Goal: Task Accomplishment & Management: Complete application form

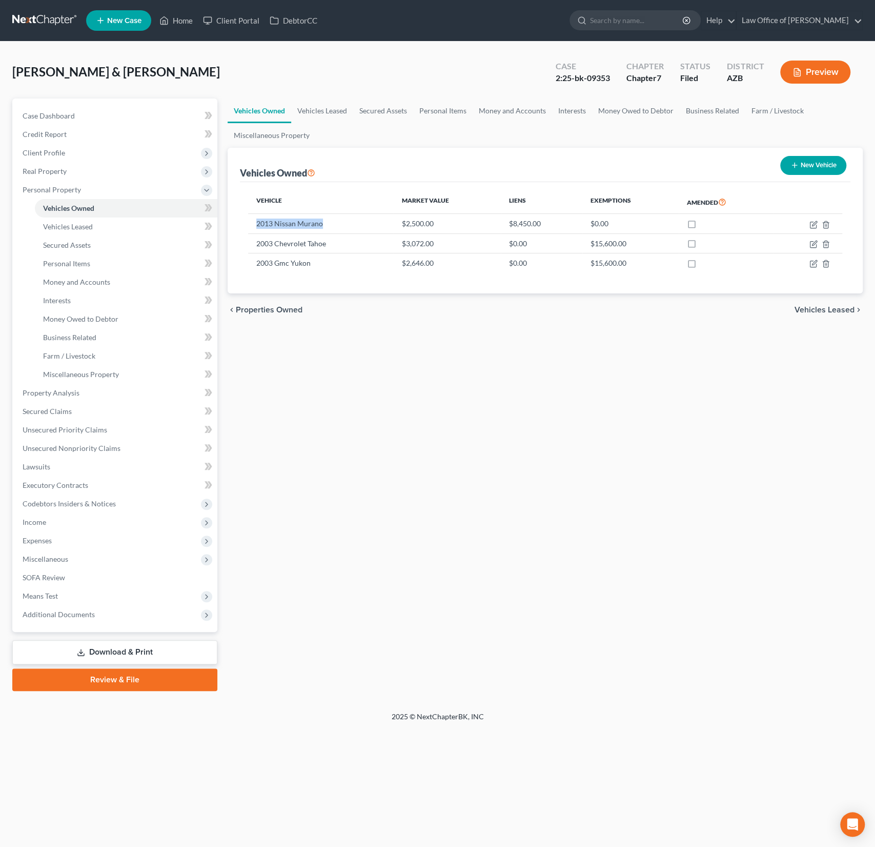
click at [218, 71] on div "[PERSON_NAME] & [PERSON_NAME] Upgraded Case 2:25-bk-09353 Chapter Chapter 7 Sta…" at bounding box center [437, 76] width 851 height 45
click at [177, 24] on link "Home" at bounding box center [176, 20] width 44 height 18
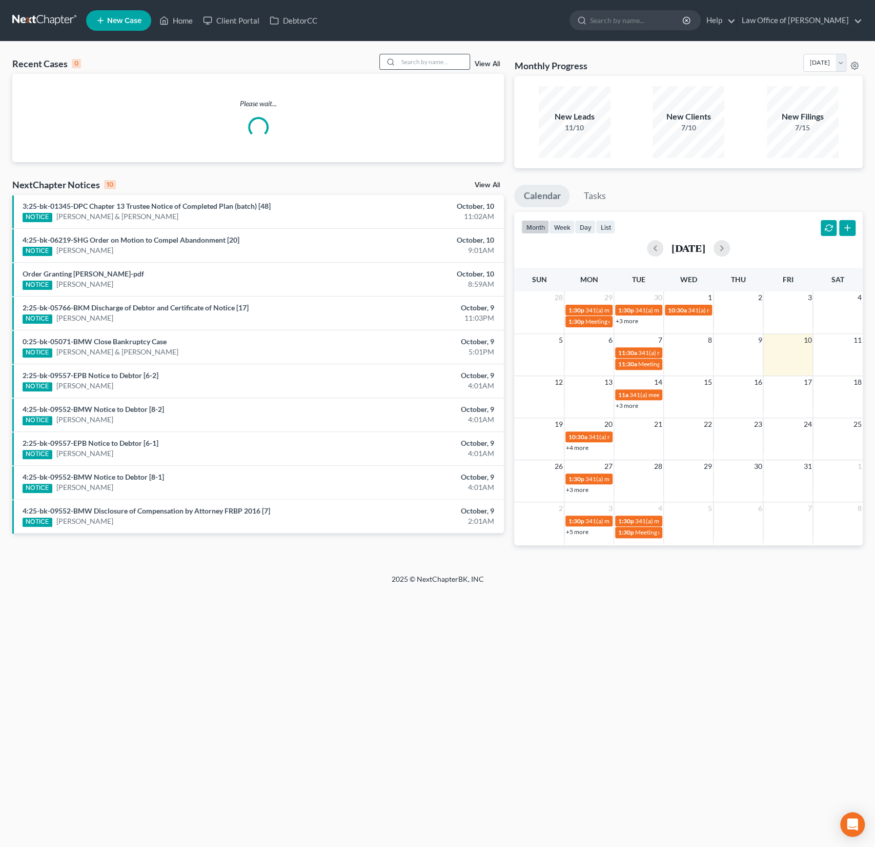
click at [446, 61] on input "search" at bounding box center [434, 61] width 72 height 15
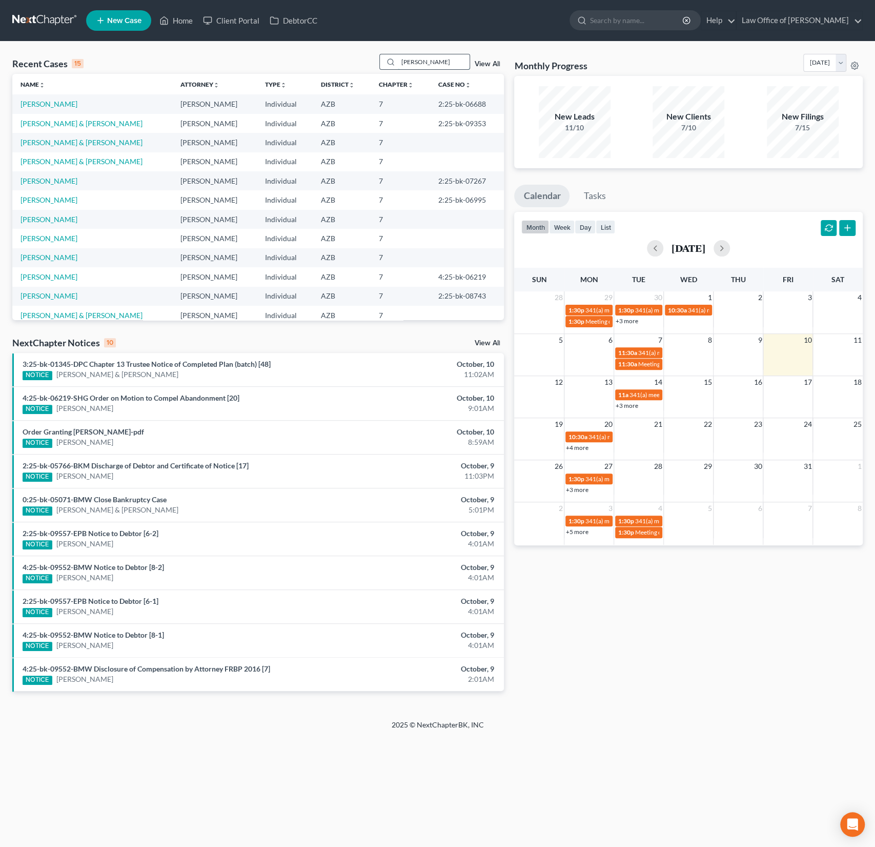
type input "[PERSON_NAME]"
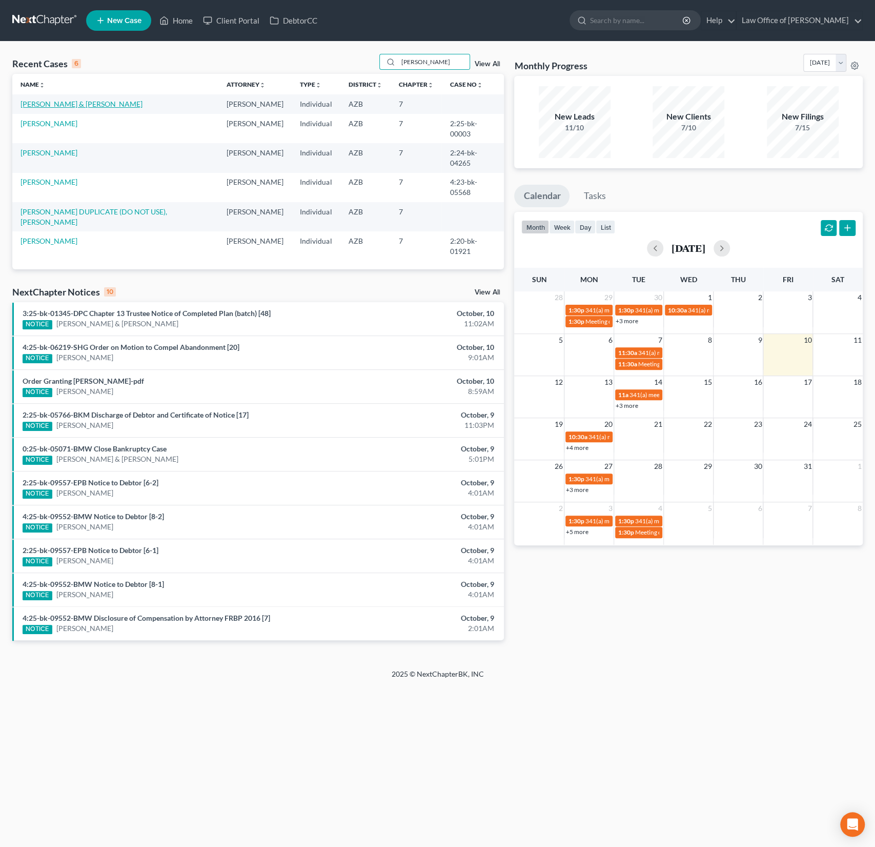
click at [59, 99] on link "[PERSON_NAME] & [PERSON_NAME]" at bounding box center [82, 103] width 122 height 9
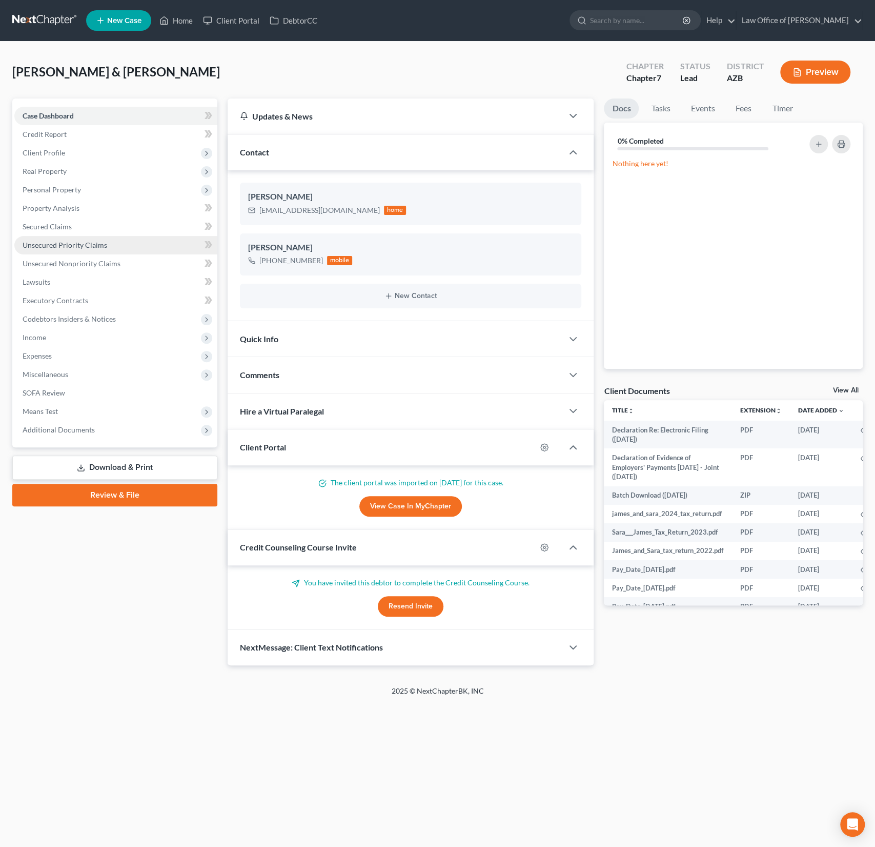
click at [103, 247] on span "Unsecured Priority Claims" at bounding box center [65, 244] width 85 height 9
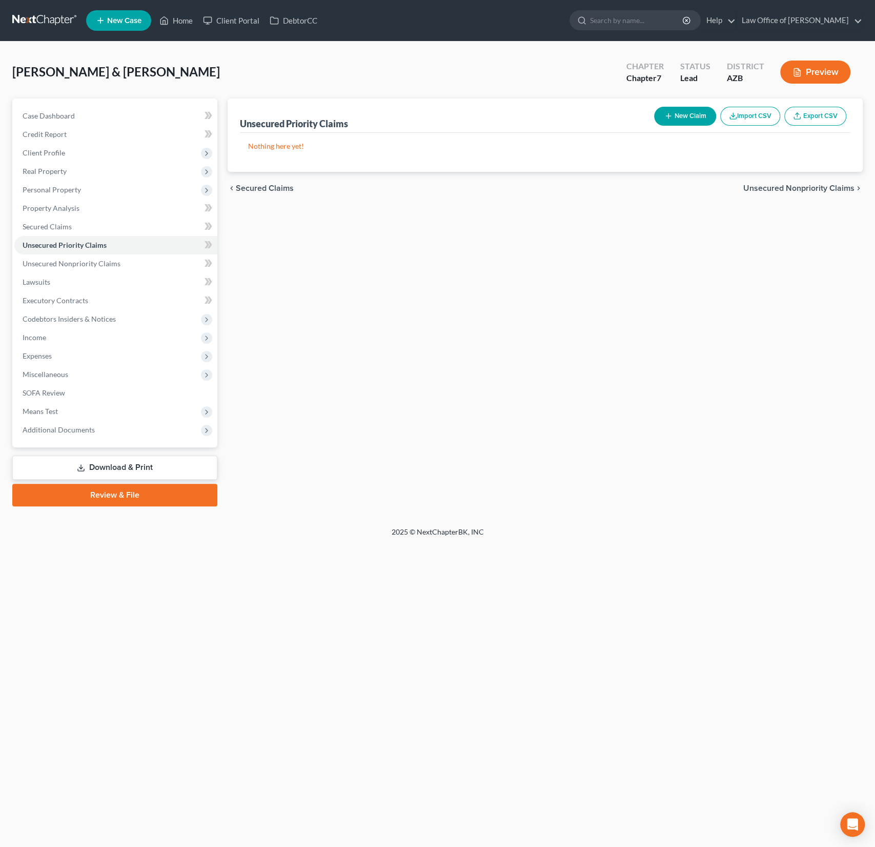
click at [213, 56] on div "[PERSON_NAME] & [PERSON_NAME] Upgraded Chapter Chapter 7 Status Lead District […" at bounding box center [437, 76] width 851 height 45
click at [191, 19] on link "Home" at bounding box center [176, 20] width 44 height 18
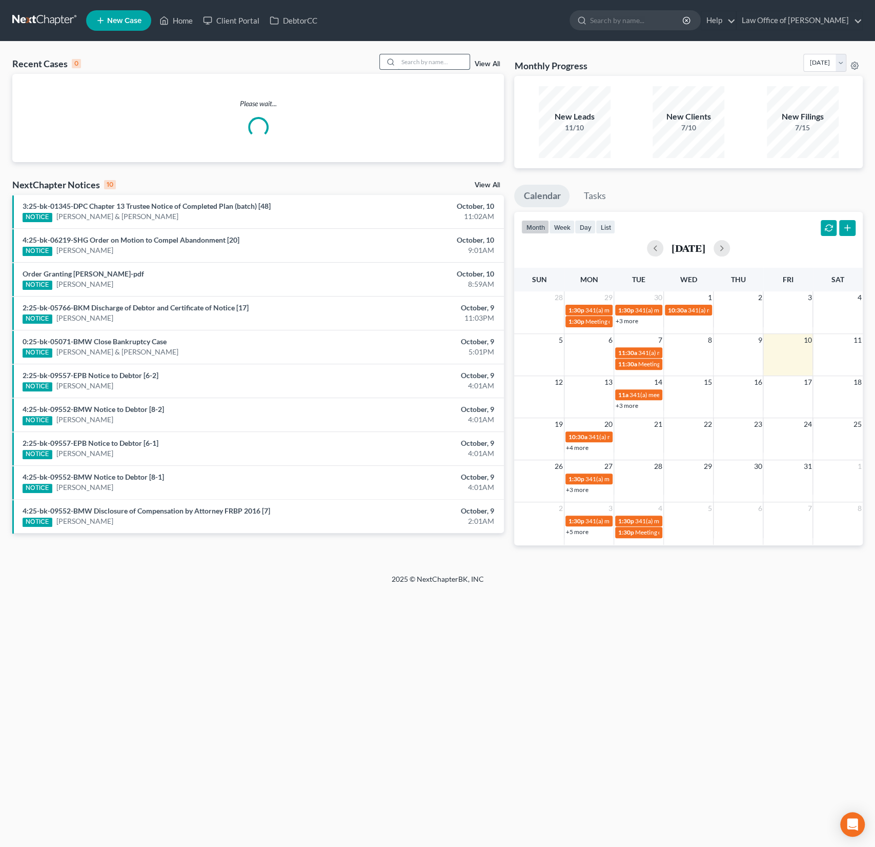
click at [425, 61] on input "search" at bounding box center [434, 61] width 72 height 15
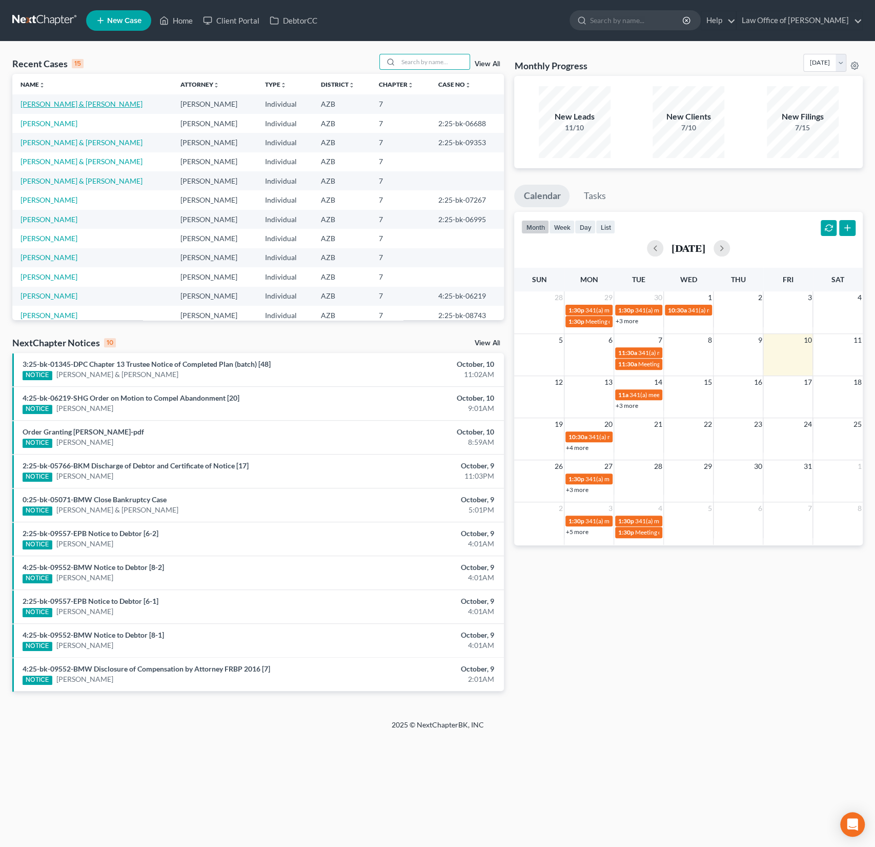
click at [70, 101] on link "[PERSON_NAME] & [PERSON_NAME]" at bounding box center [82, 103] width 122 height 9
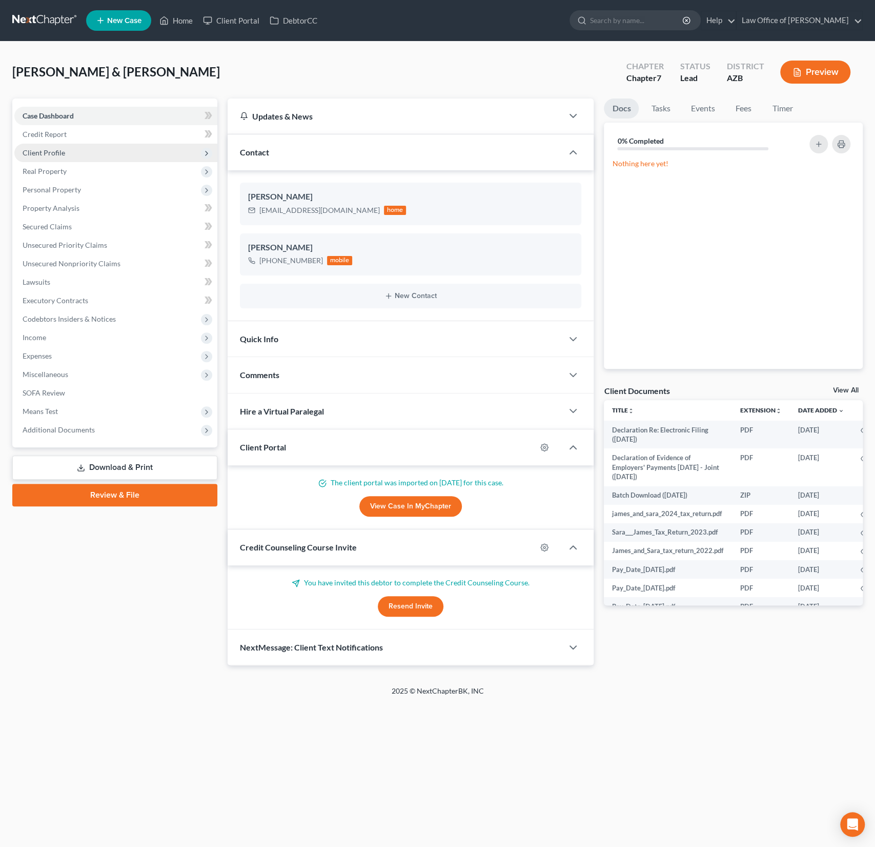
click at [57, 156] on span "Client Profile" at bounding box center [115, 153] width 203 height 18
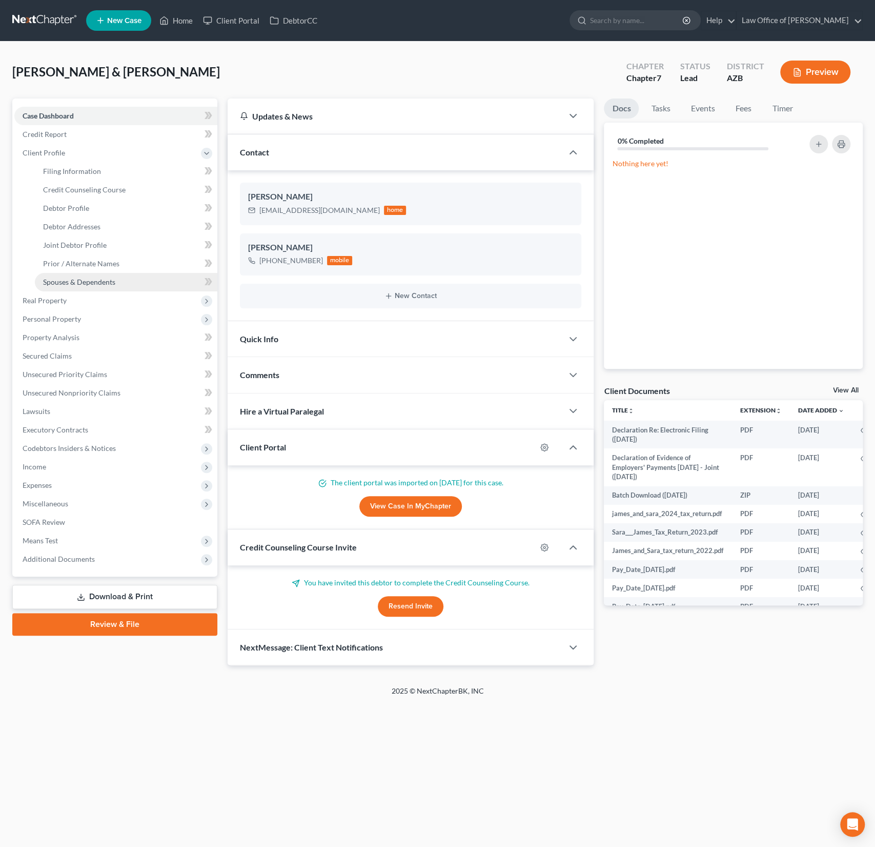
click at [84, 287] on link "Spouses & Dependents" at bounding box center [126, 282] width 183 height 18
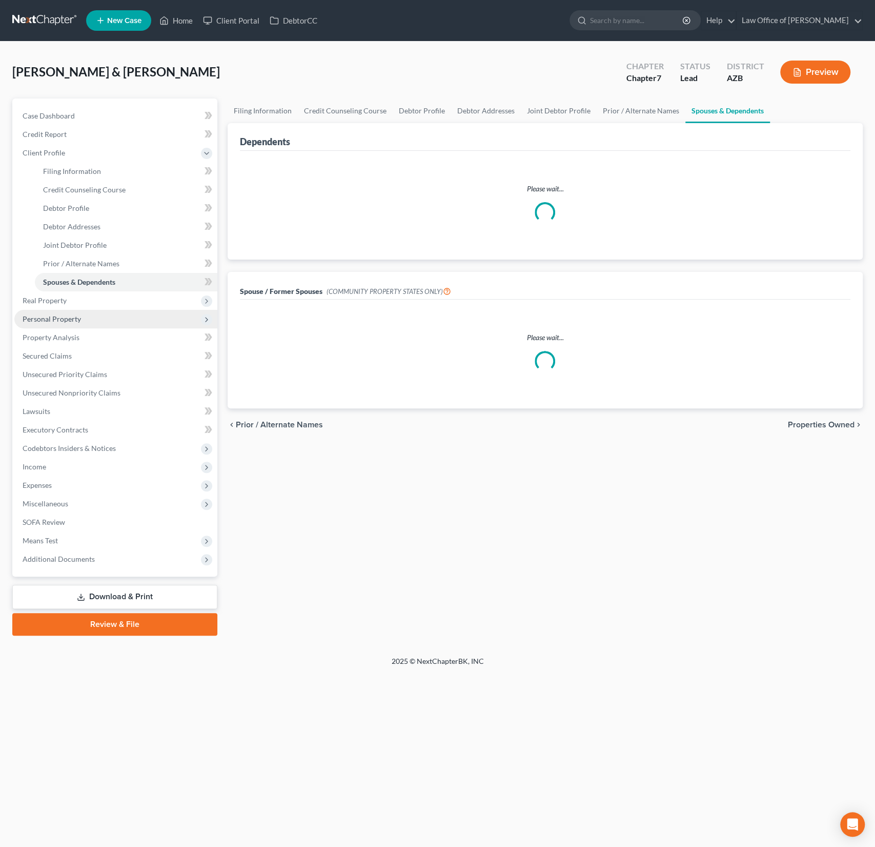
click at [59, 310] on span "Personal Property" at bounding box center [115, 319] width 203 height 18
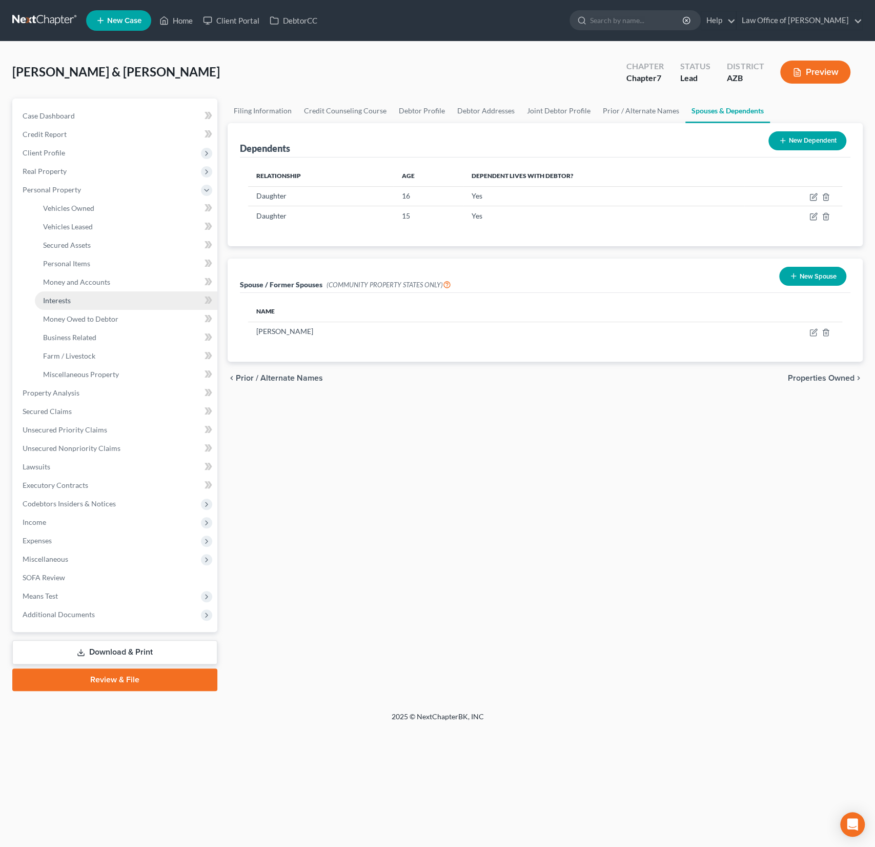
click at [57, 298] on span "Interests" at bounding box center [57, 300] width 28 height 9
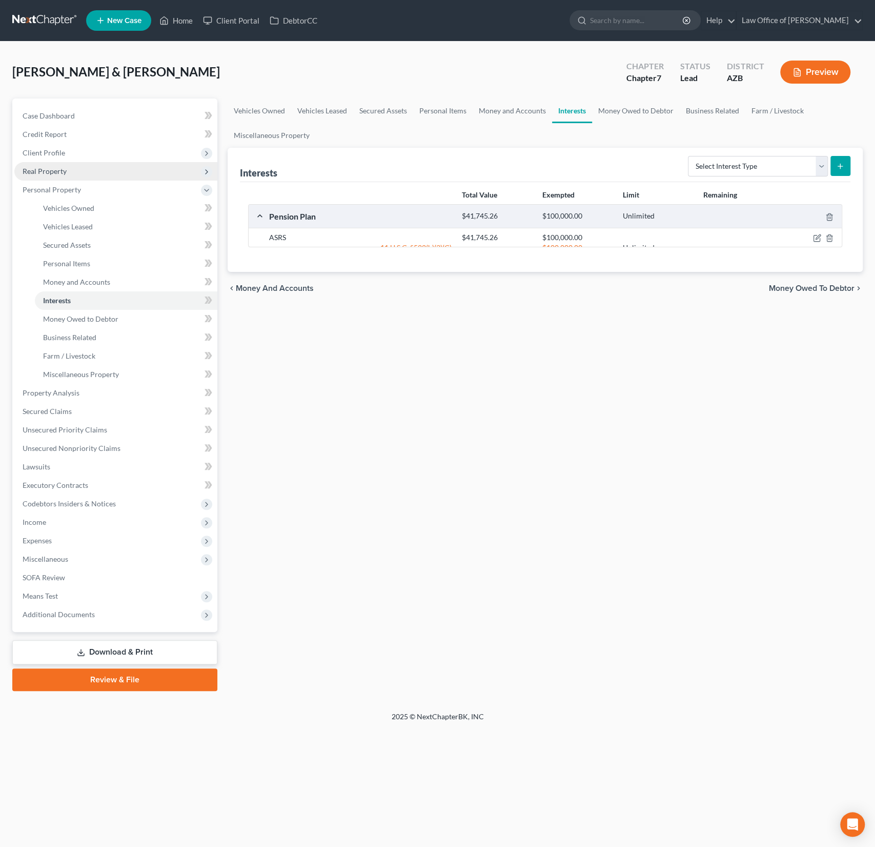
click at [57, 175] on span "Real Property" at bounding box center [115, 171] width 203 height 18
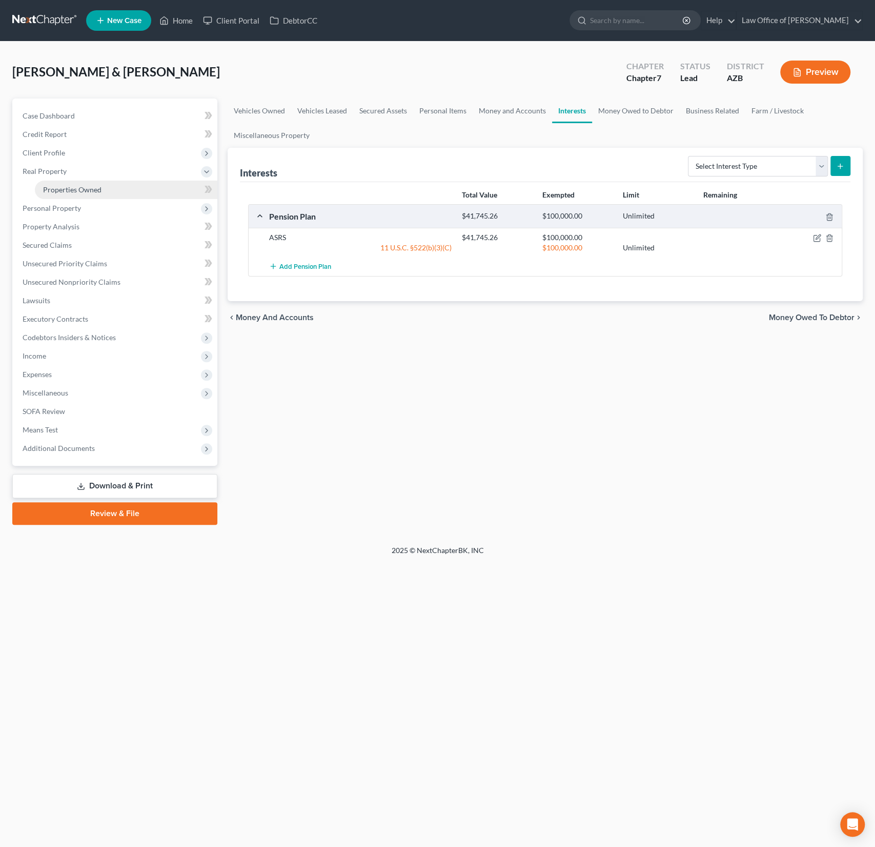
click at [66, 193] on span "Properties Owned" at bounding box center [72, 189] width 58 height 9
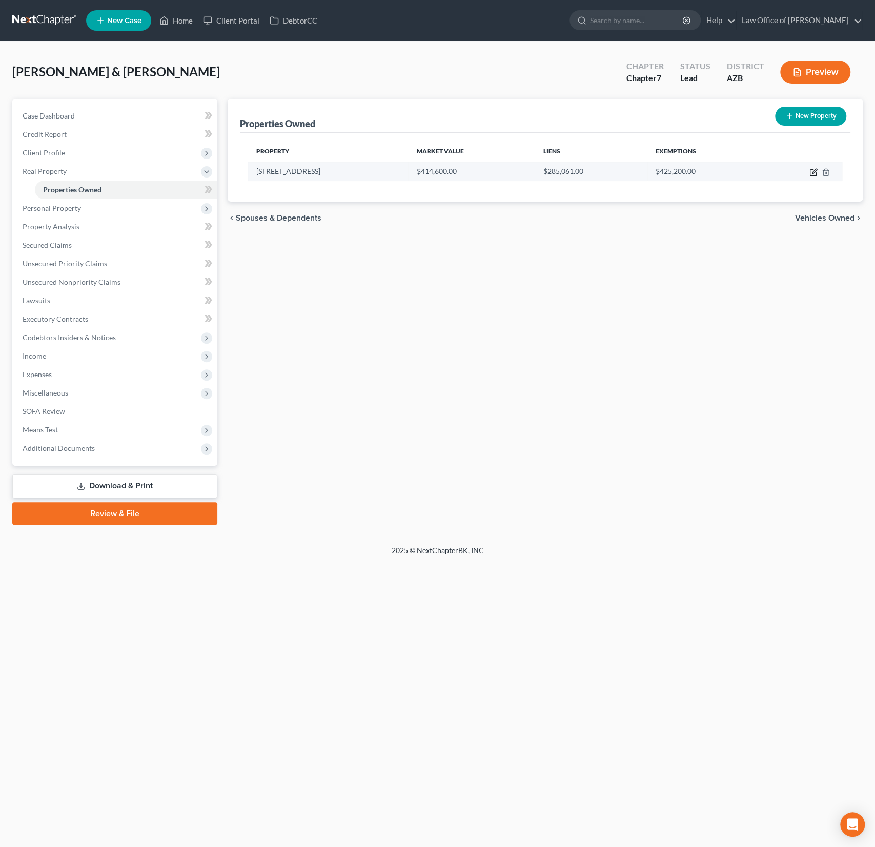
click at [812, 172] on icon "button" at bounding box center [814, 171] width 5 height 5
select select "3"
select select "0"
select select "46"
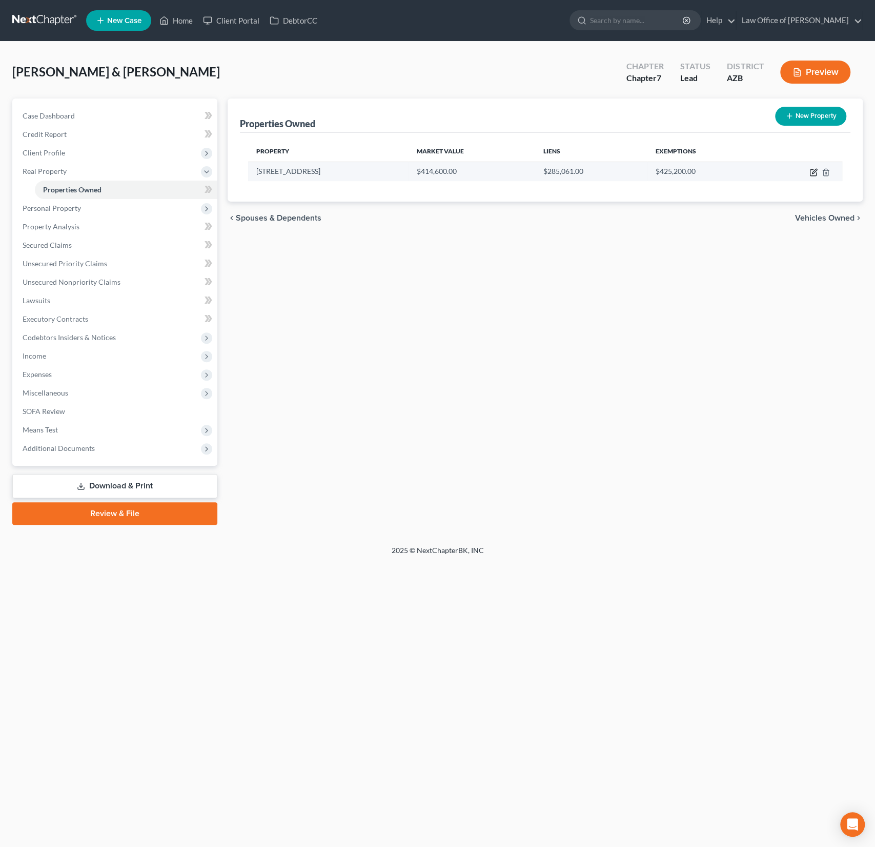
select select "2"
select select "4"
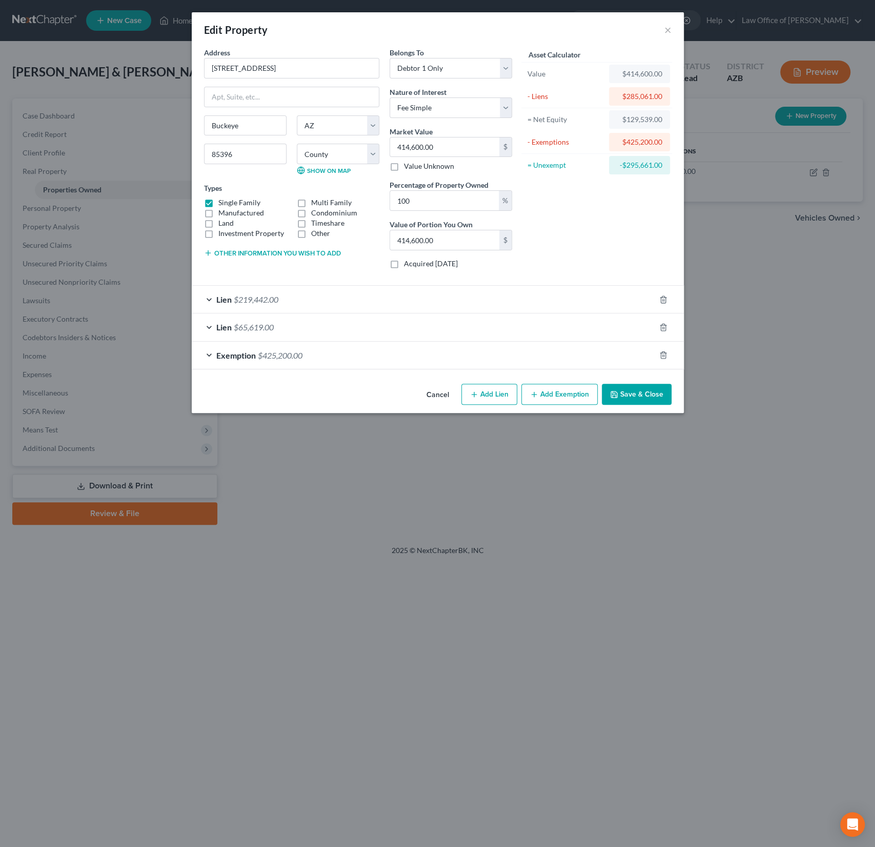
click at [388, 321] on div "Lien $65,619.00" at bounding box center [424, 326] width 464 height 27
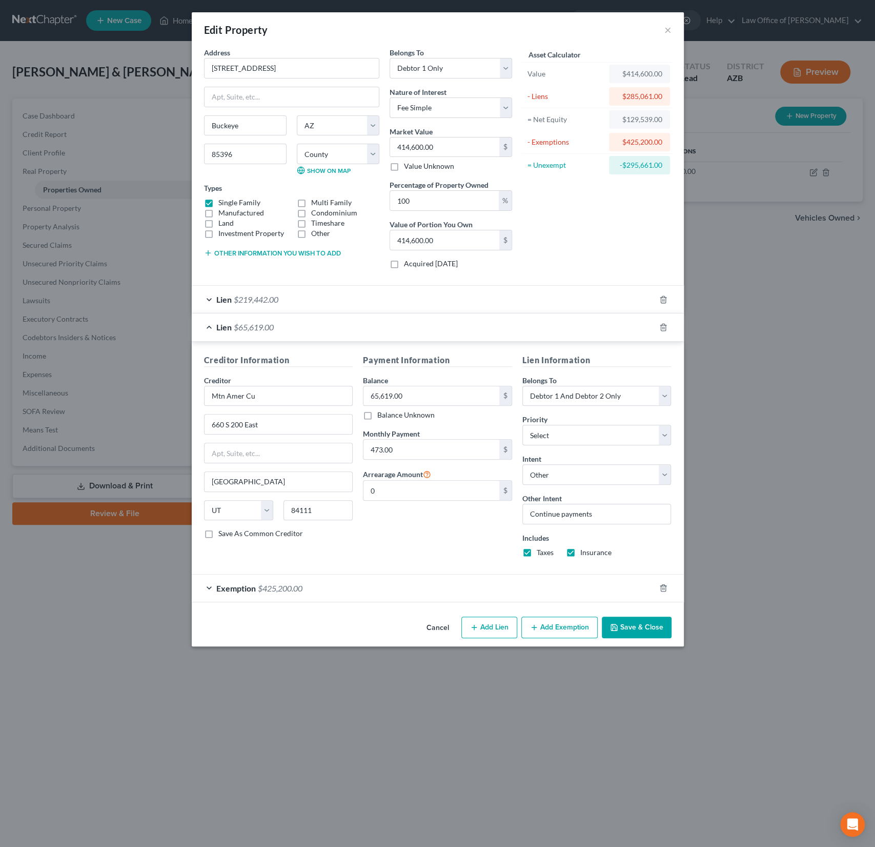
click at [371, 297] on div "Lien $219,442.00" at bounding box center [424, 299] width 464 height 27
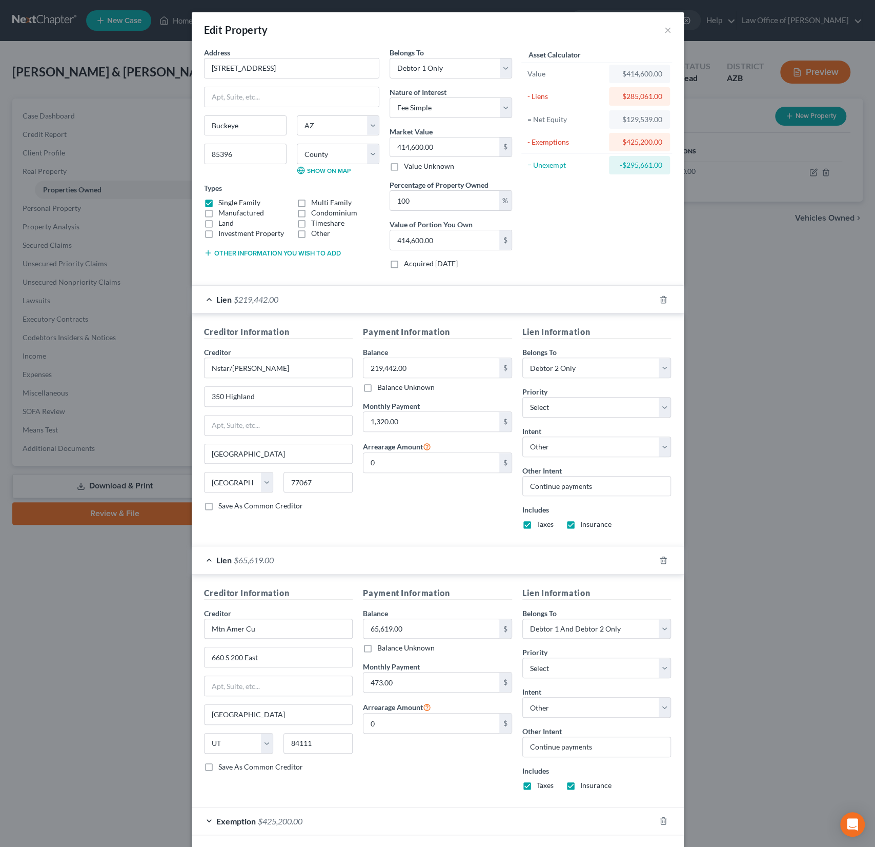
click at [672, 28] on div "Edit Property ×" at bounding box center [438, 29] width 492 height 35
click at [670, 28] on button "×" at bounding box center [668, 30] width 7 height 12
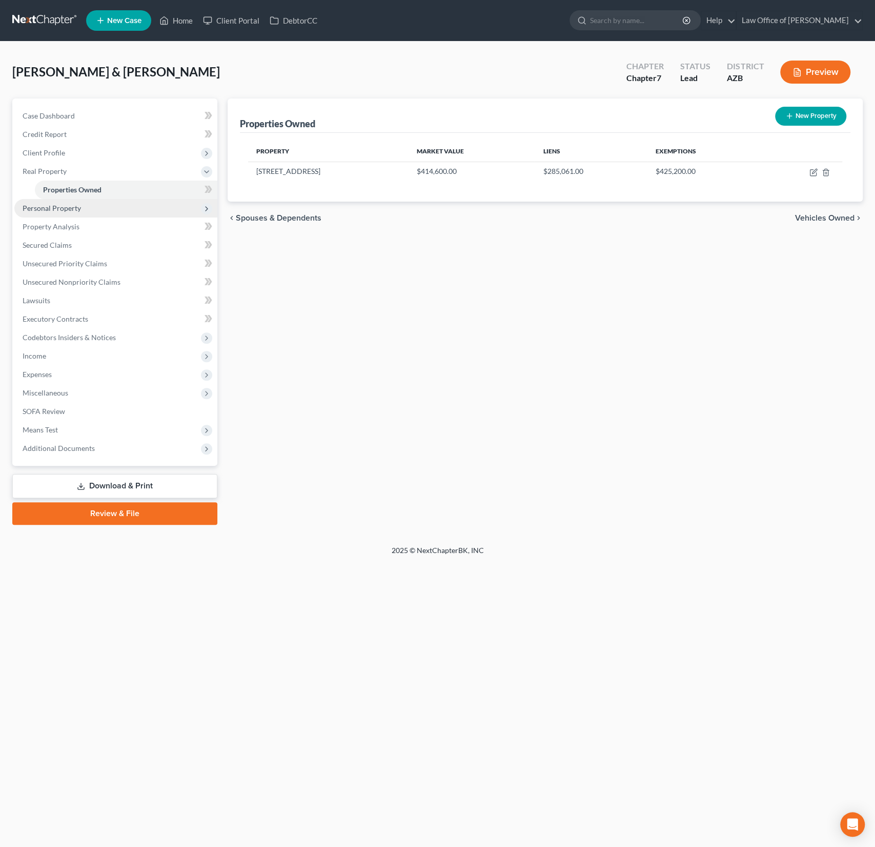
click at [69, 210] on span "Personal Property" at bounding box center [52, 208] width 58 height 9
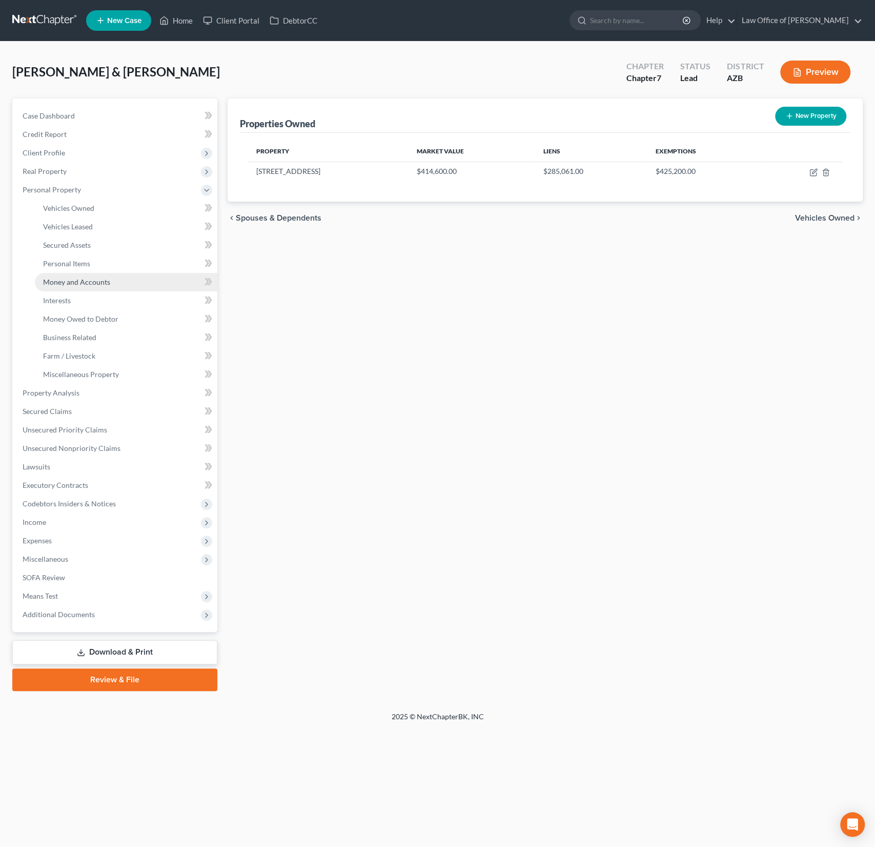
click at [88, 284] on span "Money and Accounts" at bounding box center [76, 281] width 67 height 9
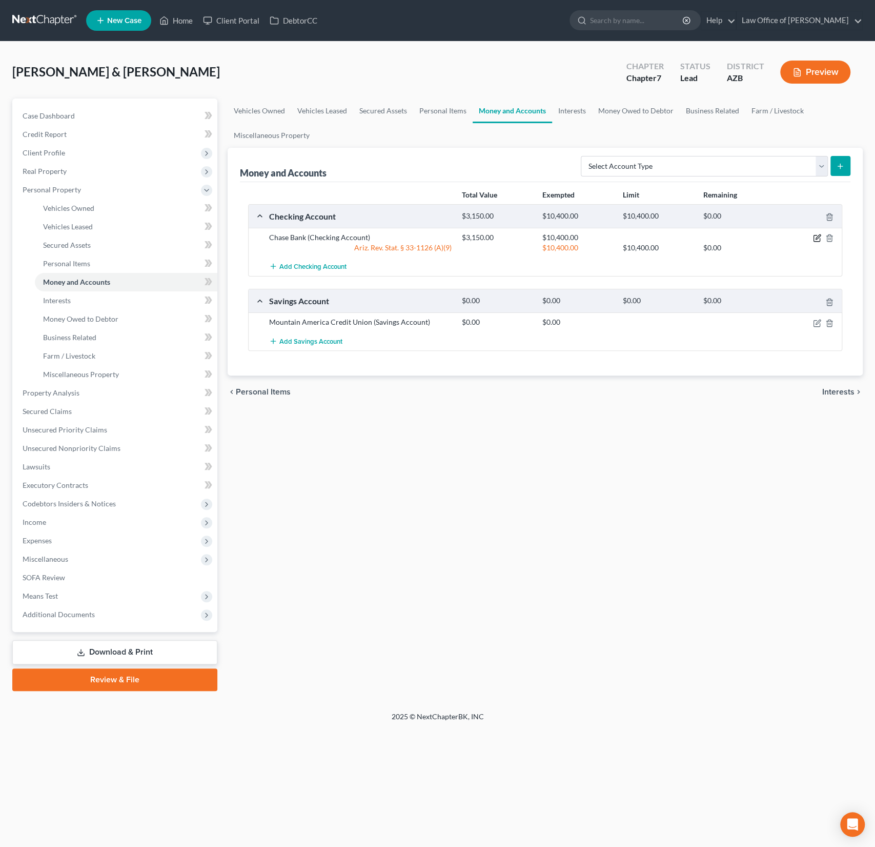
click at [819, 236] on icon "button" at bounding box center [818, 237] width 5 height 5
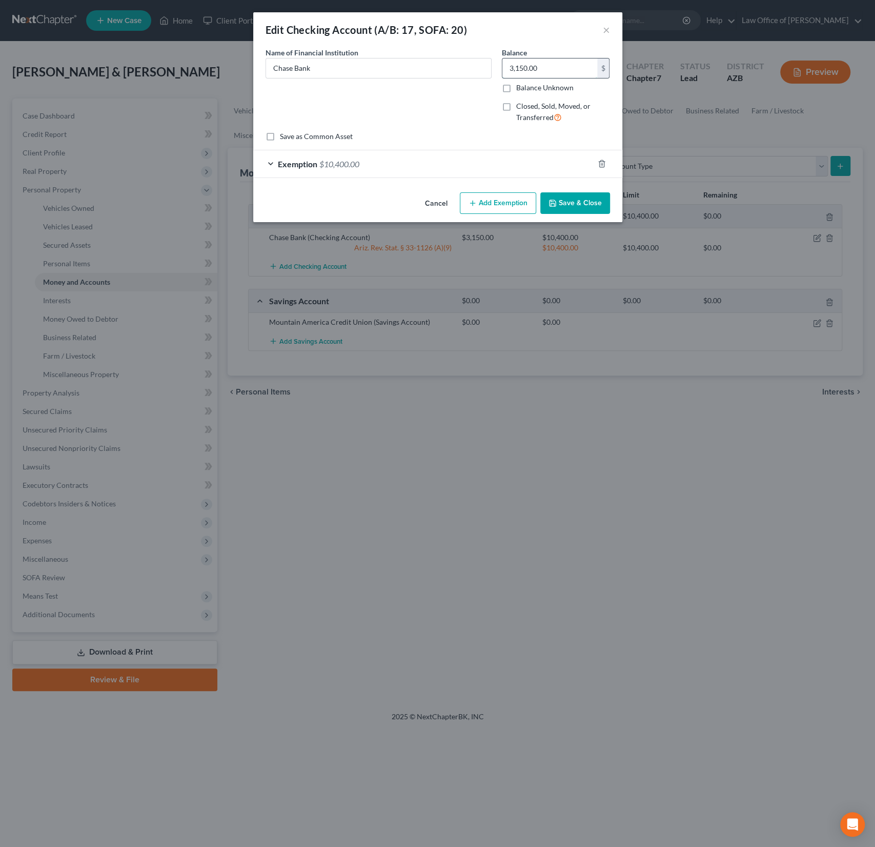
drag, startPoint x: 554, startPoint y: 78, endPoint x: 542, endPoint y: 68, distance: 14.9
click at [542, 68] on div "3,150.00 $ Balance Unknown" at bounding box center [556, 75] width 108 height 35
drag, startPoint x: 551, startPoint y: 68, endPoint x: 441, endPoint y: 62, distance: 109.4
click at [441, 62] on div "Name of Financial Institution * Chase Bank Balance 3,150.00 $ Balance Unknown B…" at bounding box center [437, 89] width 355 height 84
type input "1,900"
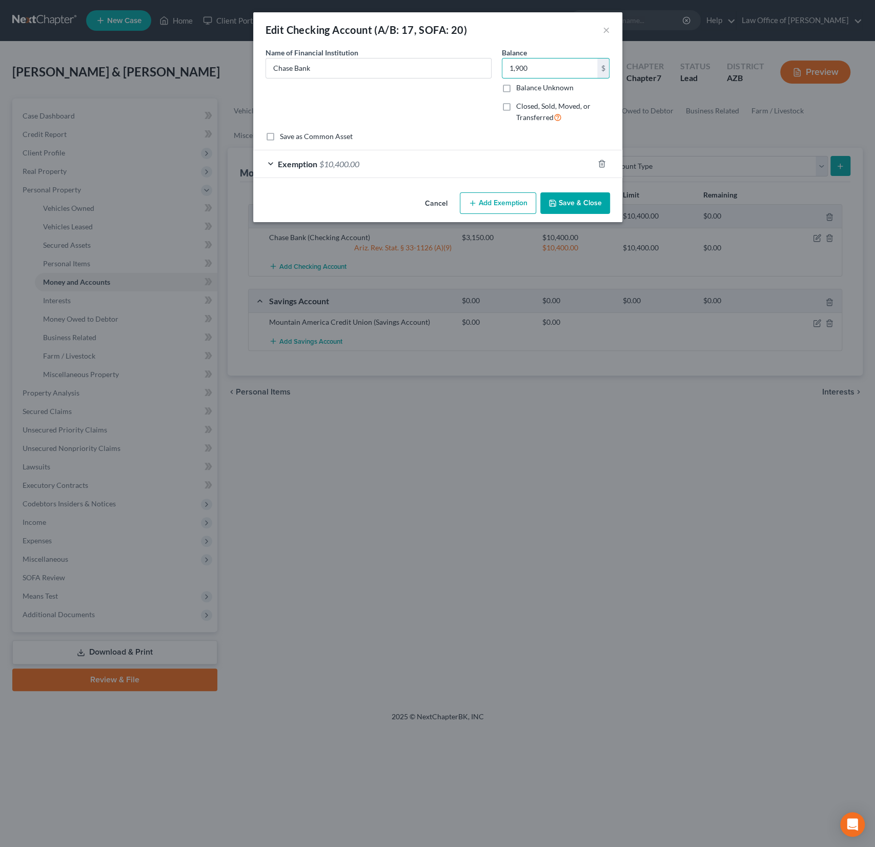
click at [567, 203] on button "Save & Close" at bounding box center [575, 203] width 70 height 22
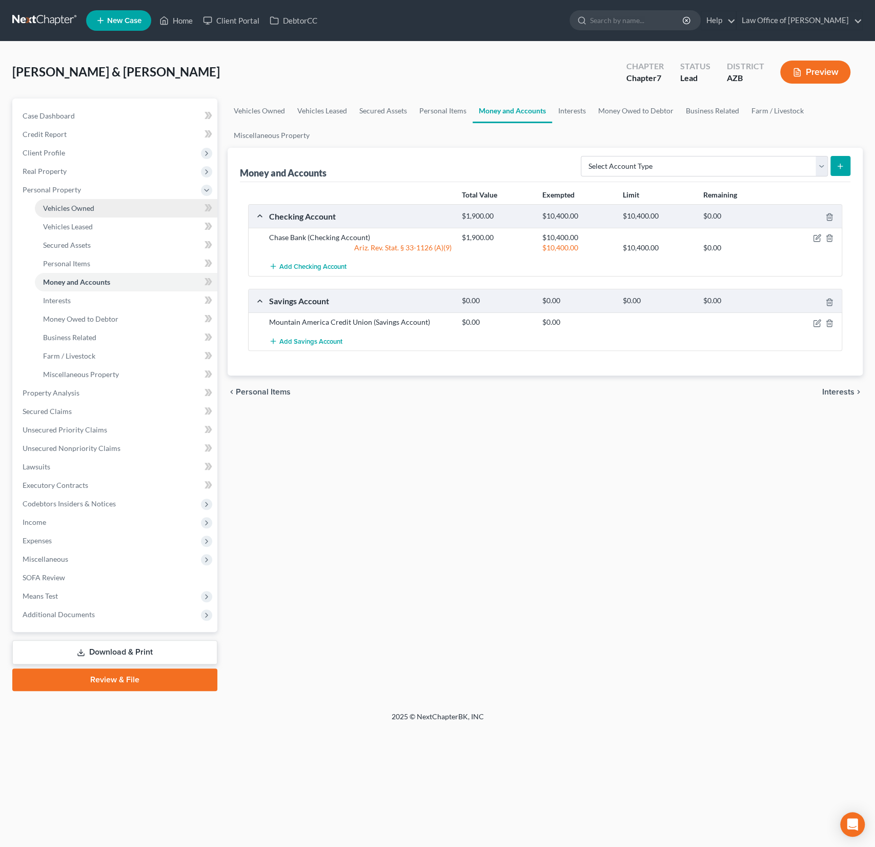
click at [69, 210] on span "Vehicles Owned" at bounding box center [68, 208] width 51 height 9
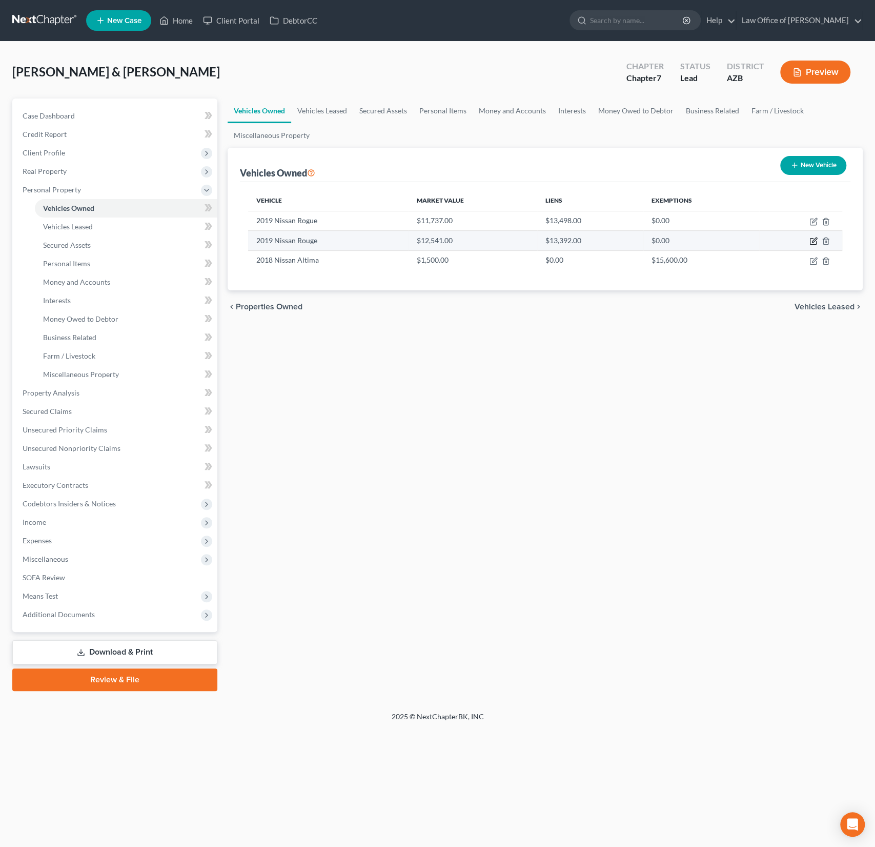
click at [816, 243] on icon "button" at bounding box center [814, 241] width 8 height 8
select select "0"
select select "7"
select select "3"
select select "0"
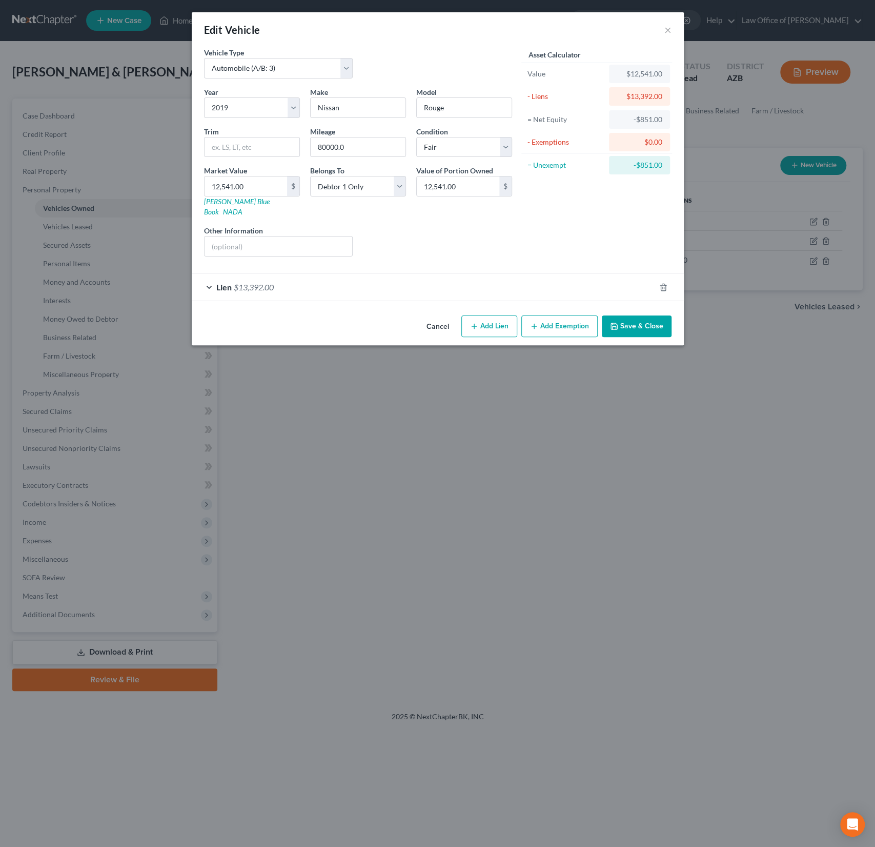
click at [468, 273] on div "Lien $13,392.00" at bounding box center [424, 286] width 464 height 27
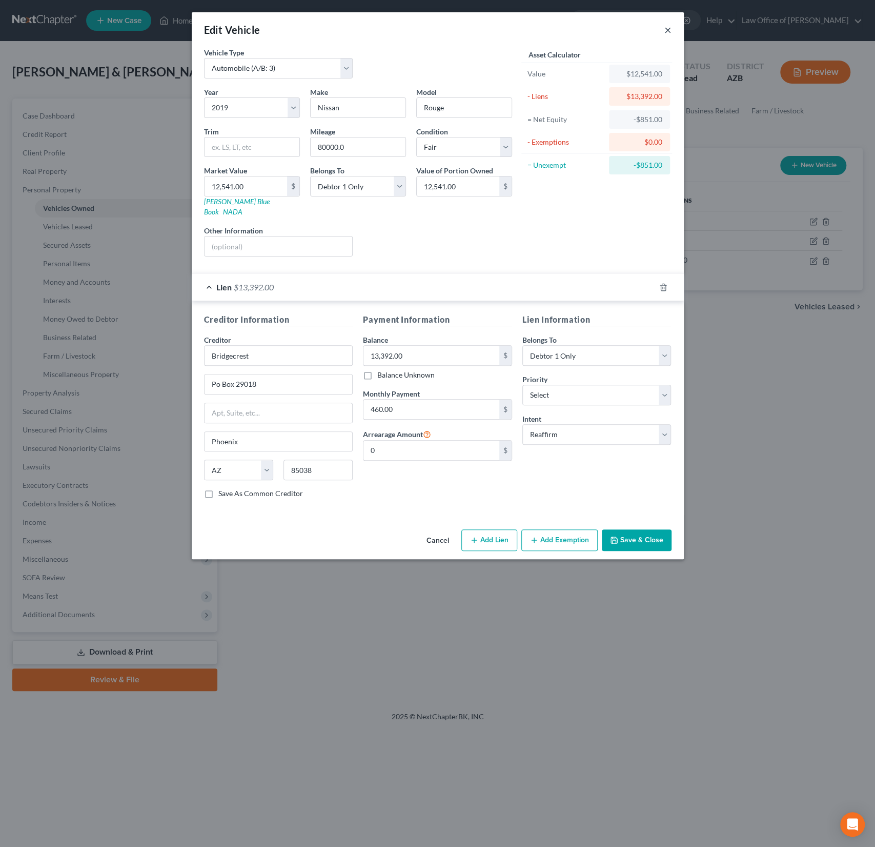
click at [668, 29] on button "×" at bounding box center [668, 30] width 7 height 12
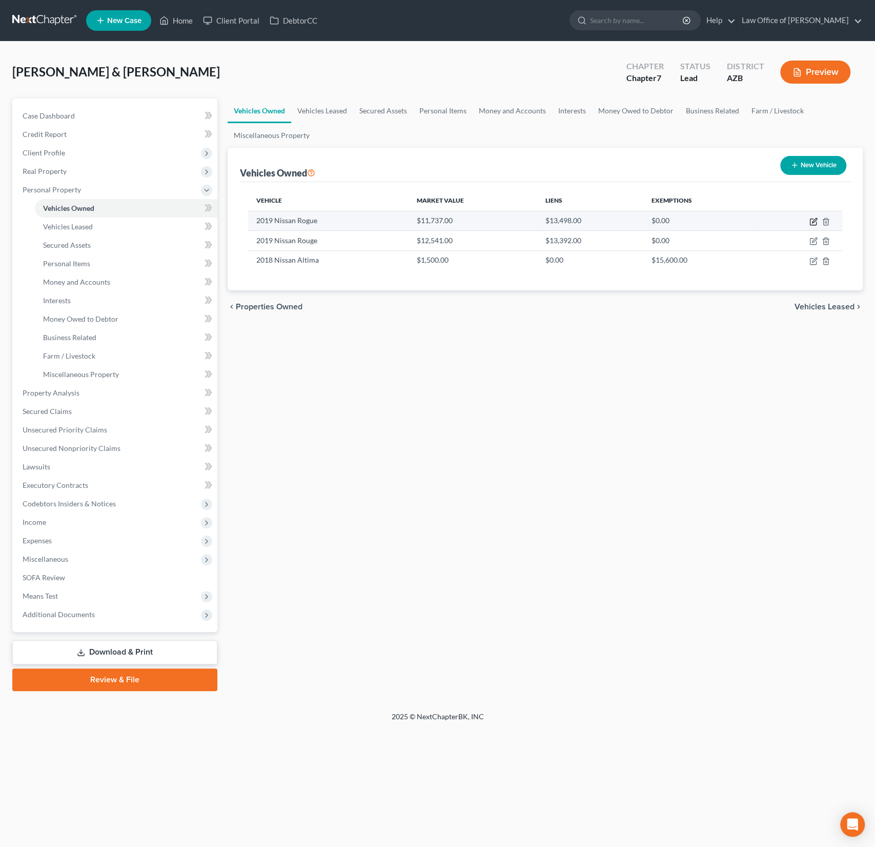
click at [812, 220] on icon "button" at bounding box center [814, 221] width 8 height 8
select select "0"
select select "7"
select select "2"
select select "0"
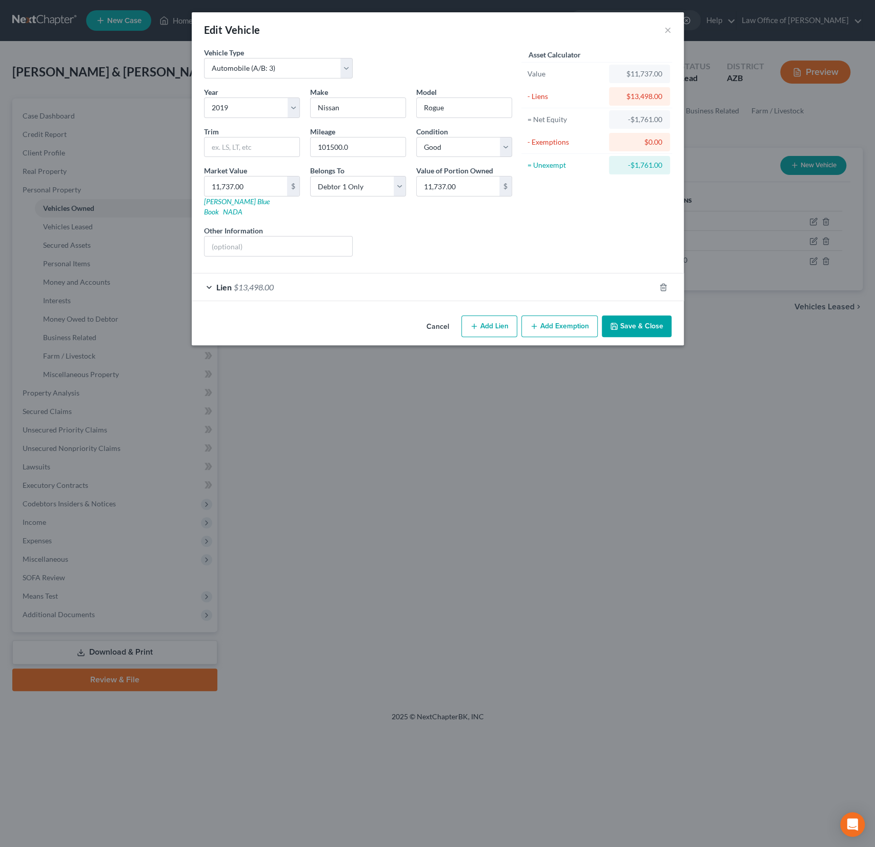
click at [468, 279] on div "Lien $13,498.00" at bounding box center [424, 286] width 464 height 27
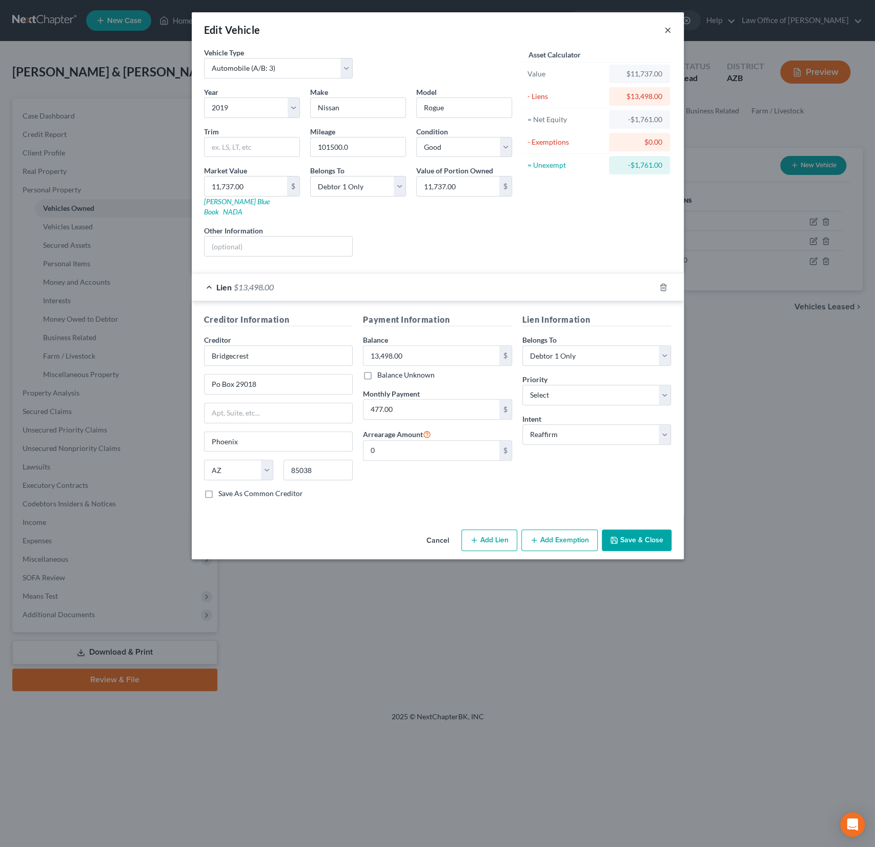
click at [671, 25] on button "×" at bounding box center [668, 30] width 7 height 12
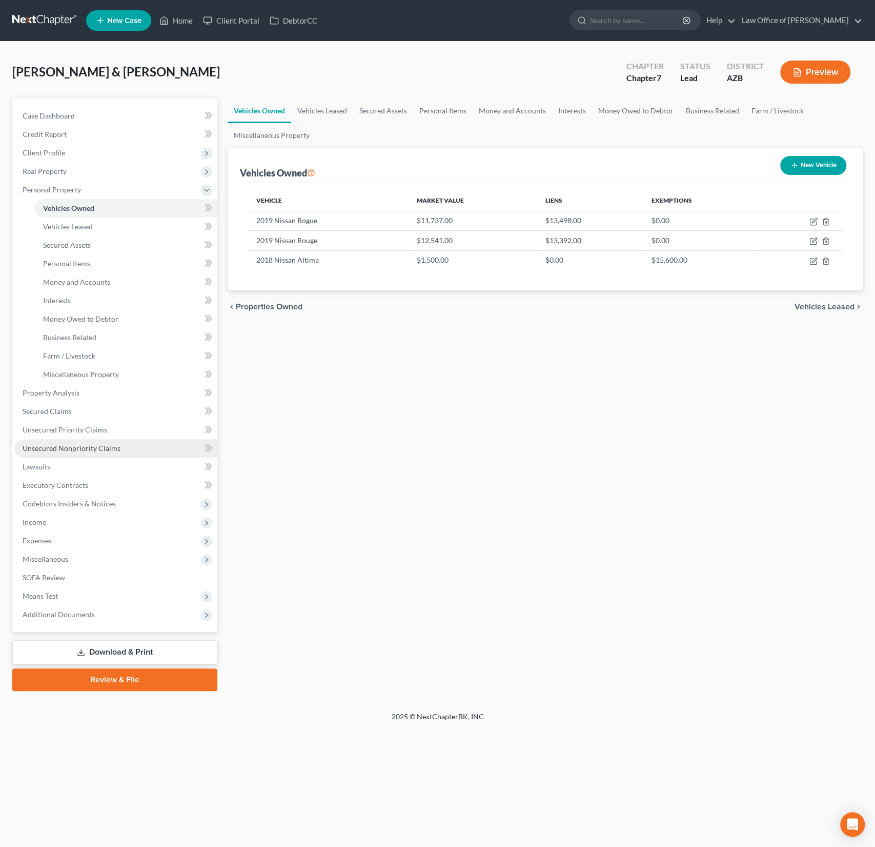
click at [118, 446] on link "Unsecured Nonpriority Claims" at bounding box center [115, 448] width 203 height 18
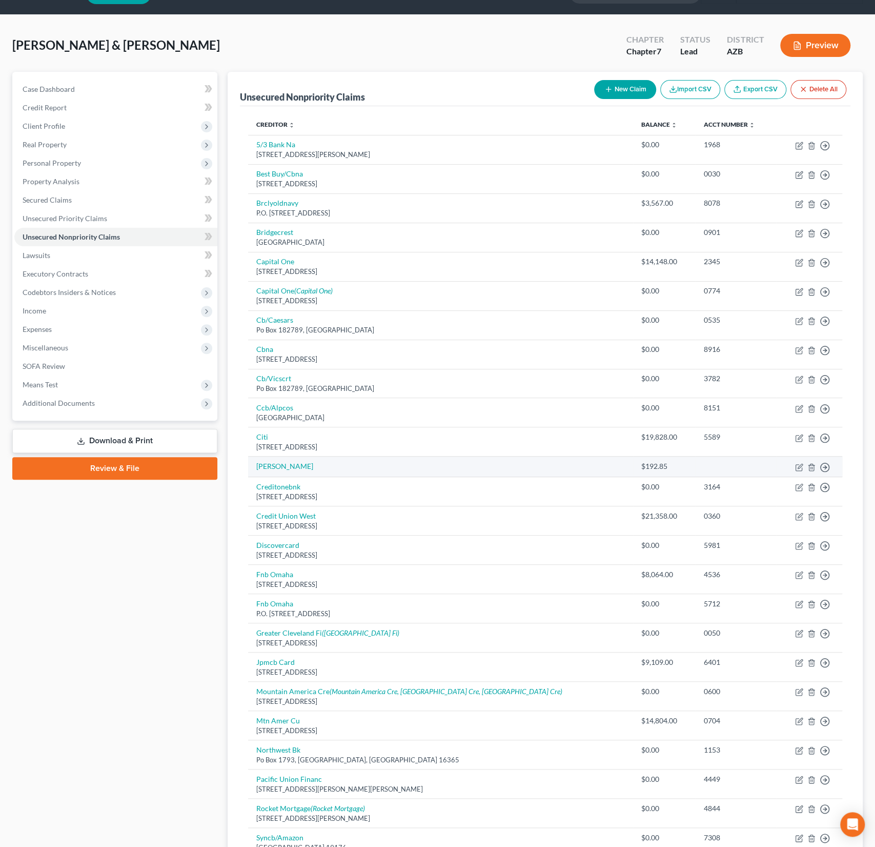
scroll to position [27, 0]
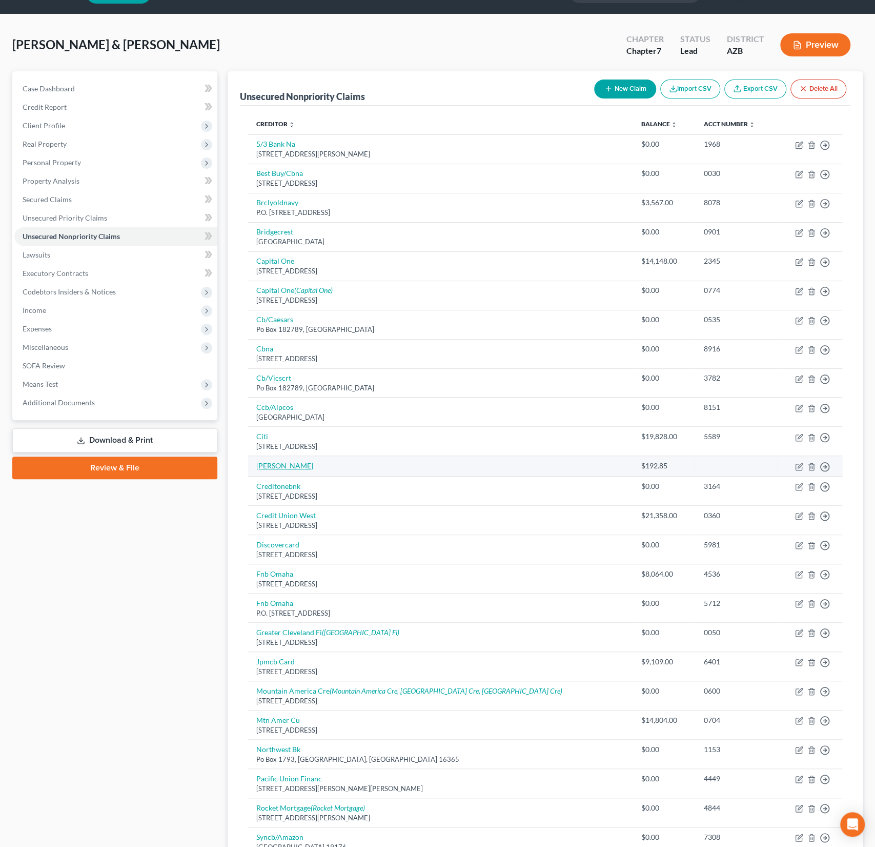
click at [264, 462] on link "[PERSON_NAME]" at bounding box center [284, 465] width 57 height 9
select select "0"
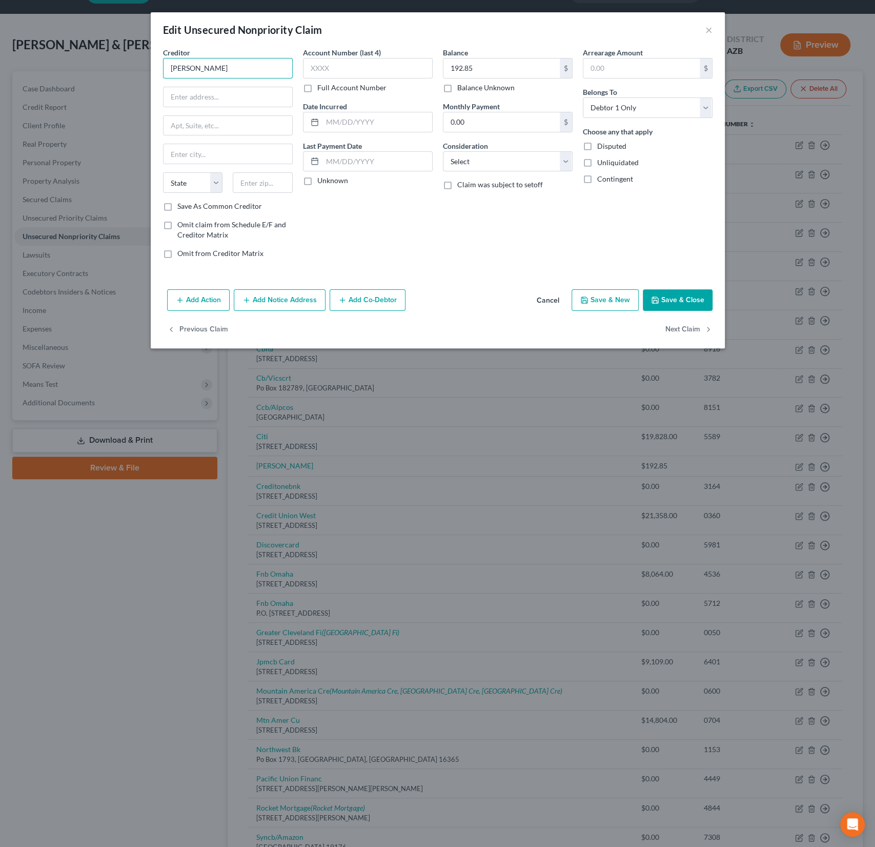
drag, startPoint x: 202, startPoint y: 69, endPoint x: 126, endPoint y: 54, distance: 77.8
click at [126, 54] on div "Edit Unsecured Nonpriority Claim × Creditor * [PERSON_NAME] State [US_STATE] AK…" at bounding box center [437, 423] width 875 height 847
click at [224, 84] on div "[PERSON_NAME] Communications, Inc." at bounding box center [230, 91] width 118 height 21
type input "[PERSON_NAME] Communications, Inc."
type input "[STREET_ADDRESS][PERSON_NAME]"
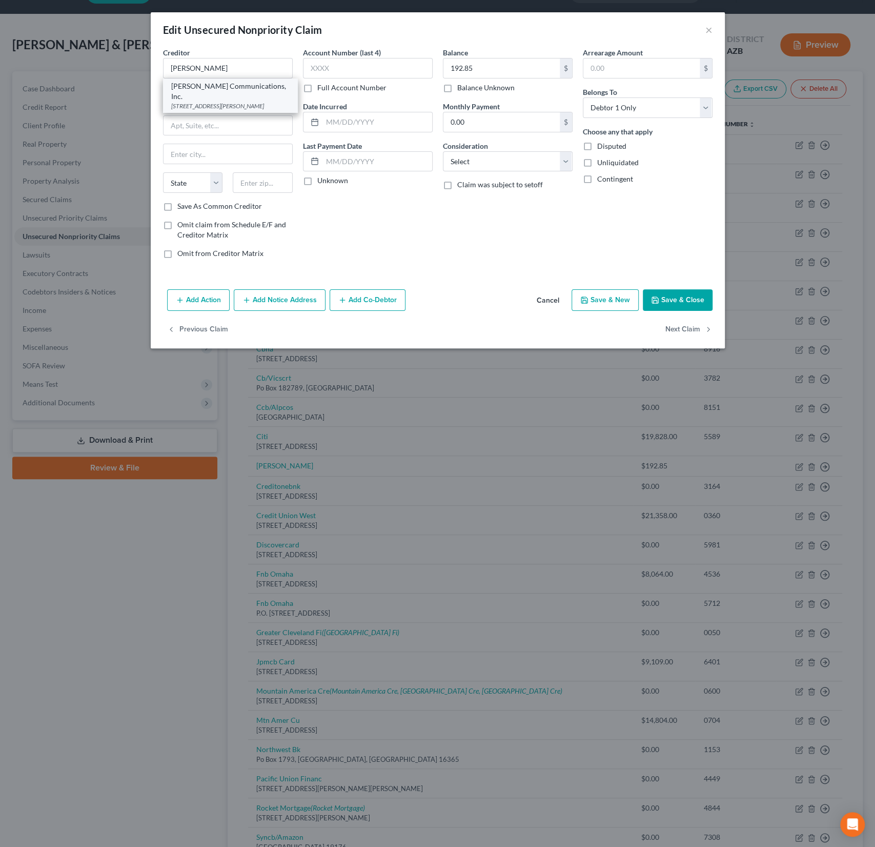
type input "[GEOGRAPHIC_DATA]"
select select "10"
type input "30319"
click at [691, 298] on button "Save & Close" at bounding box center [678, 300] width 70 height 22
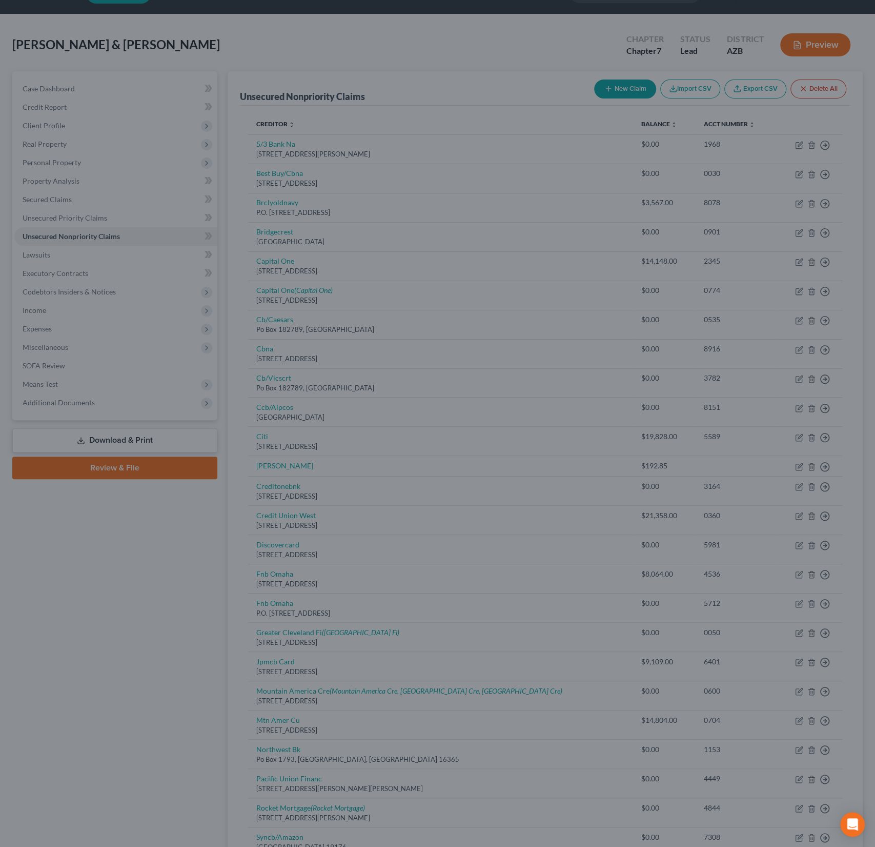
type input "0"
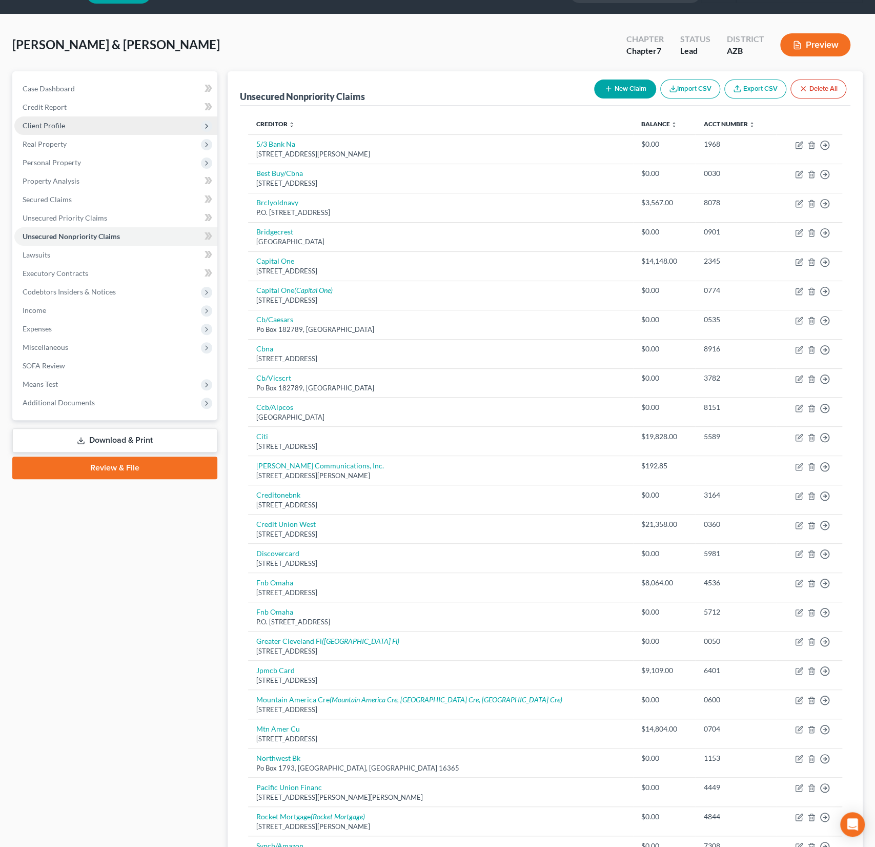
click at [47, 125] on span "Client Profile" at bounding box center [44, 125] width 43 height 9
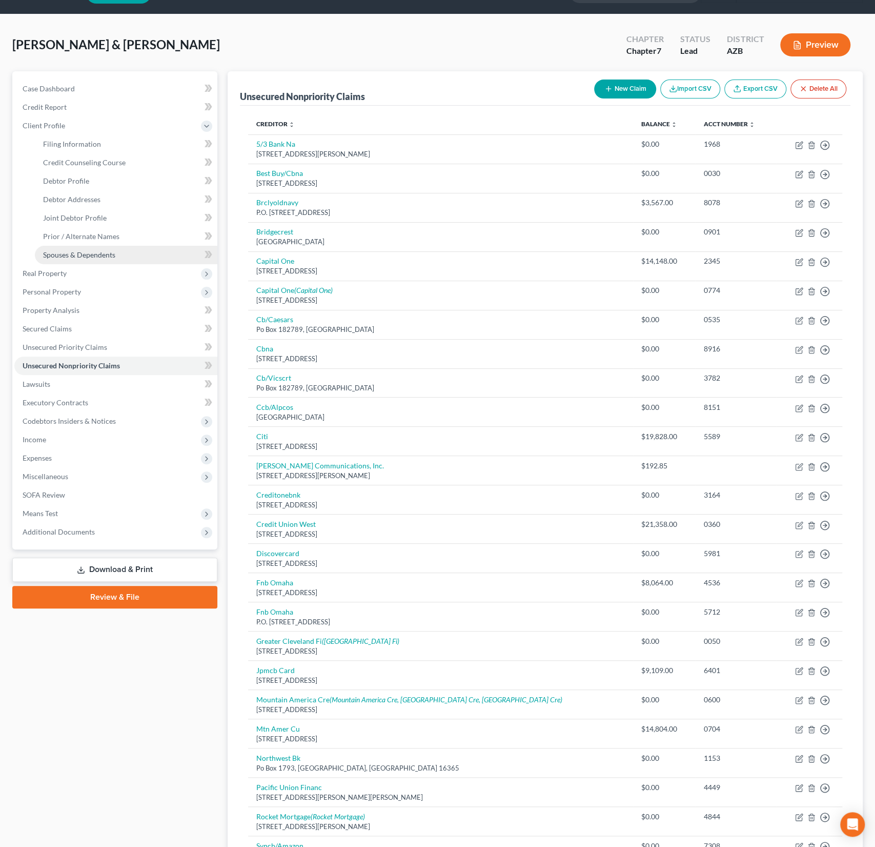
click at [69, 246] on link "Spouses & Dependents" at bounding box center [126, 255] width 183 height 18
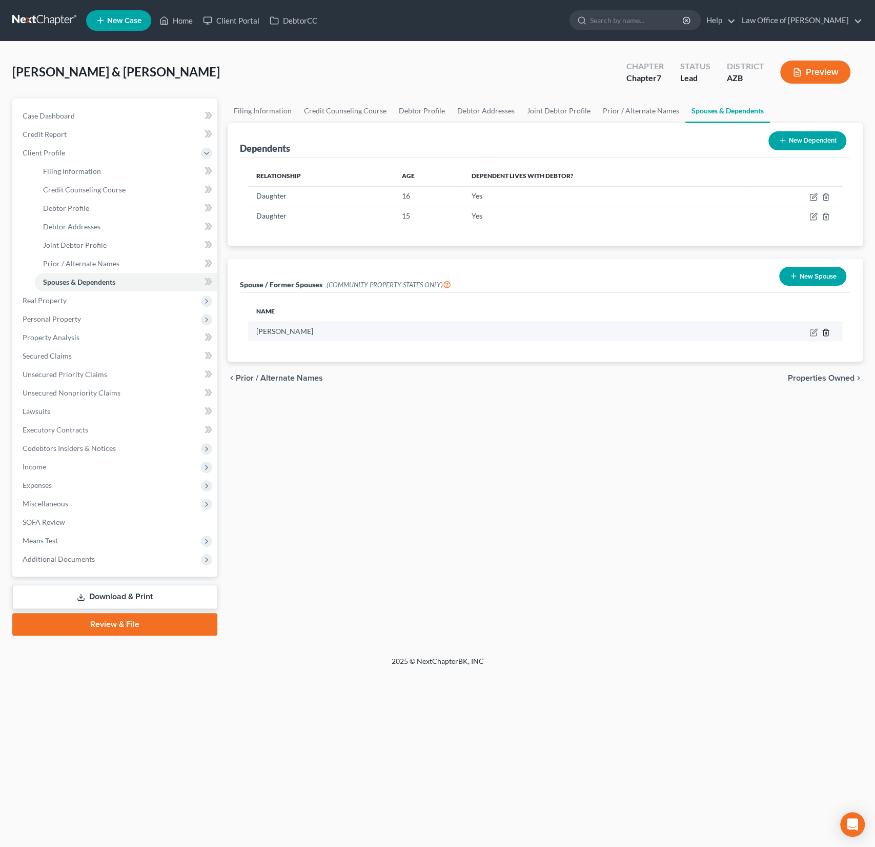
click at [828, 330] on icon "button" at bounding box center [826, 332] width 8 height 8
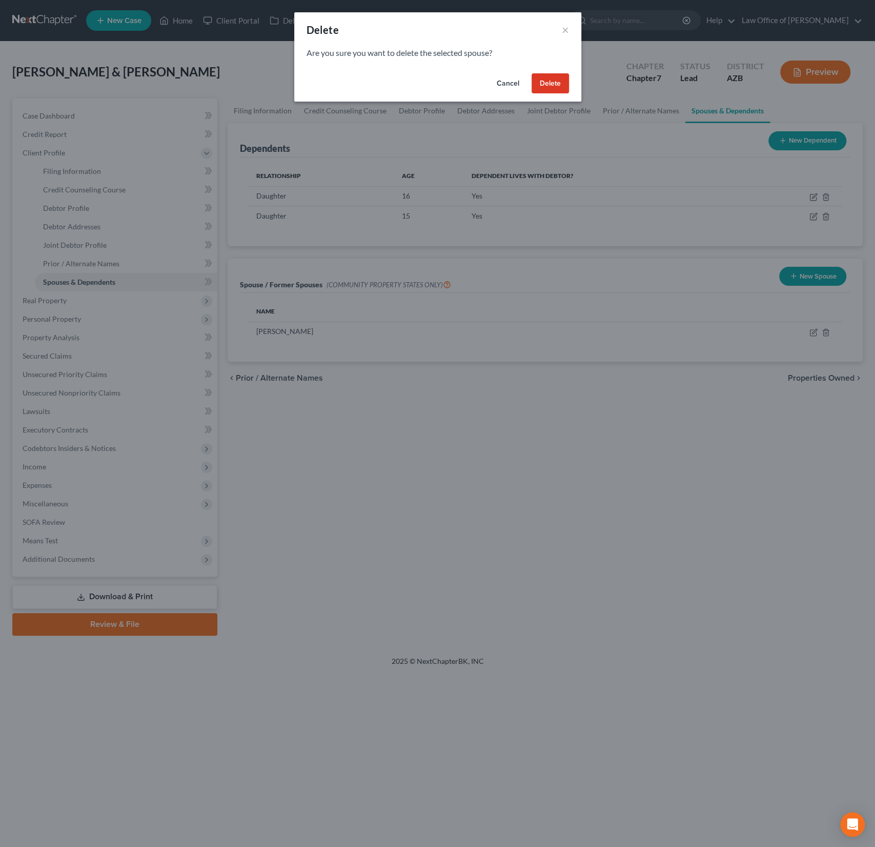
click at [569, 88] on div "Cancel Delete" at bounding box center [437, 85] width 287 height 33
click at [567, 84] on button "Delete" at bounding box center [550, 83] width 37 height 21
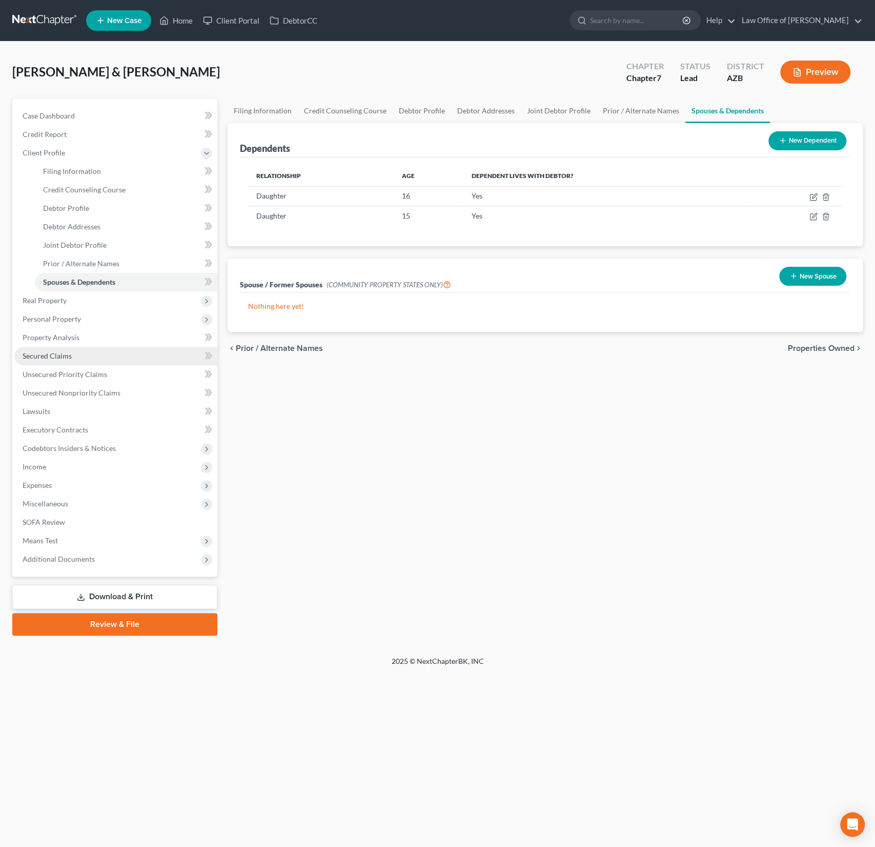
click at [58, 359] on span "Secured Claims" at bounding box center [47, 355] width 49 height 9
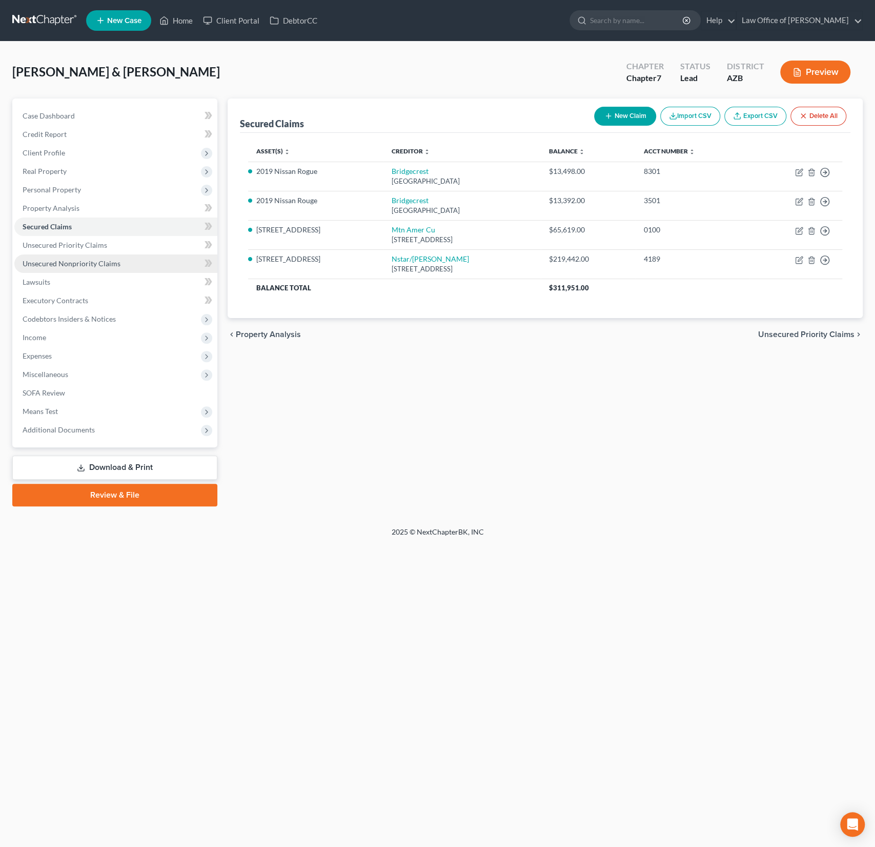
click at [60, 263] on span "Unsecured Nonpriority Claims" at bounding box center [72, 263] width 98 height 9
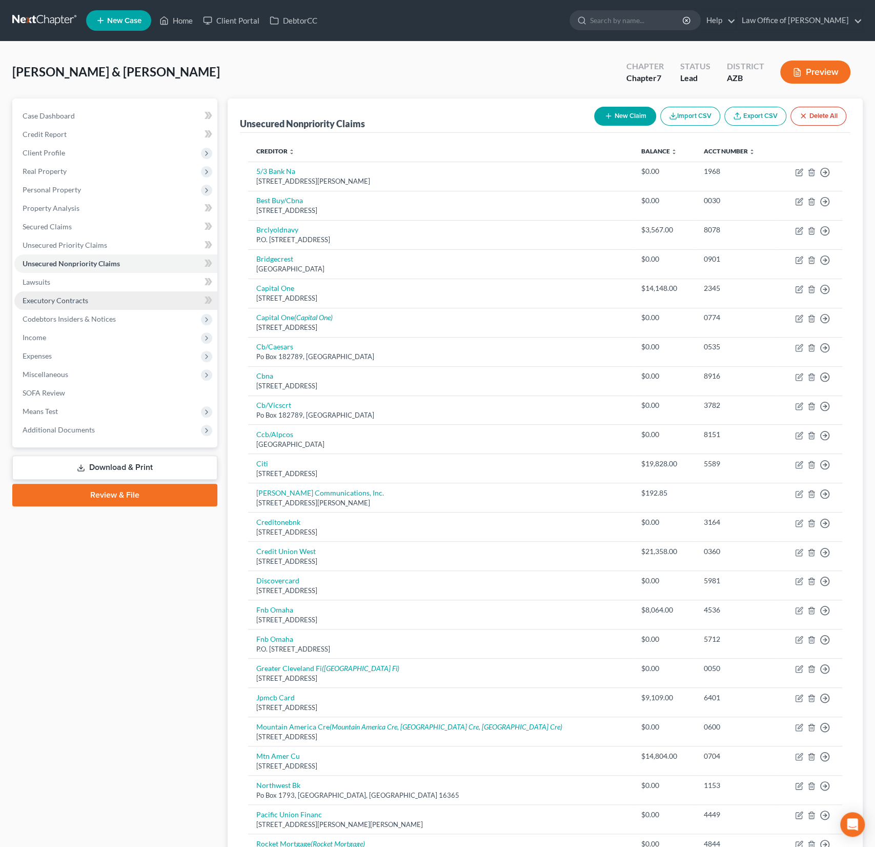
click at [58, 303] on span "Executory Contracts" at bounding box center [56, 300] width 66 height 9
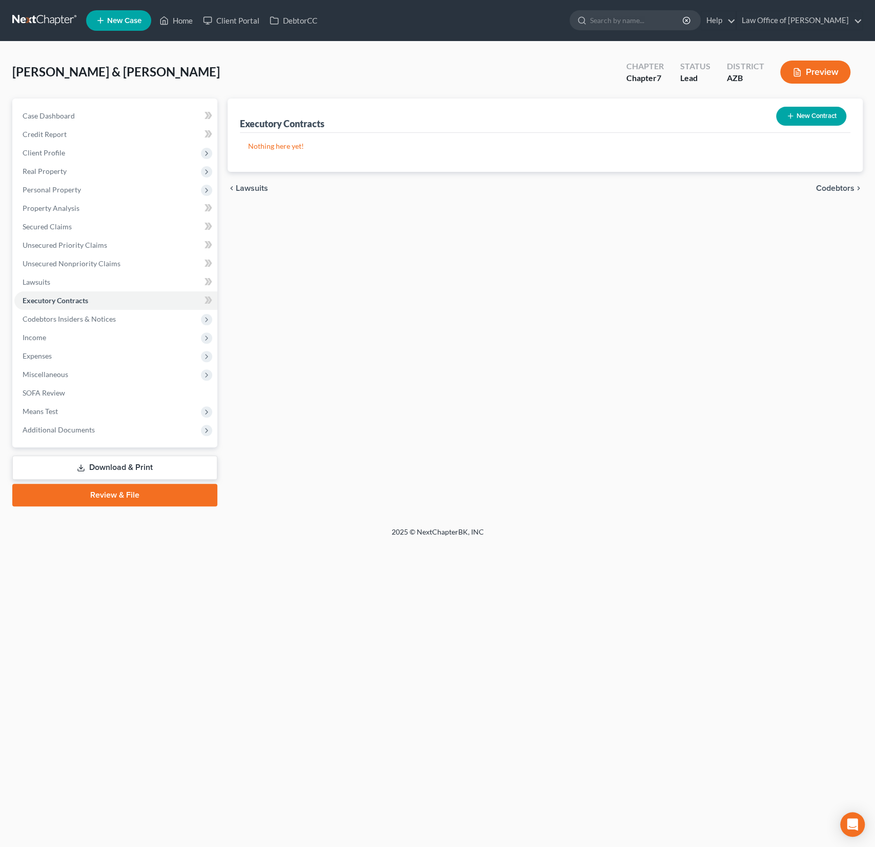
click at [816, 118] on button "New Contract" at bounding box center [811, 116] width 70 height 19
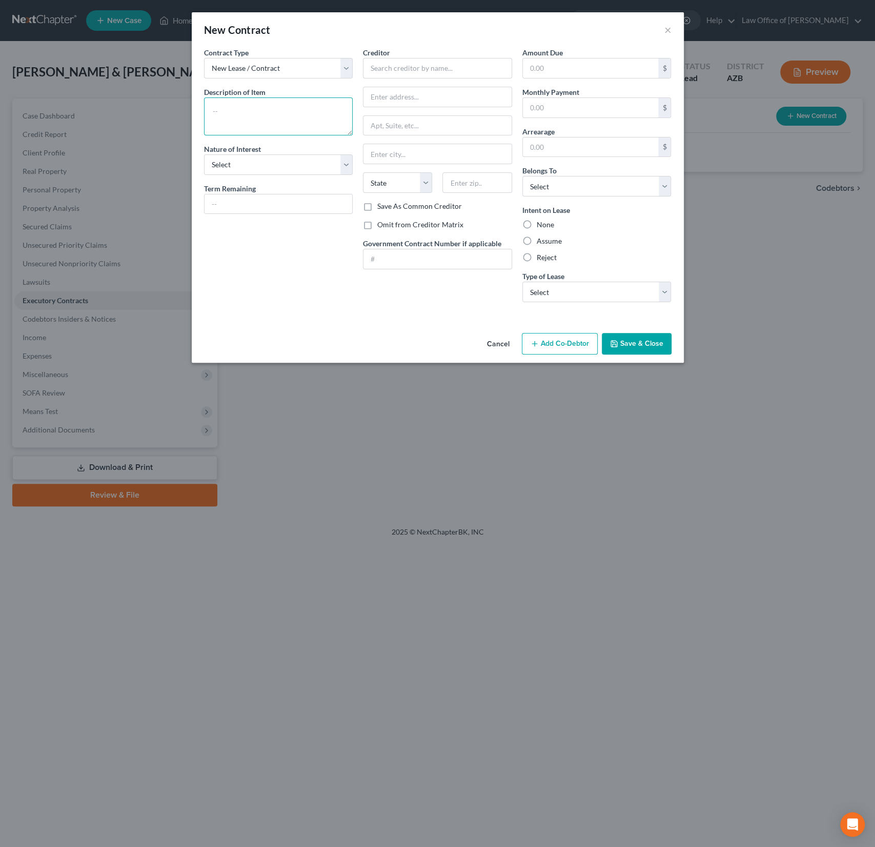
click at [234, 113] on textarea at bounding box center [278, 116] width 149 height 38
type textarea "R"
type textarea "Solar Lease"
click at [253, 166] on select "Select Purchaser Agent Lessor Lessee" at bounding box center [278, 164] width 149 height 21
select select "3"
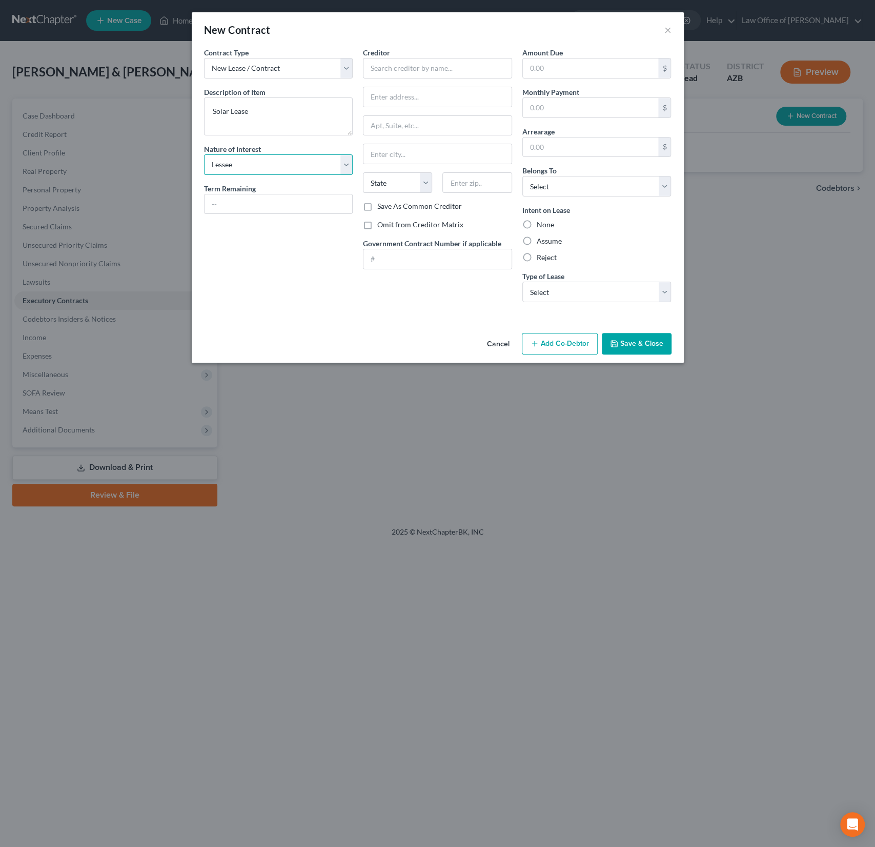
click at [204, 154] on select "Select Purchaser Agent Lessor Lessee" at bounding box center [278, 164] width 149 height 21
click at [399, 71] on input "text" at bounding box center [437, 68] width 149 height 21
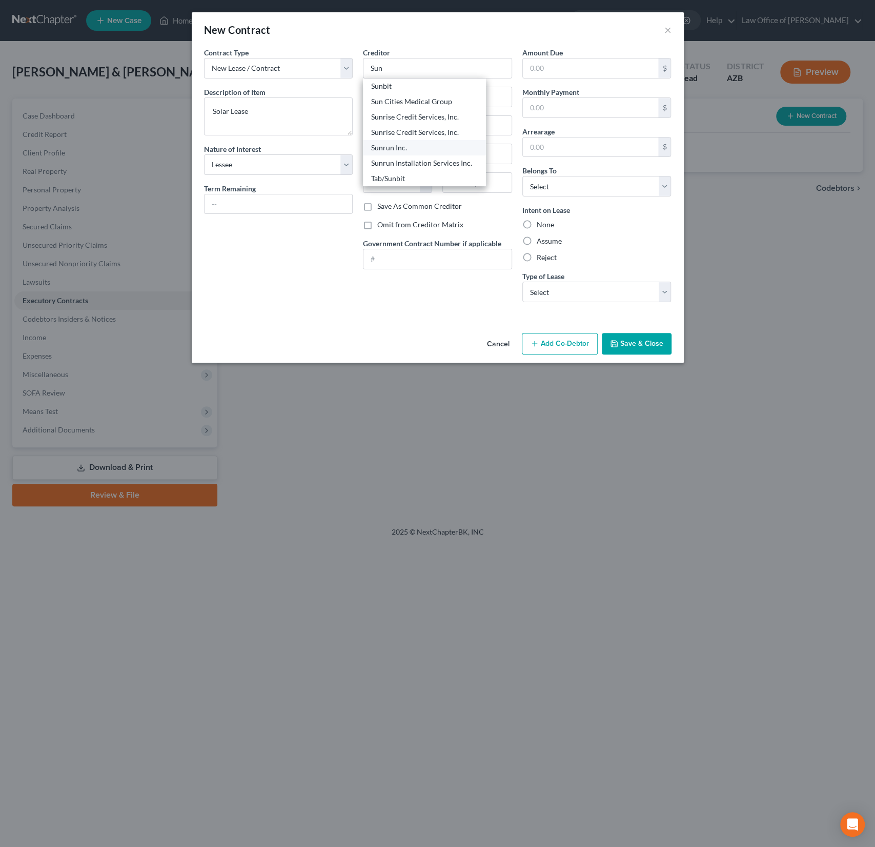
click at [419, 147] on div "Sunrun Inc." at bounding box center [424, 148] width 107 height 10
type input "Sunrun Inc."
type input "[STREET_ADDRESS][US_STATE]"
type input "[GEOGRAPHIC_DATA]"
select select "4"
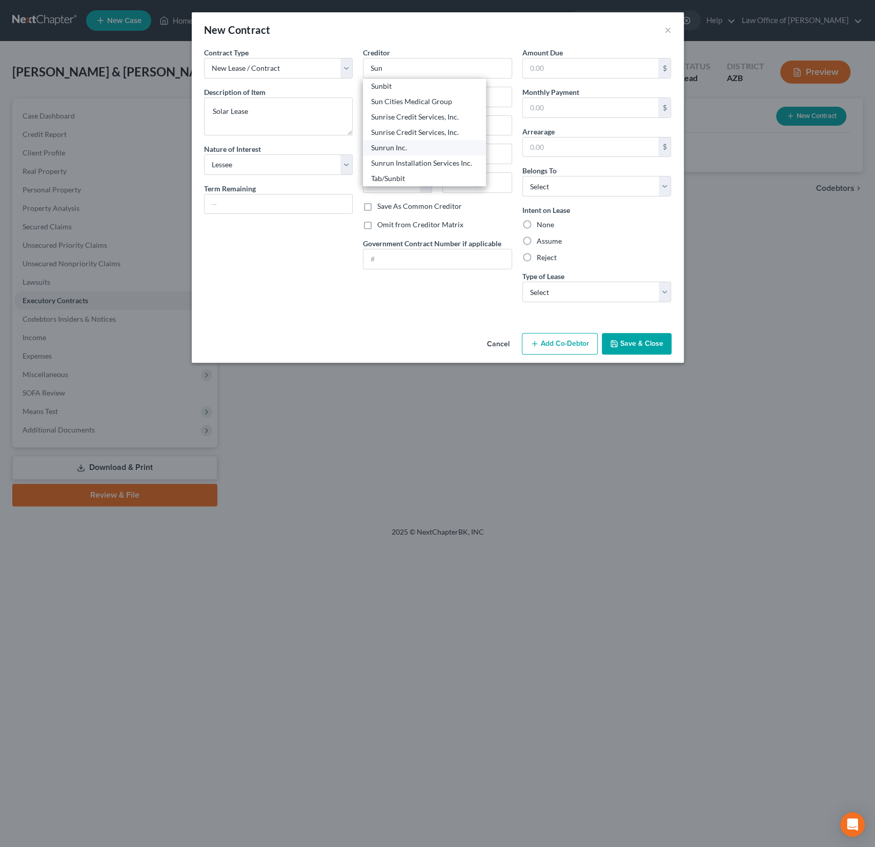
type input "94108"
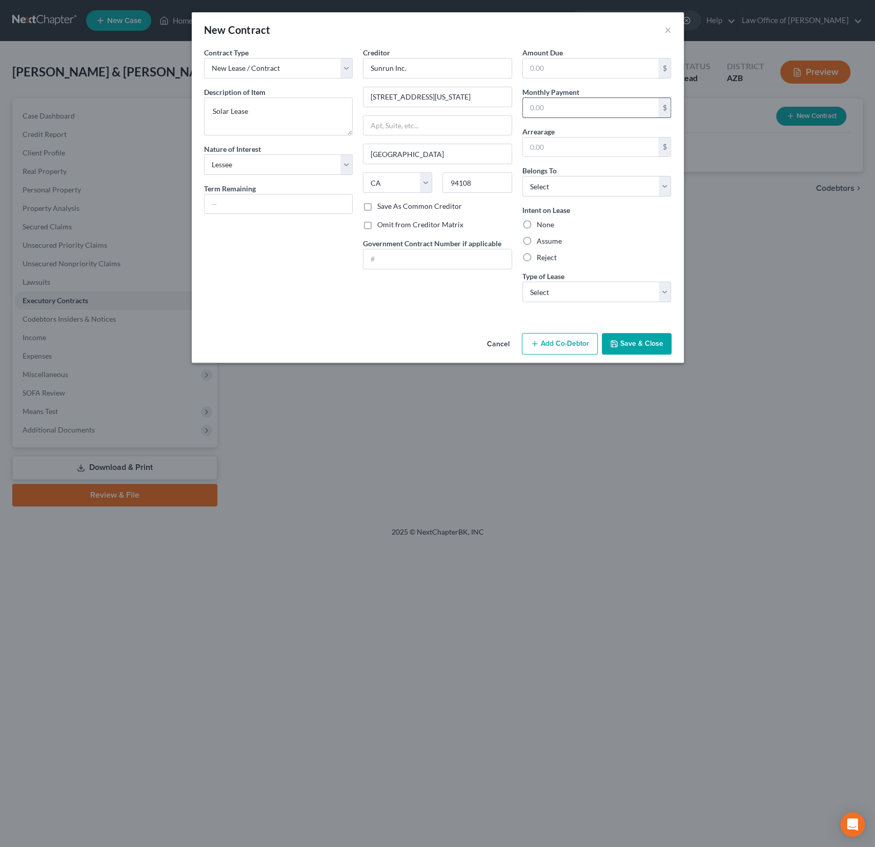
click at [543, 103] on input "text" at bounding box center [591, 107] width 136 height 19
type input "250"
click at [535, 220] on div "None" at bounding box center [596, 224] width 149 height 10
click at [537, 221] on label "None" at bounding box center [545, 224] width 17 height 10
click at [541, 221] on input "None" at bounding box center [544, 222] width 7 height 7
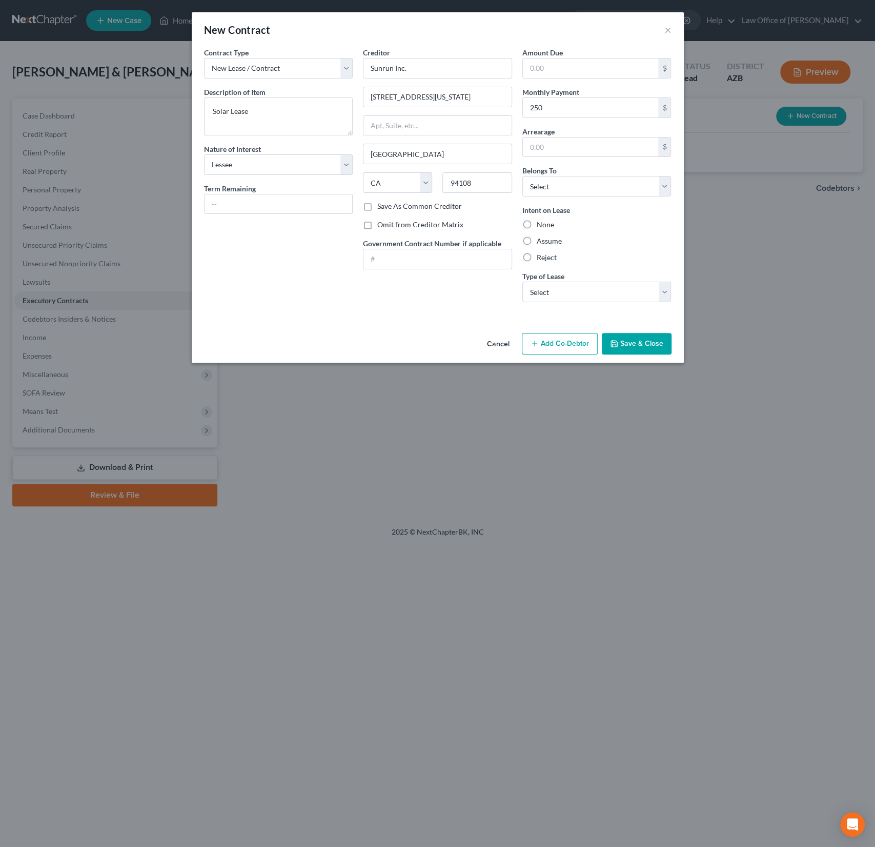
radio input "true"
click at [551, 192] on select "Select Debtor 1 Only Debtor 2 Only Debtor 1 And Debtor 2 Only At Least One Of T…" at bounding box center [596, 186] width 149 height 21
click at [522, 176] on select "Select Debtor 1 Only Debtor 2 Only Debtor 1 And Debtor 2 Only At Least One Of T…" at bounding box center [596, 186] width 149 height 21
click at [563, 177] on select "Select Debtor 1 Only Debtor 2 Only Debtor 1 And Debtor 2 Only At Least One Of T…" at bounding box center [596, 186] width 149 height 21
click at [522, 176] on select "Select Debtor 1 Only Debtor 2 Only Debtor 1 And Debtor 2 Only At Least One Of T…" at bounding box center [596, 186] width 149 height 21
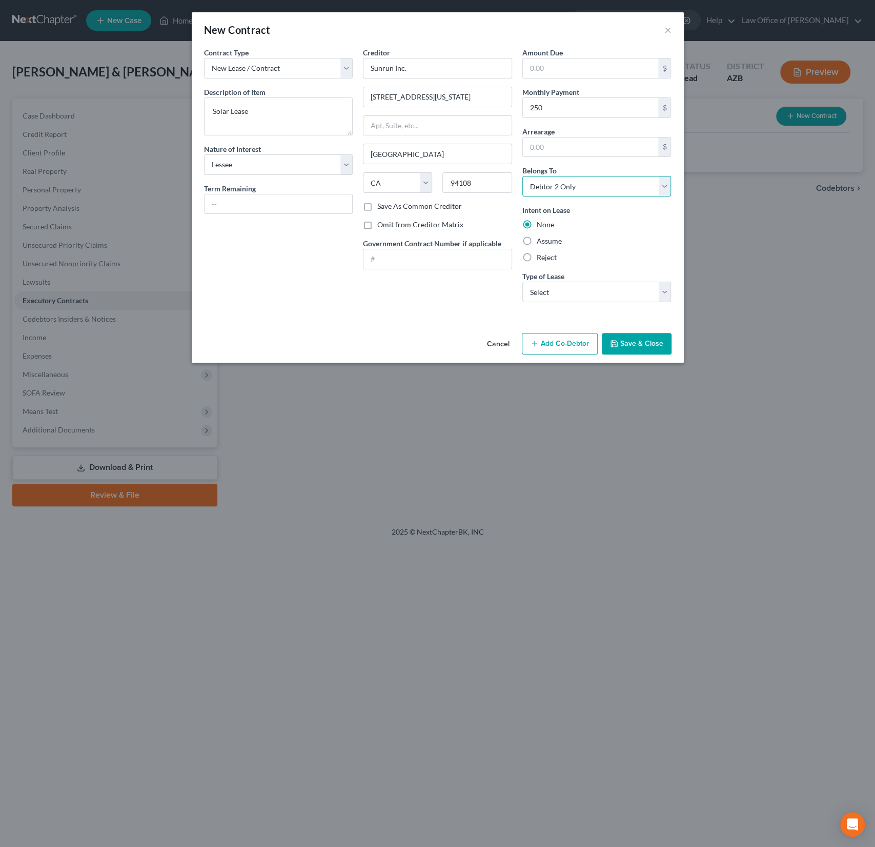
click at [574, 184] on select "Select Debtor 1 Only Debtor 2 Only Debtor 1 And Debtor 2 Only At Least One Of T…" at bounding box center [596, 186] width 149 height 21
select select "2"
click at [522, 176] on select "Select Debtor 1 Only Debtor 2 Only Debtor 1 And Debtor 2 Only At Least One Of T…" at bounding box center [596, 186] width 149 height 21
click at [555, 301] on div "Amount Due $ Monthly Payment 250 $ Arrearage $ Belongs To * Select Debtor 1 Onl…" at bounding box center [596, 178] width 159 height 263
click at [556, 292] on select "Select Real Estate Car Other" at bounding box center [596, 291] width 149 height 21
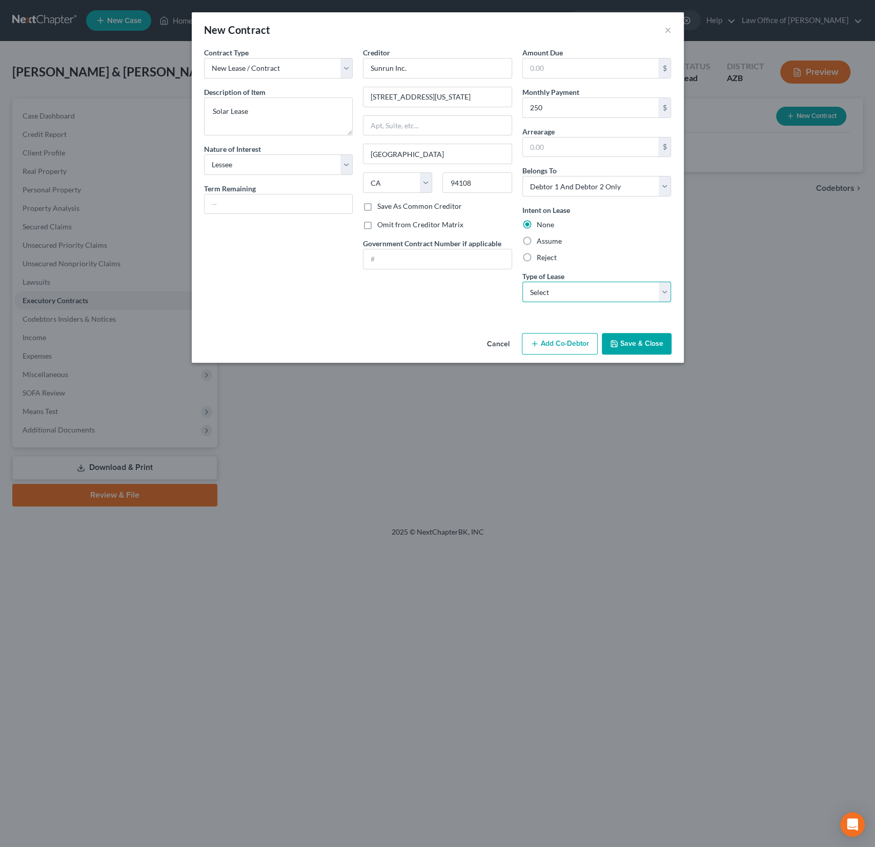
select select "2"
click at [522, 281] on select "Select Real Estate Car Other" at bounding box center [596, 291] width 149 height 21
click at [638, 343] on button "Save & Close" at bounding box center [637, 344] width 70 height 22
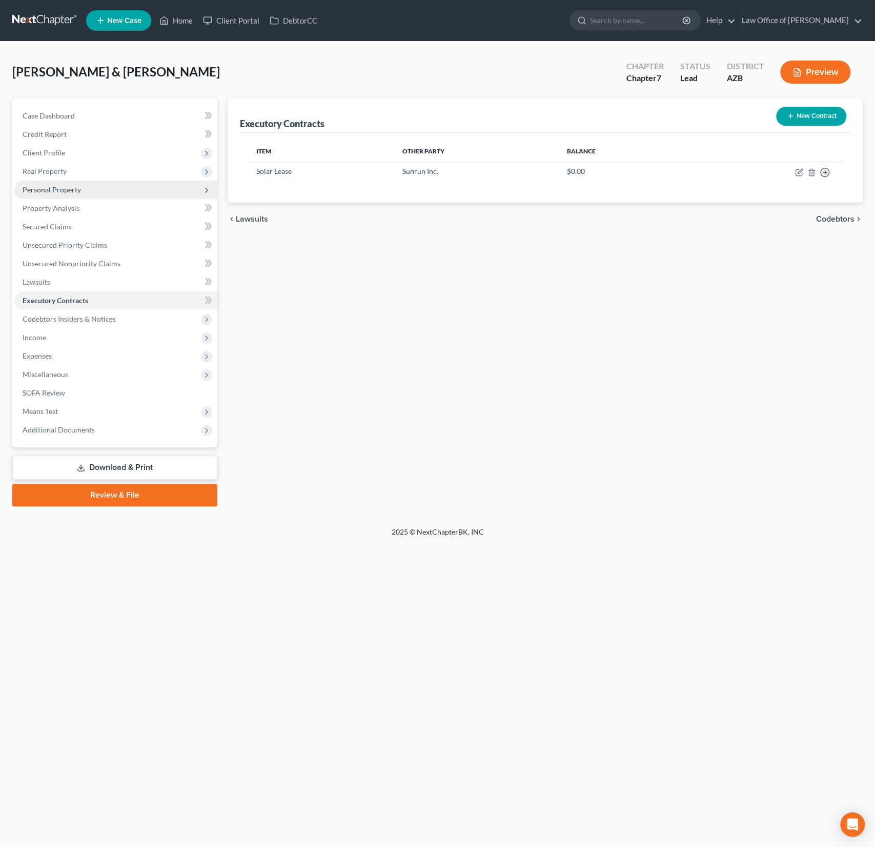
click at [75, 191] on span "Personal Property" at bounding box center [52, 189] width 58 height 9
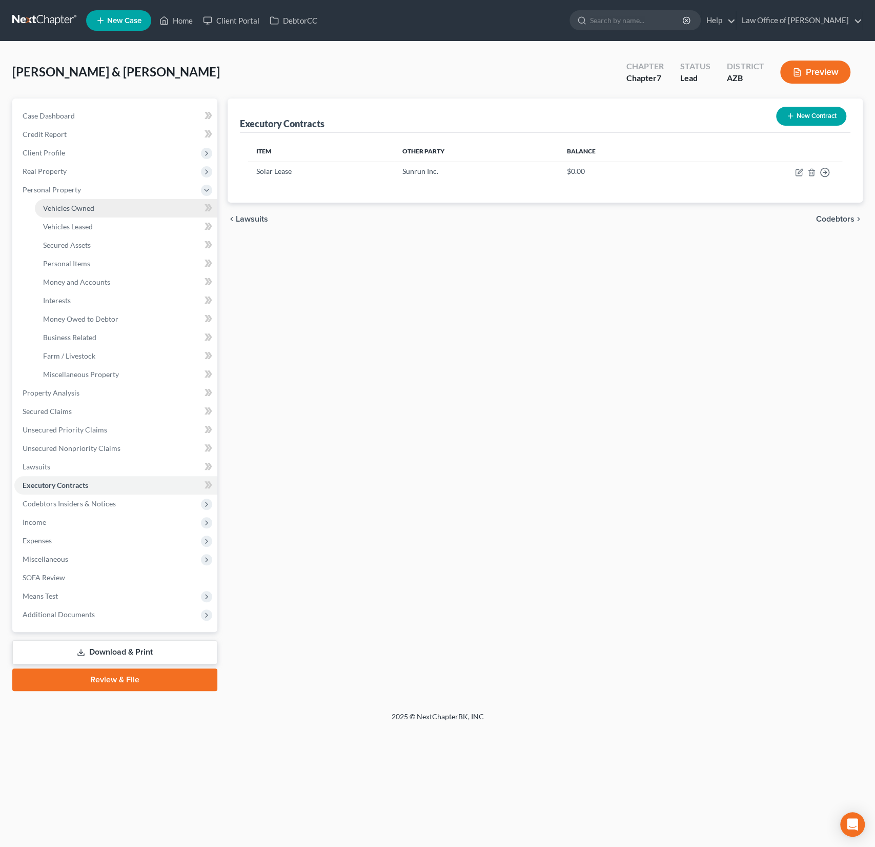
click at [81, 207] on span "Vehicles Owned" at bounding box center [68, 208] width 51 height 9
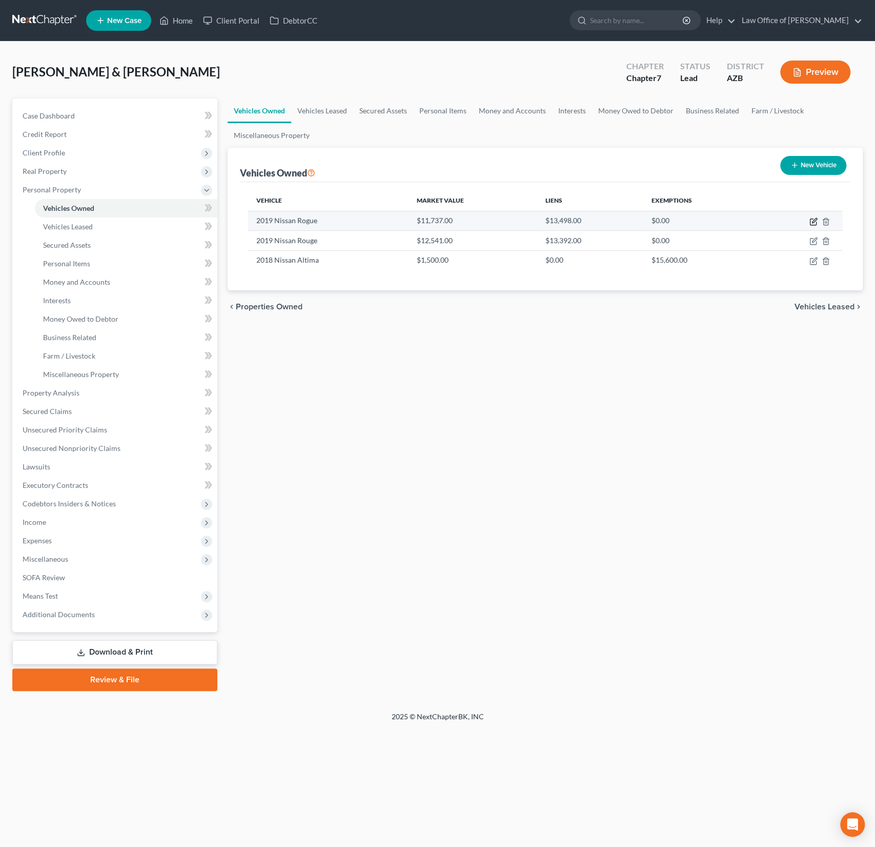
click at [813, 222] on icon "button" at bounding box center [814, 220] width 5 height 5
select select "0"
select select "7"
select select "2"
select select "0"
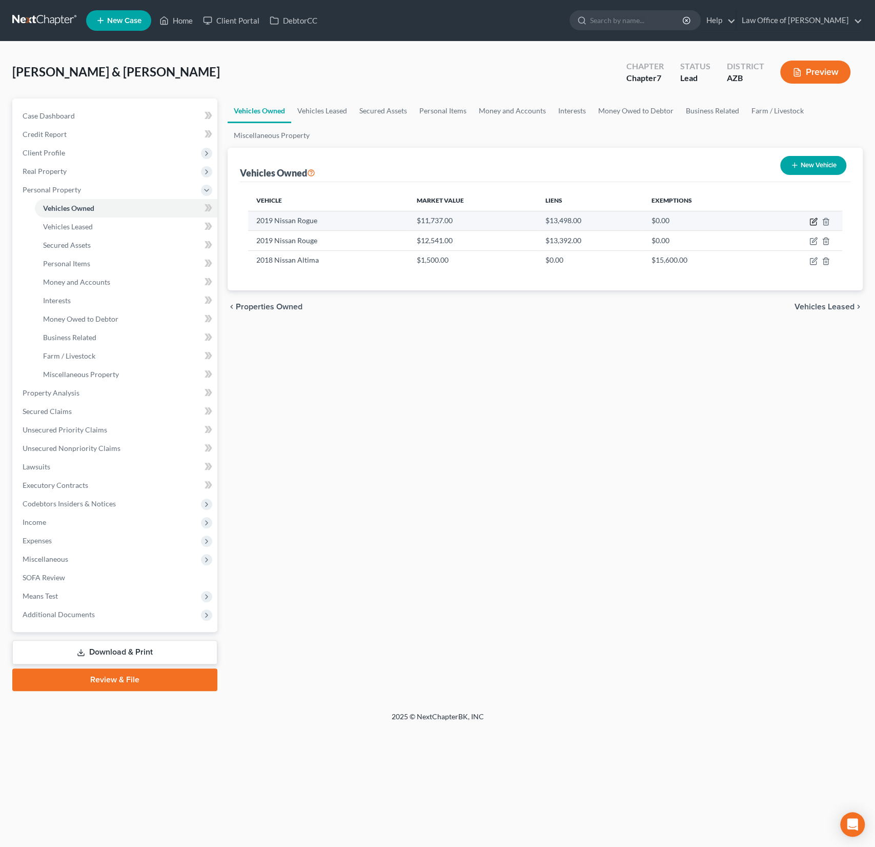
select select "3"
select select "0"
select select "2"
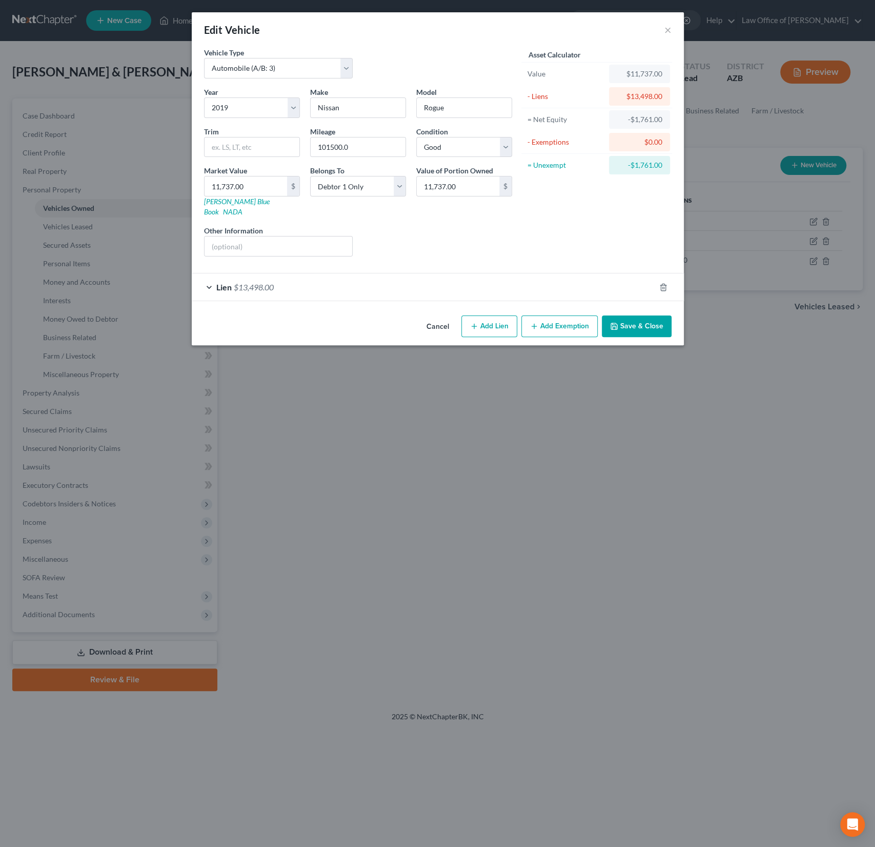
click at [348, 276] on div "Lien $13,498.00" at bounding box center [424, 286] width 464 height 27
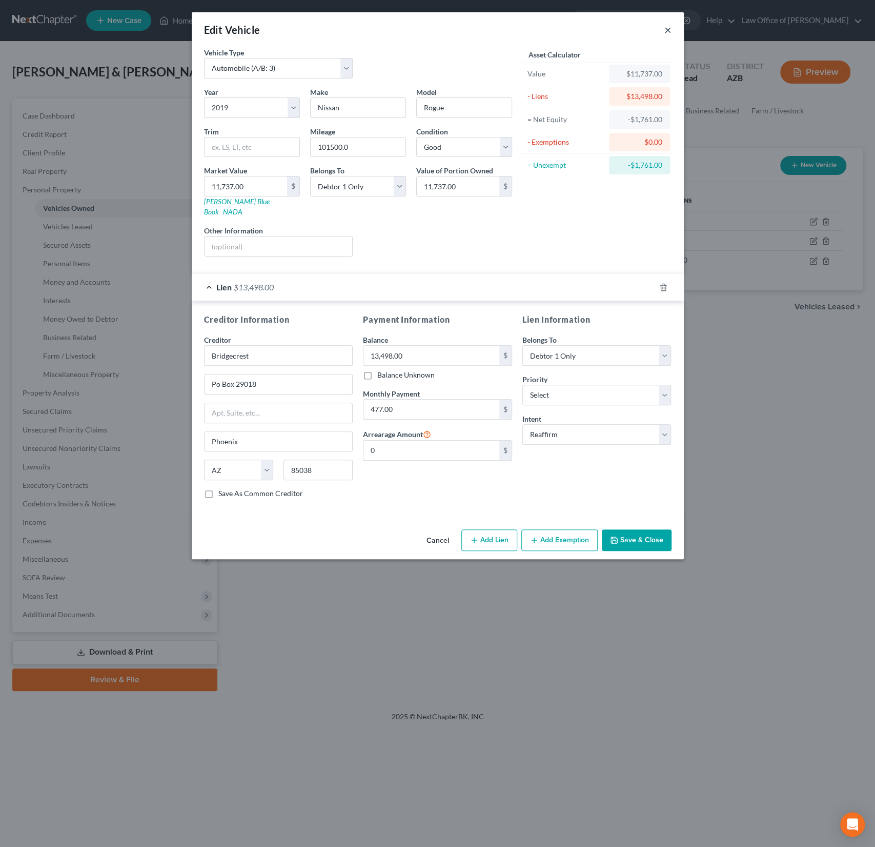
click at [667, 28] on button "×" at bounding box center [668, 30] width 7 height 12
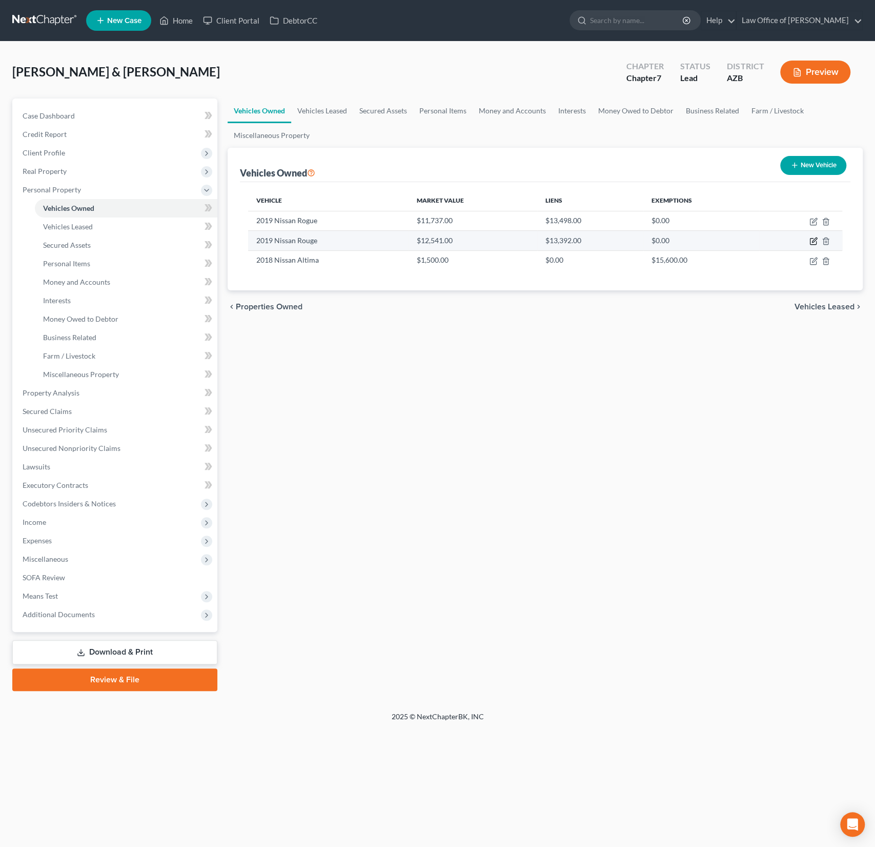
click at [814, 238] on icon "button" at bounding box center [814, 240] width 5 height 5
select select "0"
select select "7"
select select "3"
select select "0"
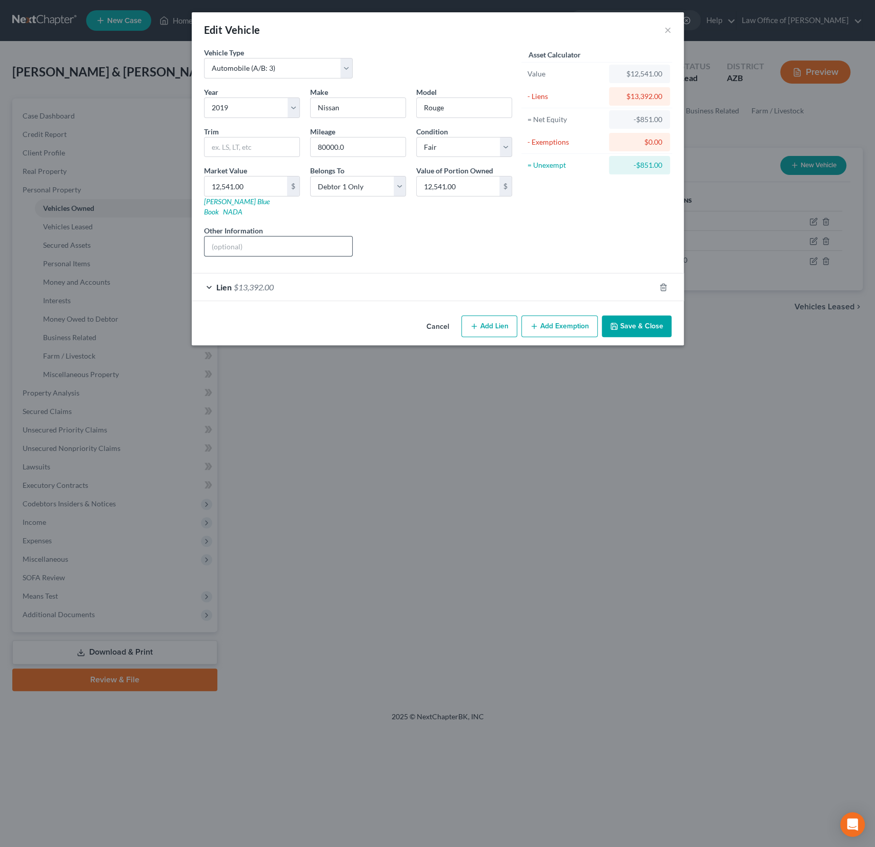
click at [240, 236] on input "text" at bounding box center [279, 245] width 148 height 19
click at [239, 239] on input "text" at bounding box center [279, 245] width 148 height 19
type input "White"
click at [636, 315] on button "Save & Close" at bounding box center [637, 326] width 70 height 22
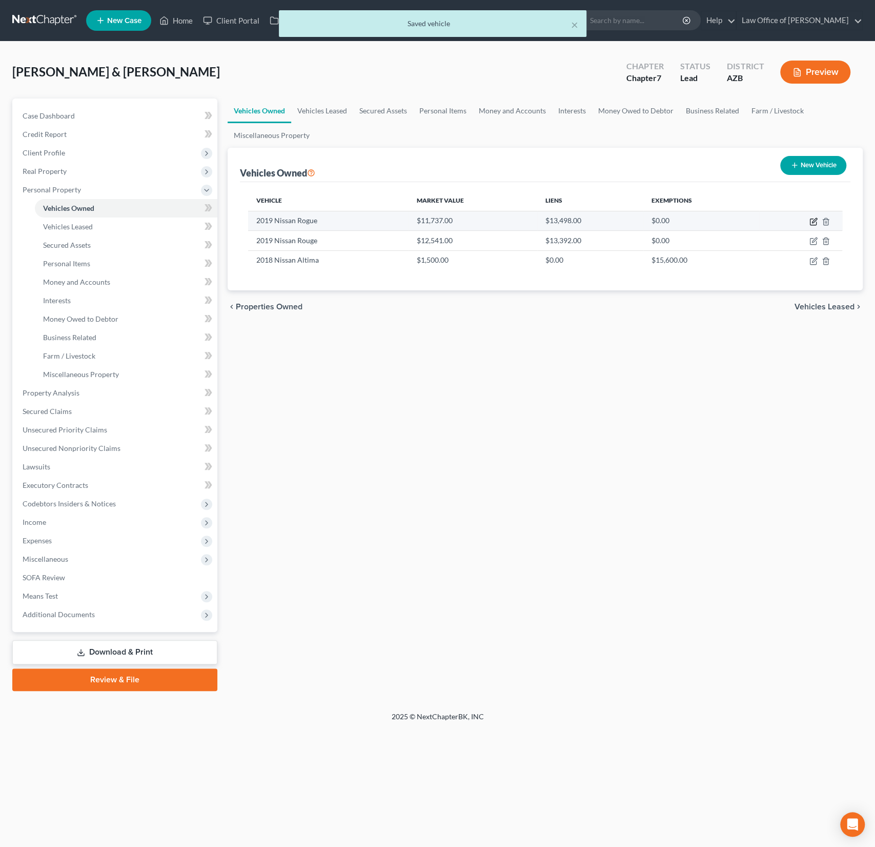
click at [815, 219] on icon "button" at bounding box center [814, 221] width 8 height 8
select select "0"
select select "7"
select select "2"
select select "0"
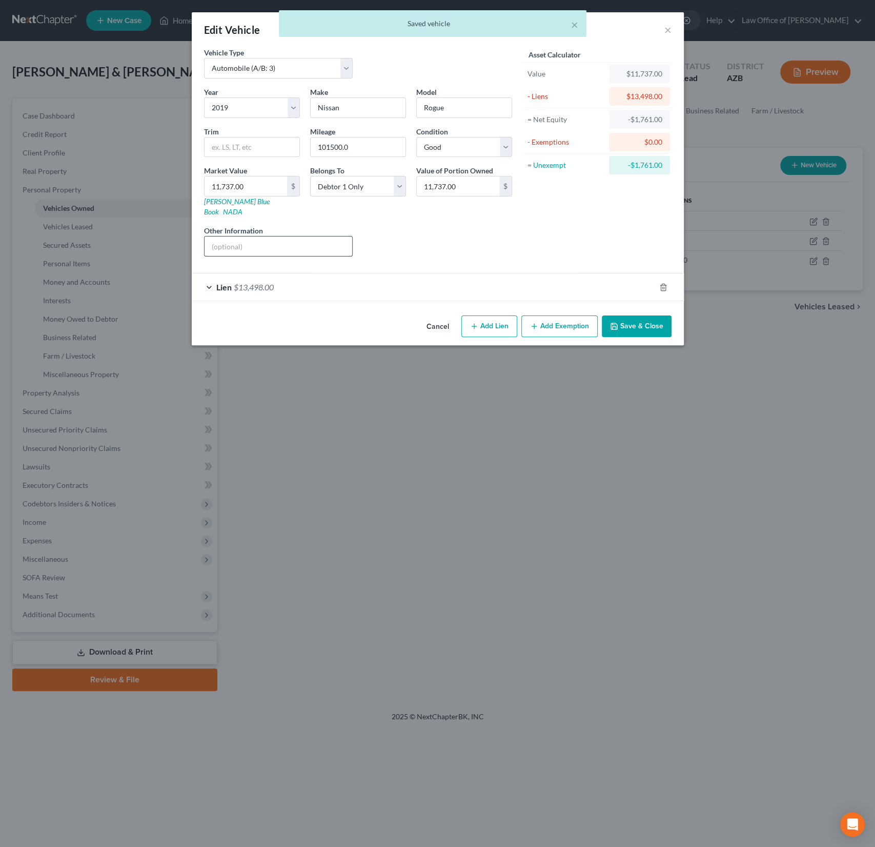
click at [251, 238] on input "text" at bounding box center [279, 245] width 148 height 19
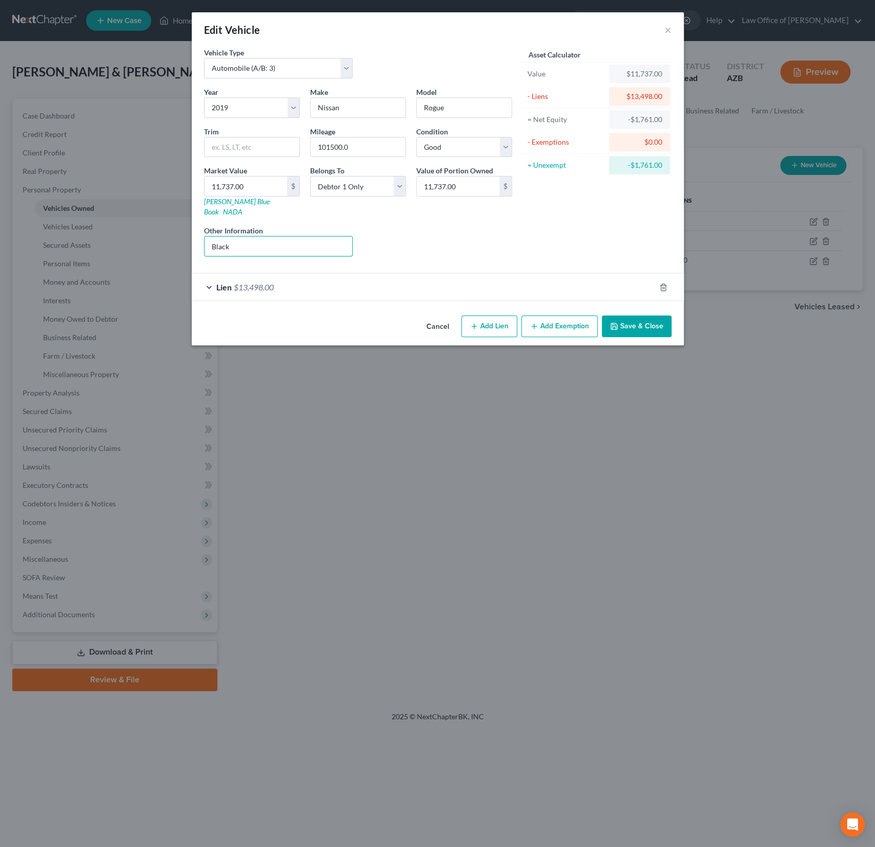
type input "Black"
click at [649, 317] on button "Save & Close" at bounding box center [637, 326] width 70 height 22
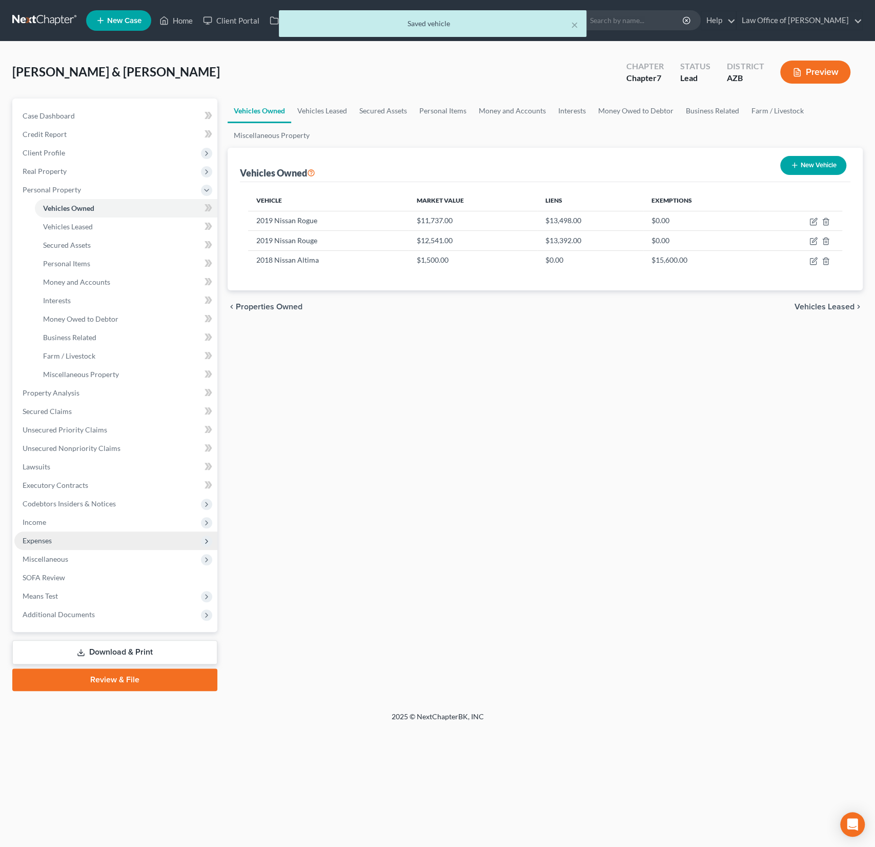
click at [47, 537] on span "Expenses" at bounding box center [37, 540] width 29 height 9
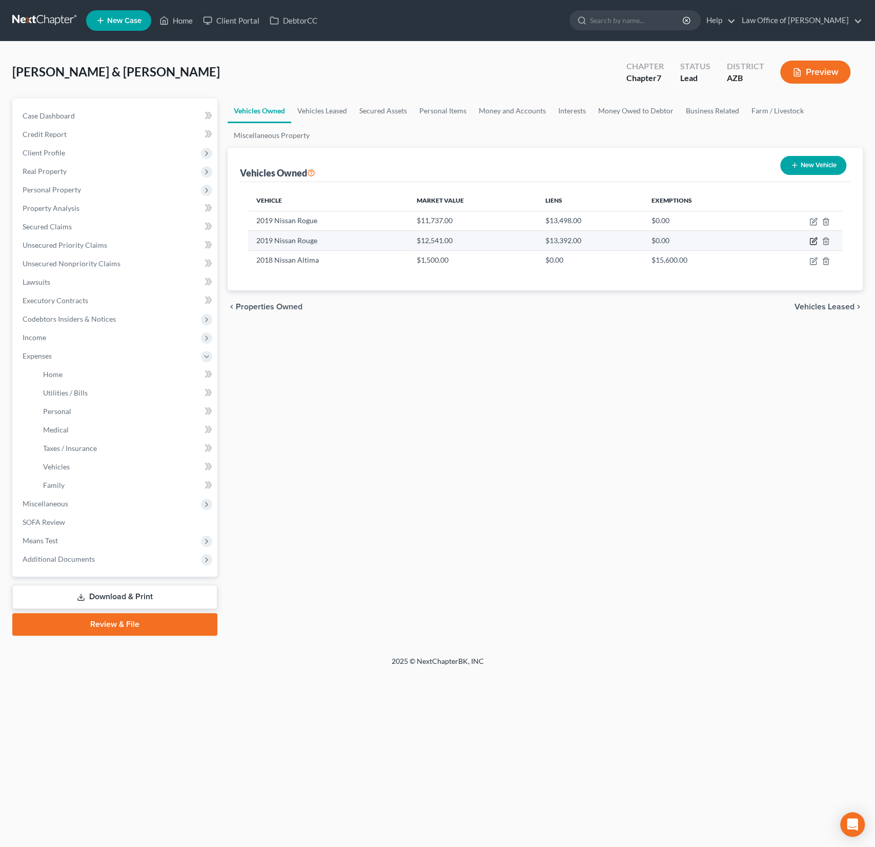
click at [813, 240] on icon "button" at bounding box center [814, 241] width 8 height 8
select select "0"
select select "7"
select select "3"
select select "0"
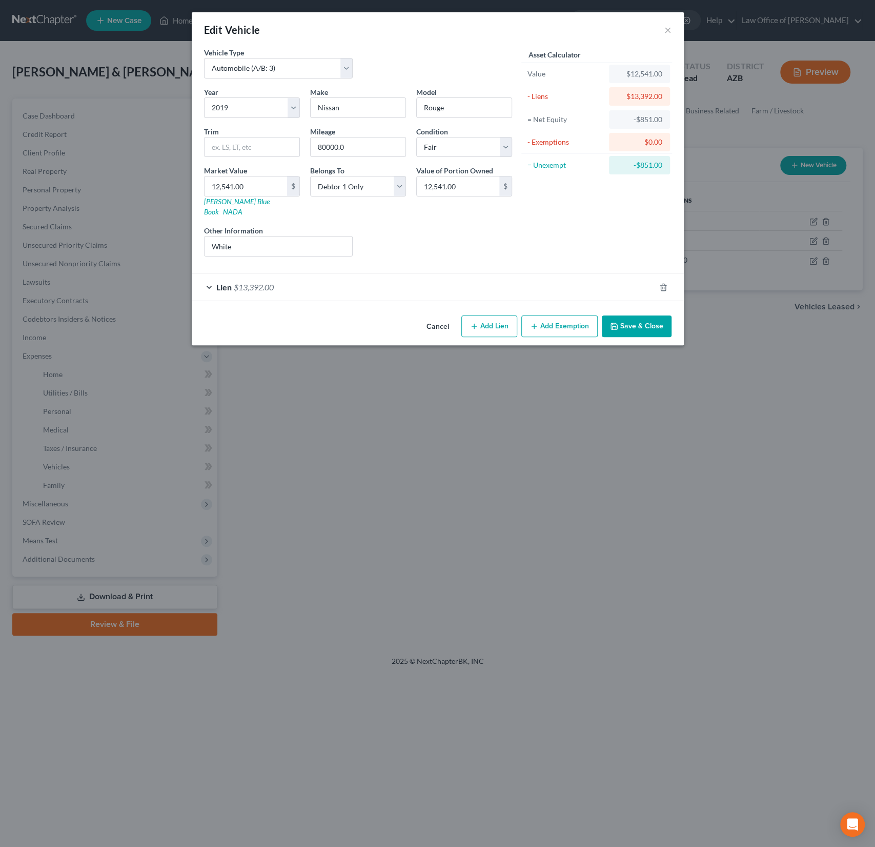
click at [433, 276] on div "Lien $13,392.00" at bounding box center [424, 286] width 464 height 27
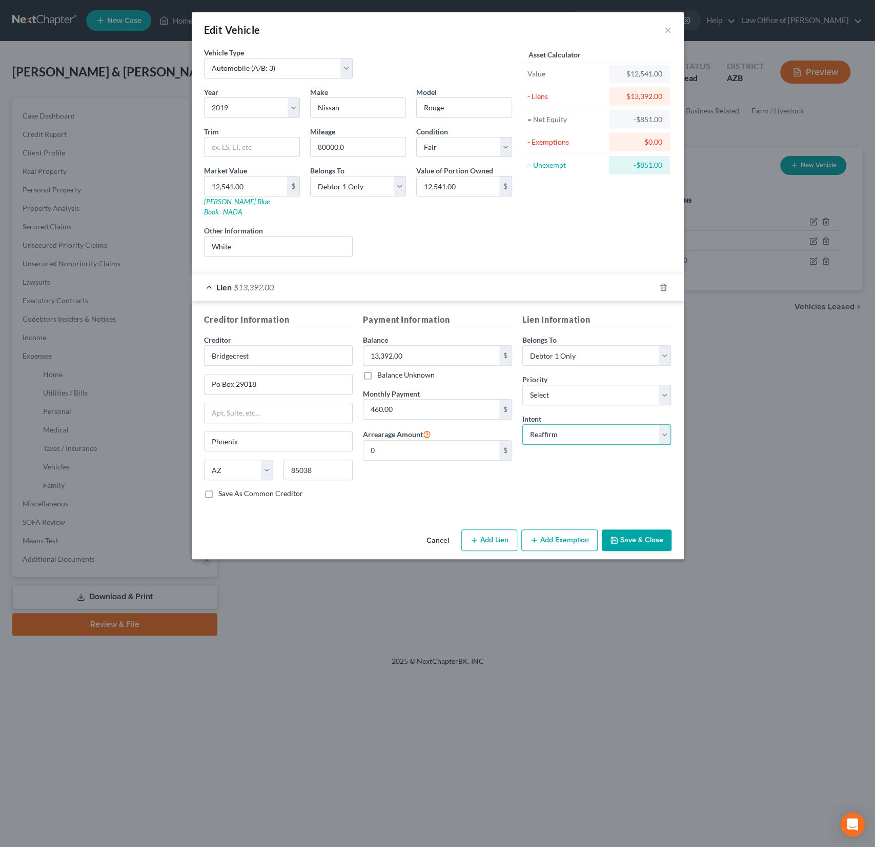
click at [545, 424] on select "Select Surrender Redeem Reaffirm Avoid Other" at bounding box center [596, 434] width 149 height 21
select select "0"
click at [522, 424] on select "Select Surrender Redeem Reaffirm Avoid Other" at bounding box center [596, 434] width 149 height 21
click at [631, 529] on button "Save & Close" at bounding box center [637, 540] width 70 height 22
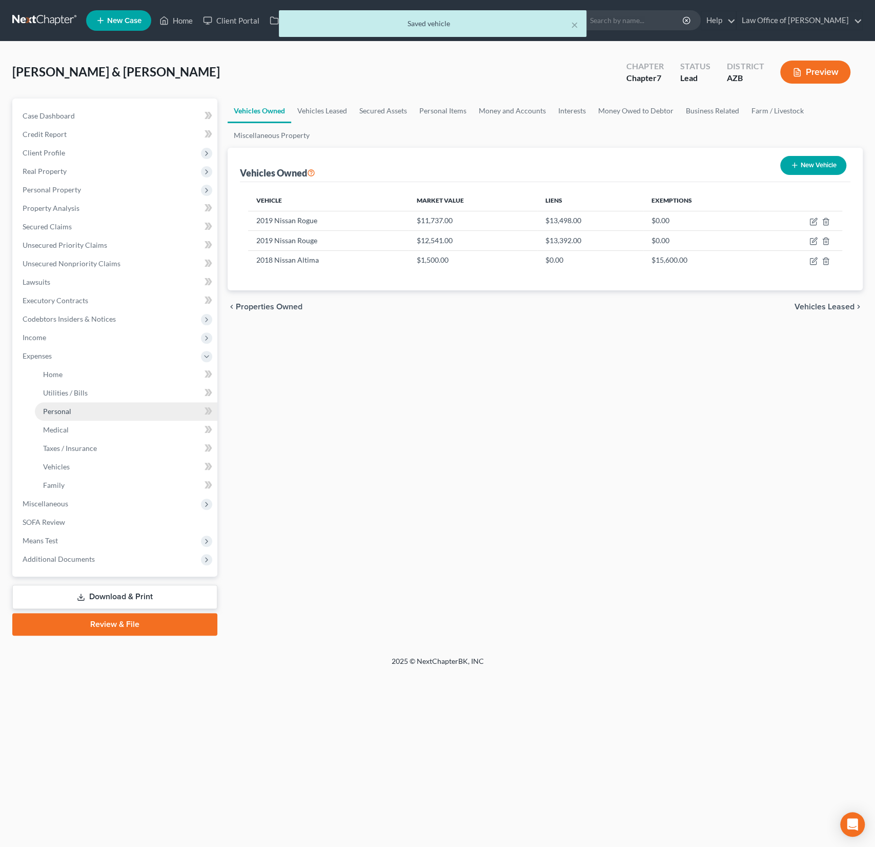
click at [60, 415] on link "Personal" at bounding box center [126, 411] width 183 height 18
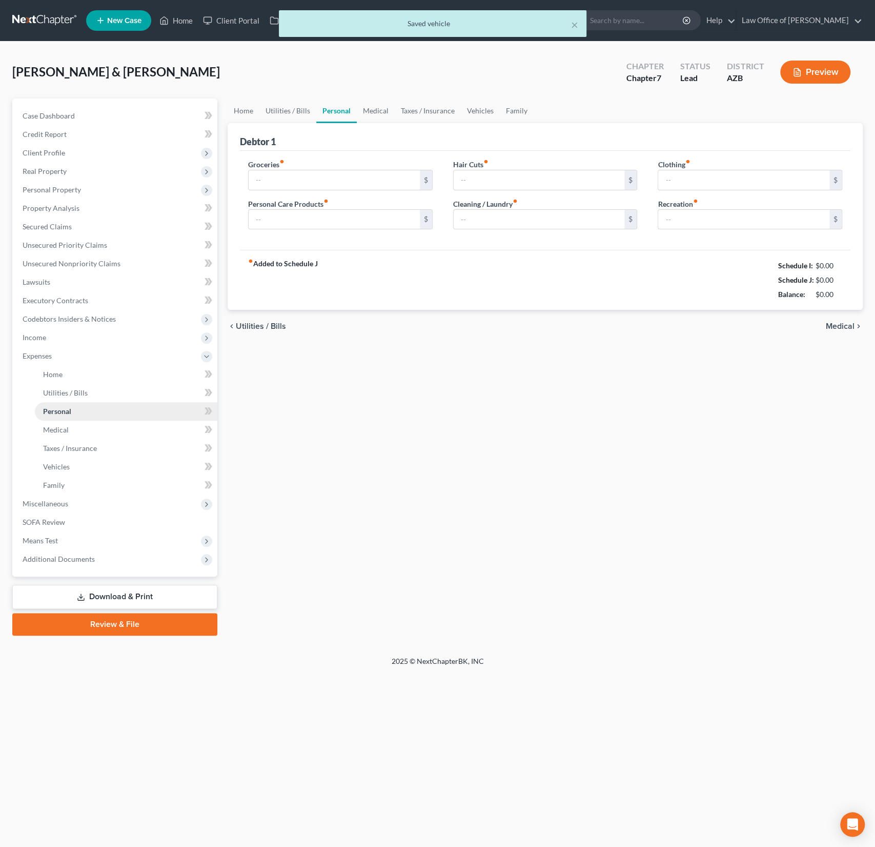
type input "1,000.00"
type input "150.00"
type input "60.00"
type input "50.00"
type input "100.00"
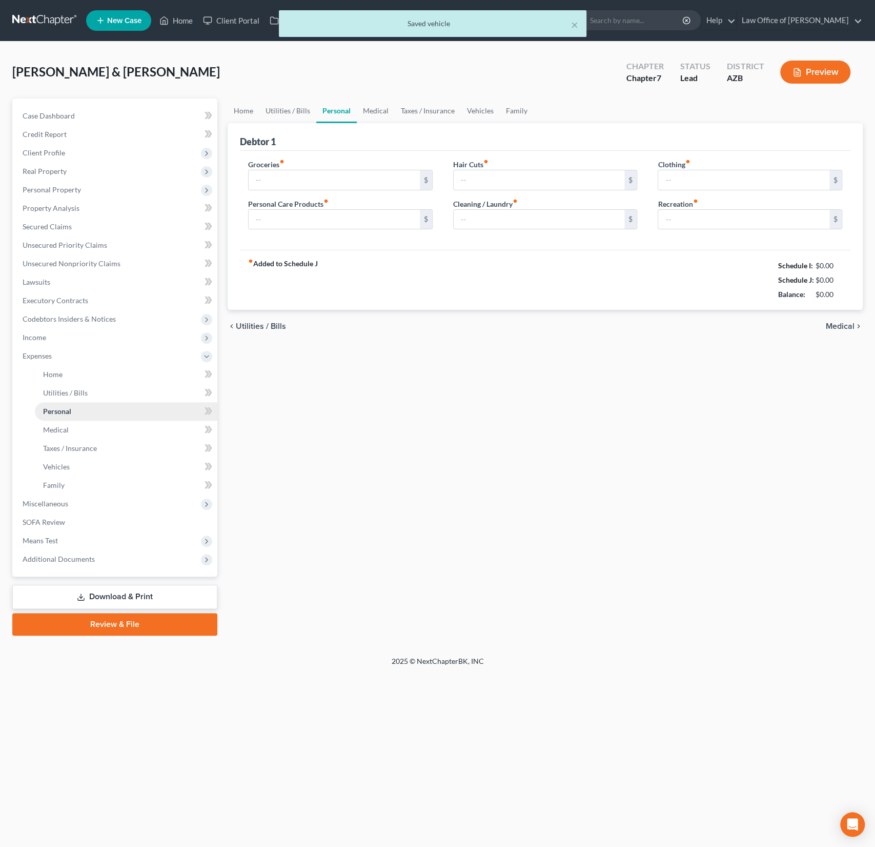
type input "100.00"
click at [68, 415] on link "Personal" at bounding box center [126, 411] width 183 height 18
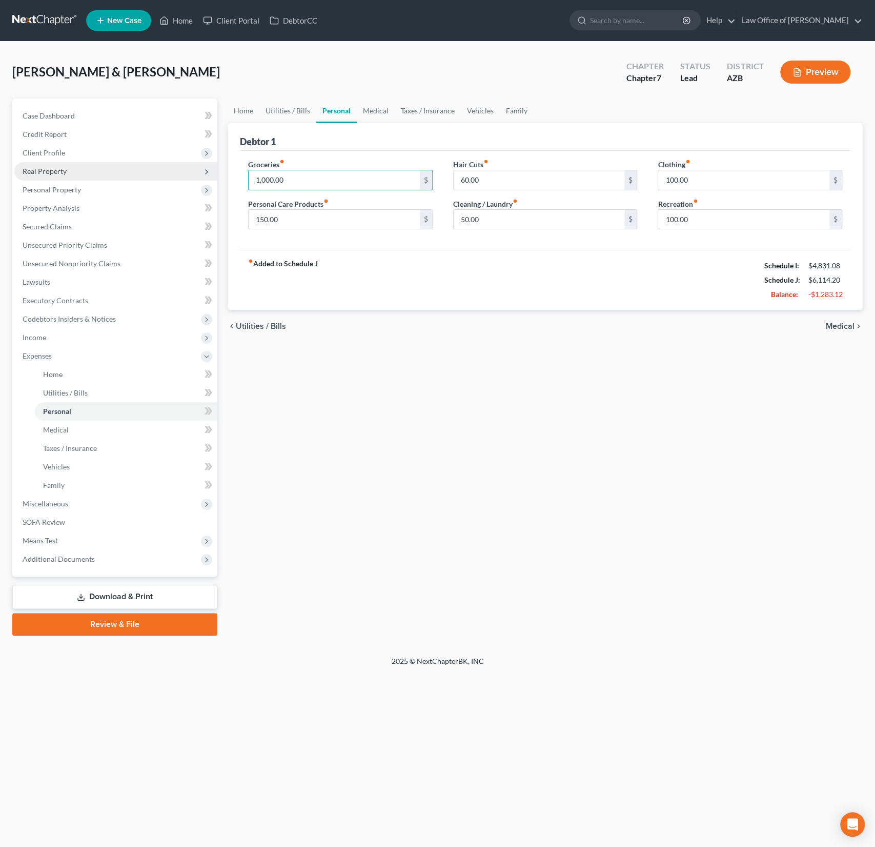
drag, startPoint x: 306, startPoint y: 182, endPoint x: 211, endPoint y: 168, distance: 95.4
click at [211, 168] on div "Petition Navigation Case Dashboard Payments Invoices Payments Payments Credit R…" at bounding box center [437, 366] width 861 height 537
drag, startPoint x: 300, startPoint y: 184, endPoint x: 247, endPoint y: 179, distance: 53.0
click at [247, 179] on div "Groceries fiber_manual_record 1,000.00 $ Personal Care Products fiber_manual_re…" at bounding box center [340, 198] width 205 height 79
type input "500"
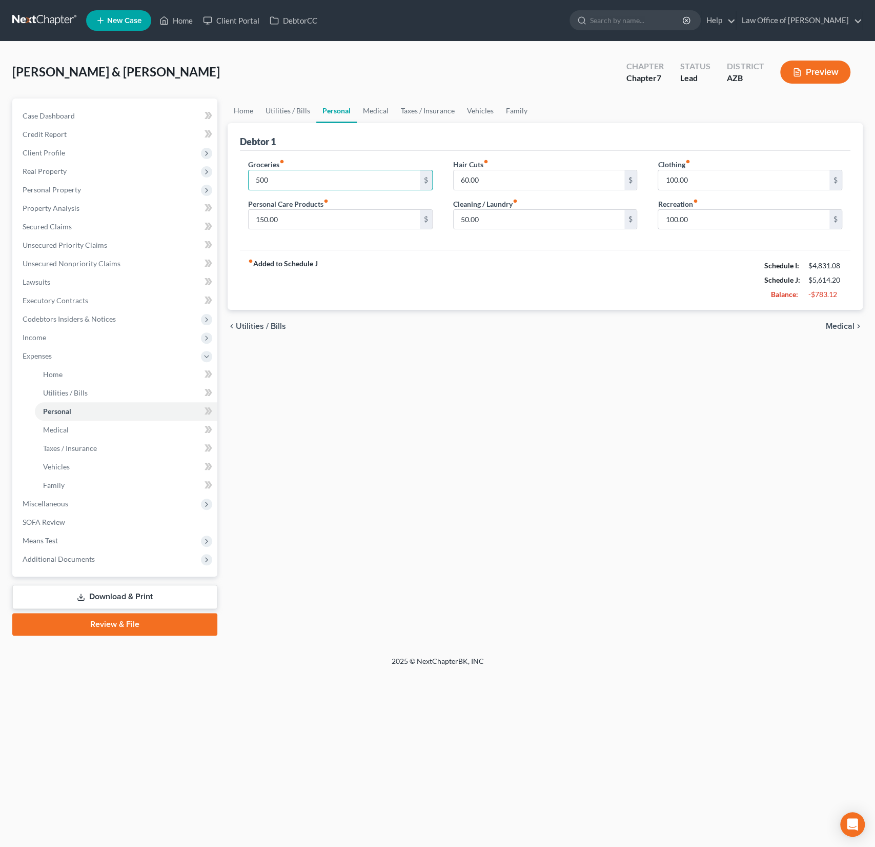
click at [341, 388] on div "Home Utilities / Bills Personal Medical Taxes / Insurance Vehicles Family Debto…" at bounding box center [546, 366] width 646 height 537
click at [367, 111] on link "Medical" at bounding box center [376, 110] width 38 height 25
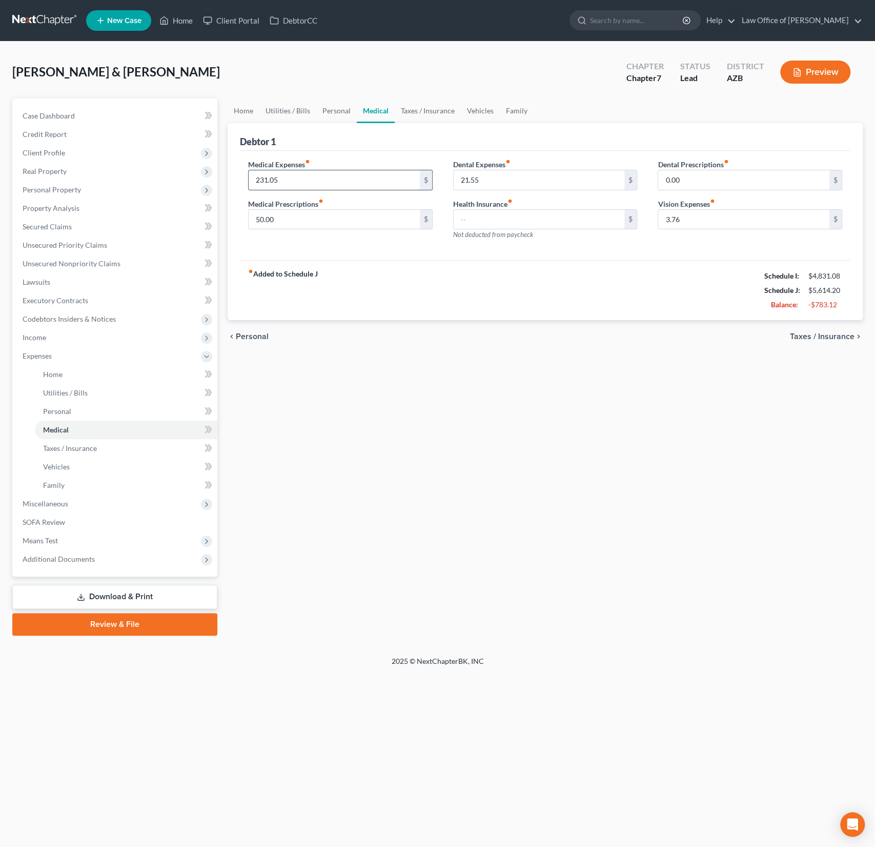
drag, startPoint x: 318, startPoint y: 178, endPoint x: 266, endPoint y: 175, distance: 52.4
click at [266, 175] on input "231.05" at bounding box center [334, 179] width 171 height 19
drag, startPoint x: 299, startPoint y: 177, endPoint x: 254, endPoint y: 173, distance: 45.8
click at [254, 173] on input "231.05" at bounding box center [334, 179] width 171 height 19
drag, startPoint x: 497, startPoint y: 180, endPoint x: 423, endPoint y: 164, distance: 75.6
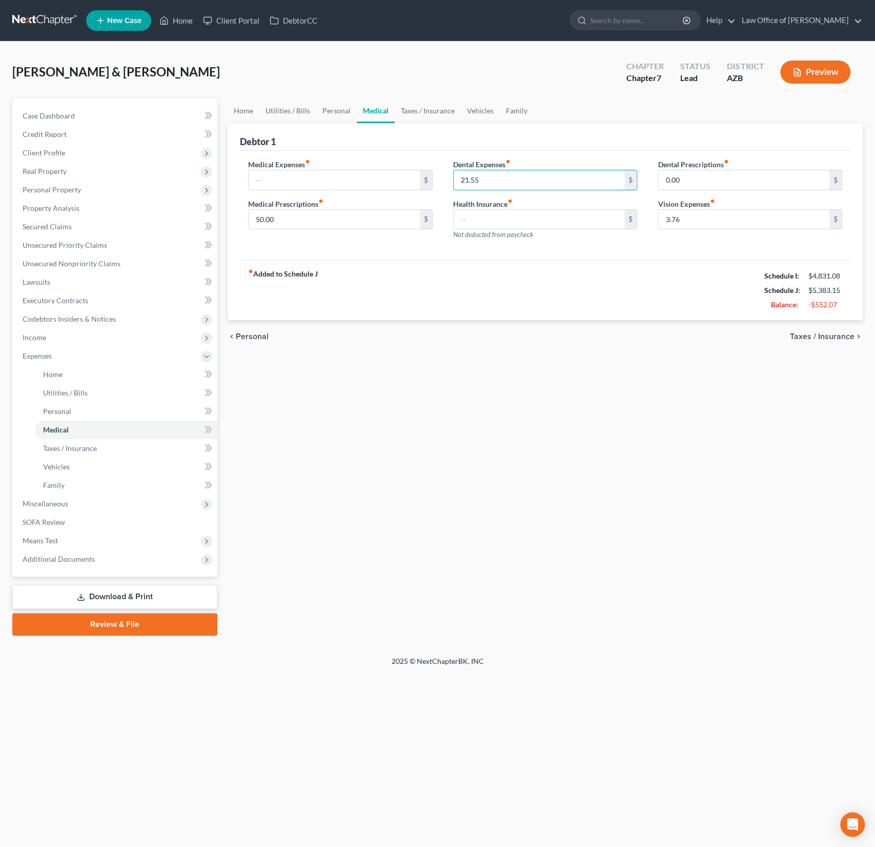
click at [423, 164] on div "Medical Expenses fiber_manual_record $ Medical Prescriptions fiber_manual_recor…" at bounding box center [545, 203] width 615 height 89
drag, startPoint x: 509, startPoint y: 178, endPoint x: 428, endPoint y: 173, distance: 81.2
click at [428, 173] on div "Medical Expenses fiber_manual_record $ Medical Prescriptions fiber_manual_recor…" at bounding box center [545, 203] width 615 height 89
click at [728, 221] on input "3.76" at bounding box center [743, 219] width 171 height 19
drag, startPoint x: 712, startPoint y: 222, endPoint x: 654, endPoint y: 216, distance: 58.2
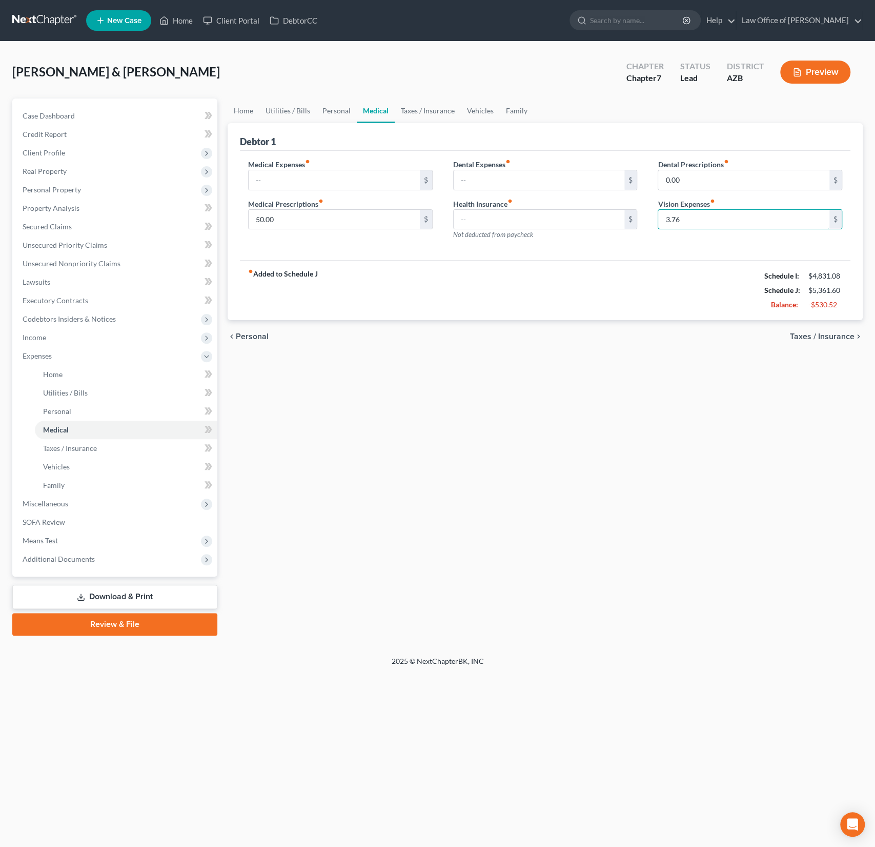
click at [654, 216] on div "Dental Prescriptions fiber_manual_record 0.00 $ Vision Expenses fiber_manual_re…" at bounding box center [750, 203] width 205 height 89
click at [326, 117] on link "Personal" at bounding box center [336, 110] width 41 height 25
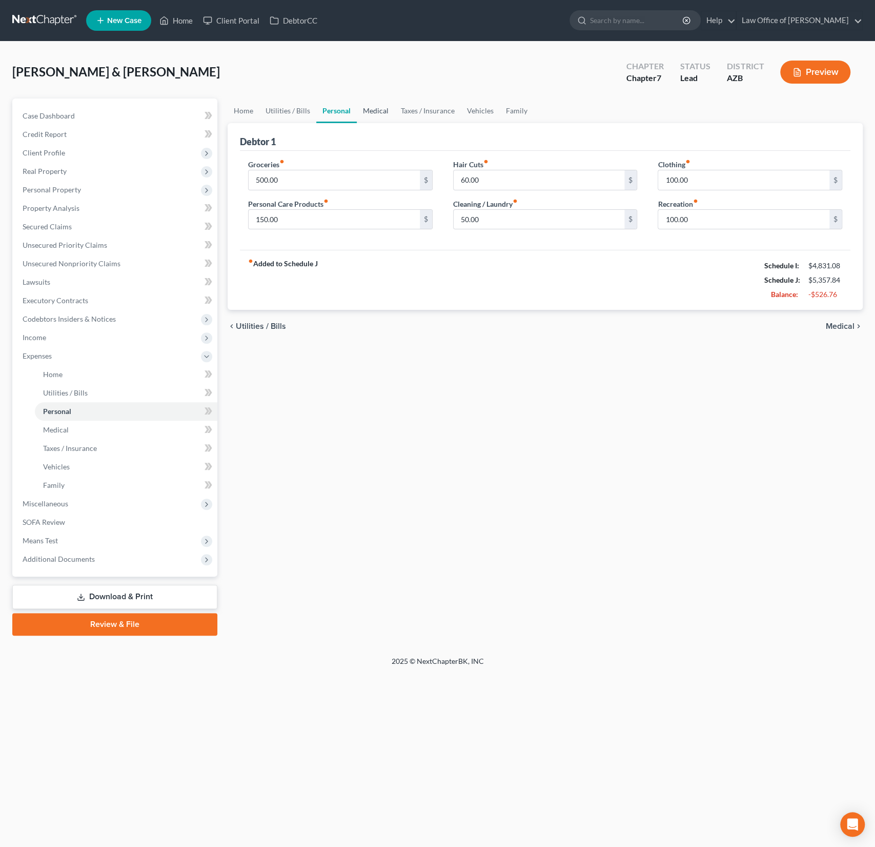
click at [366, 112] on link "Medical" at bounding box center [376, 110] width 38 height 25
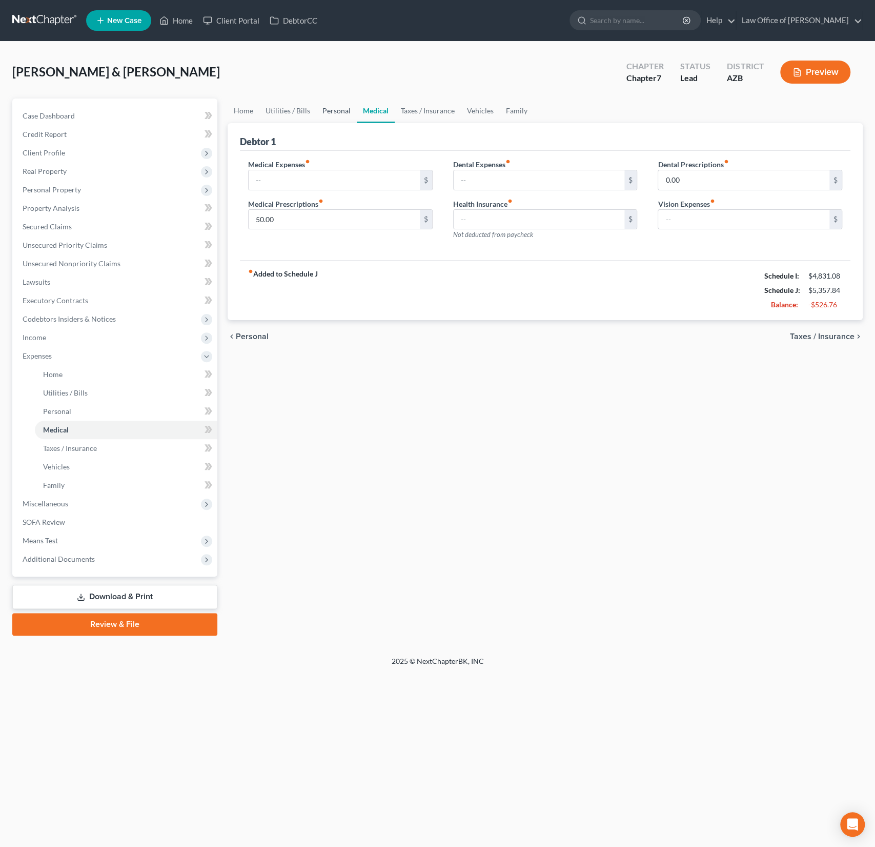
click at [333, 116] on link "Personal" at bounding box center [336, 110] width 41 height 25
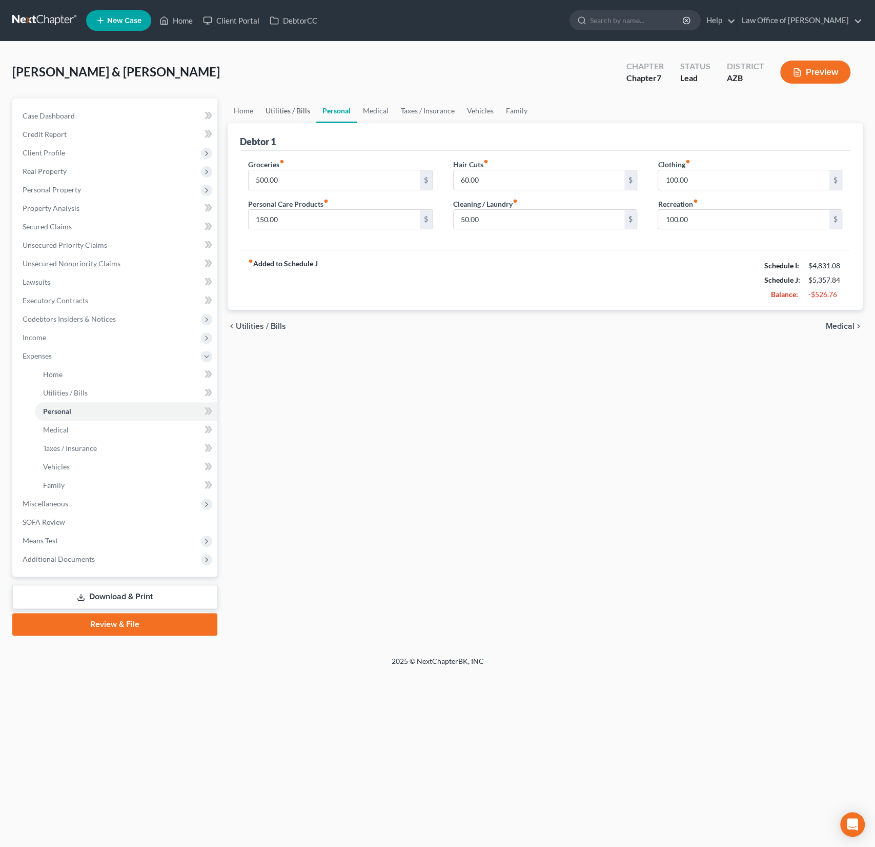
click at [293, 117] on link "Utilities / Bills" at bounding box center [287, 110] width 57 height 25
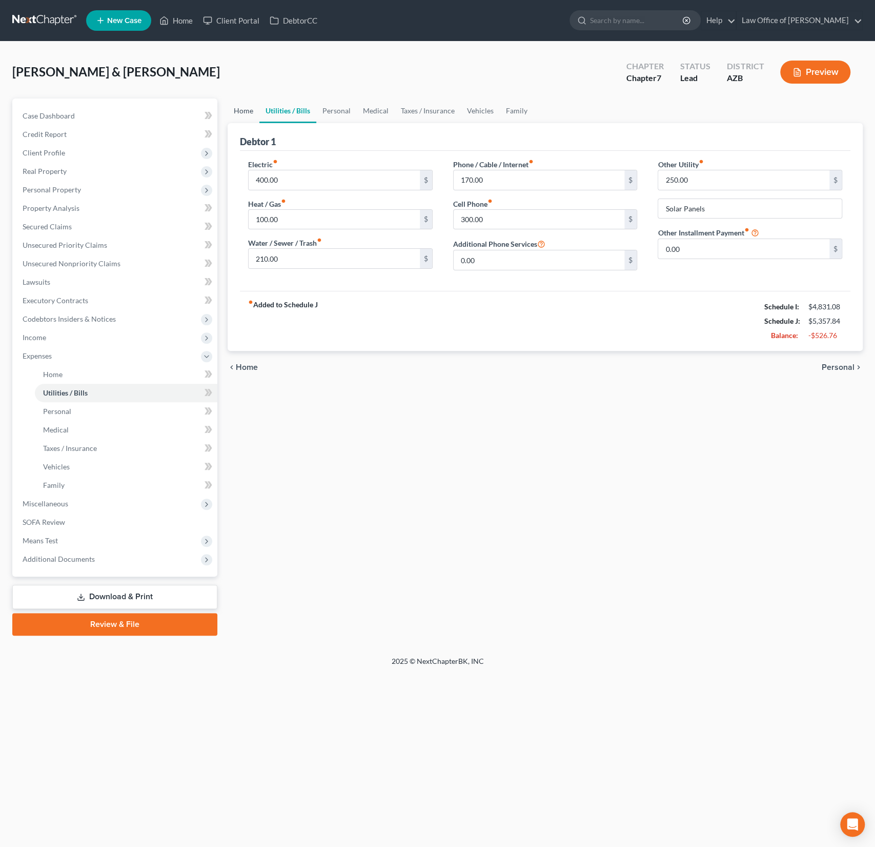
click at [245, 117] on link "Home" at bounding box center [244, 110] width 32 height 25
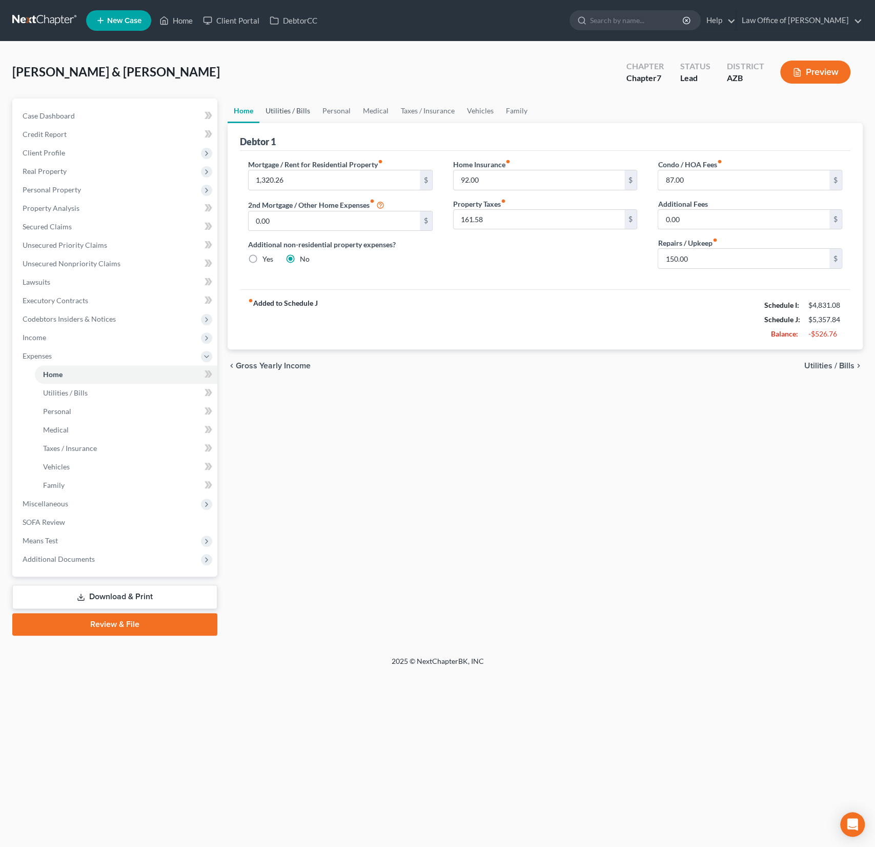
click at [292, 118] on link "Utilities / Bills" at bounding box center [287, 110] width 57 height 25
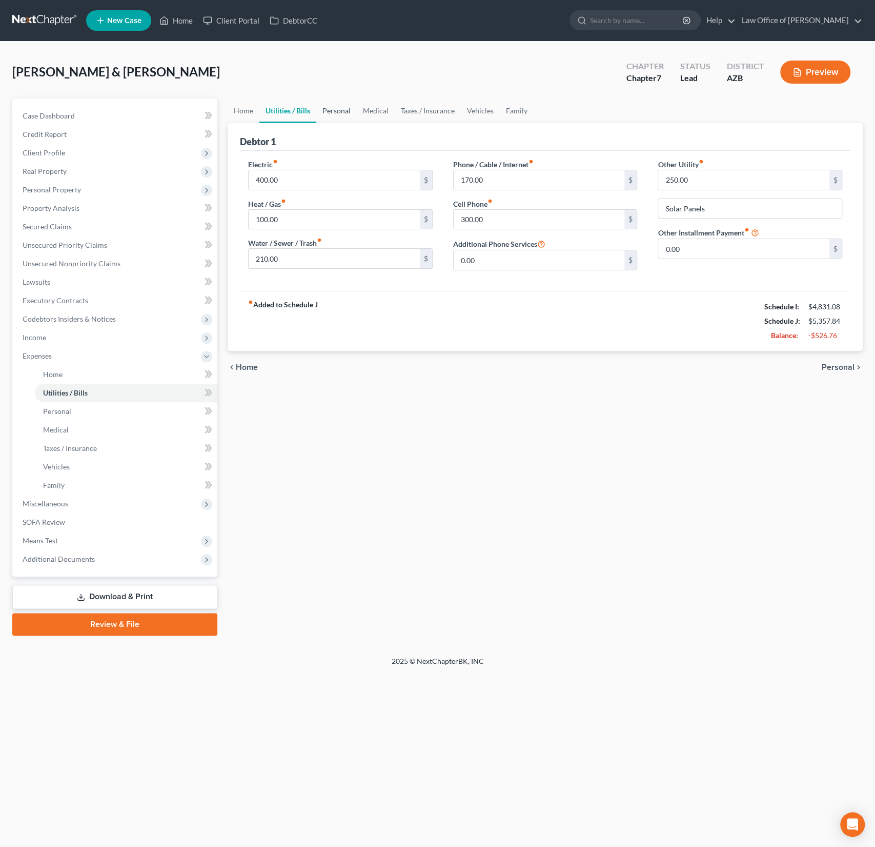
click at [328, 115] on link "Personal" at bounding box center [336, 110] width 41 height 25
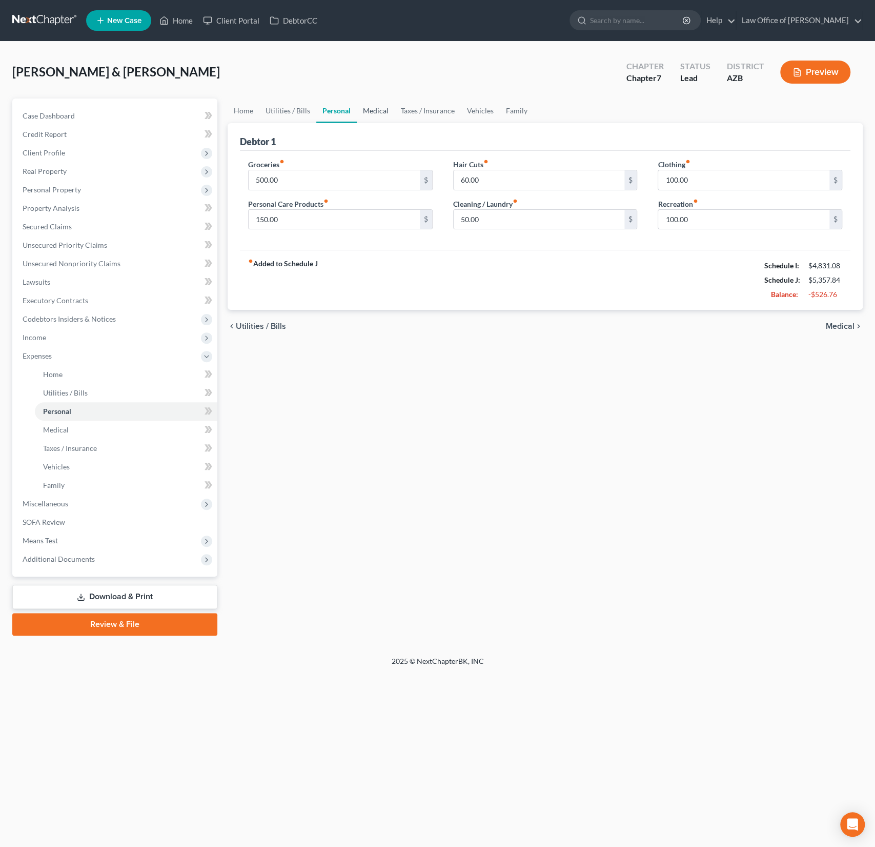
click at [381, 112] on link "Medical" at bounding box center [376, 110] width 38 height 25
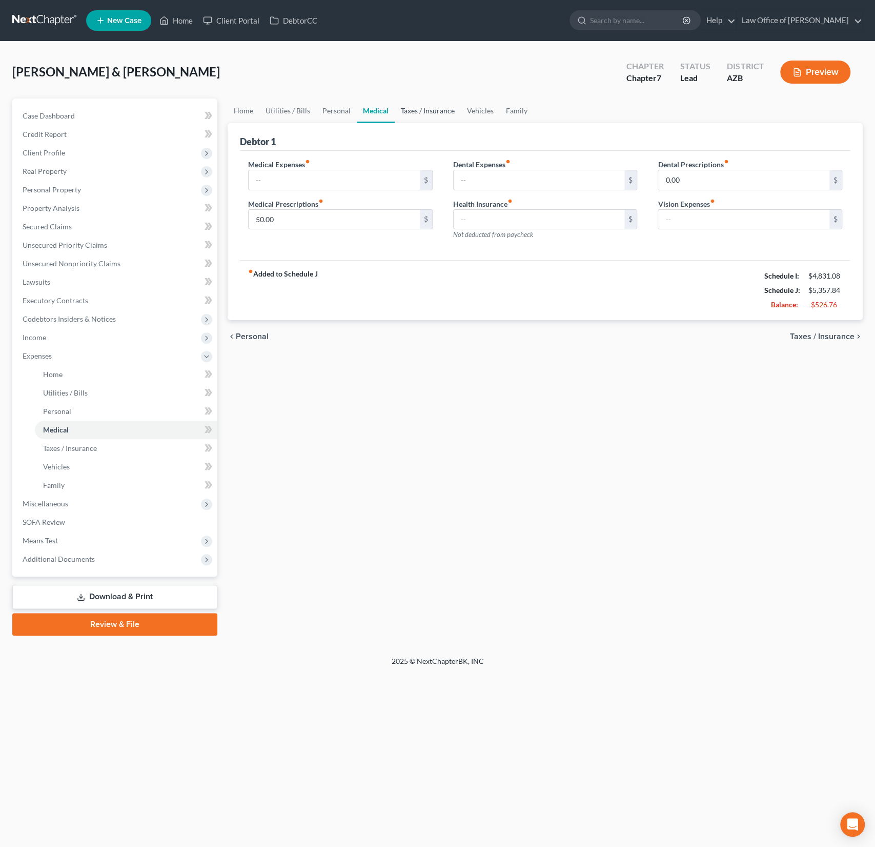
click at [419, 111] on link "Taxes / Insurance" at bounding box center [428, 110] width 66 height 25
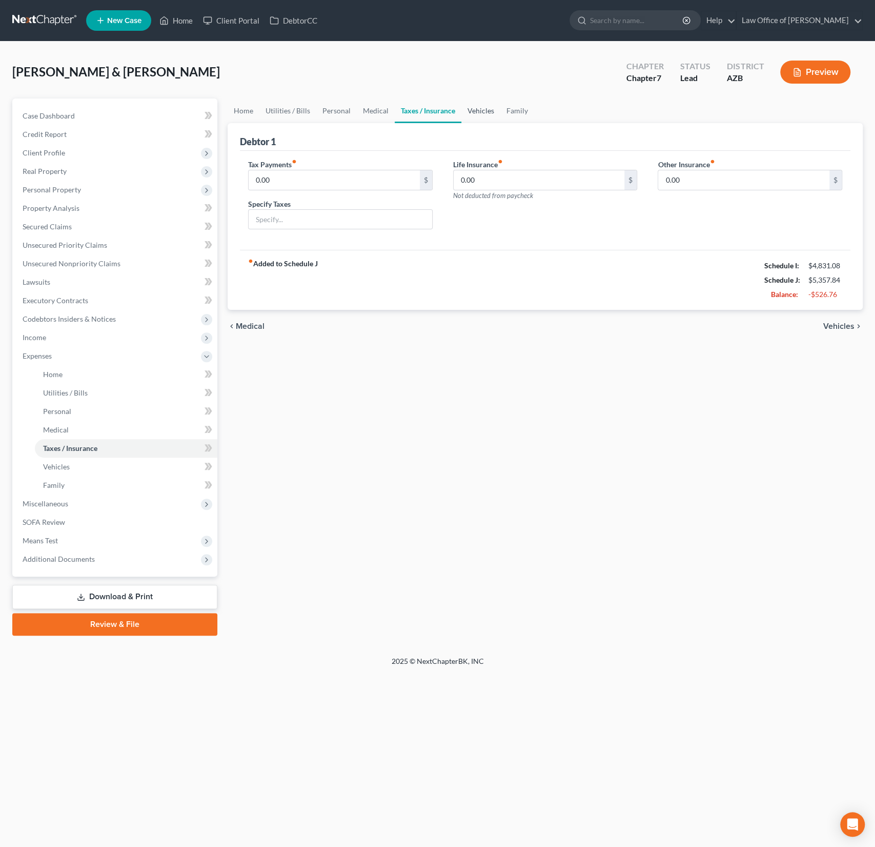
click at [494, 112] on link "Vehicles" at bounding box center [480, 110] width 39 height 25
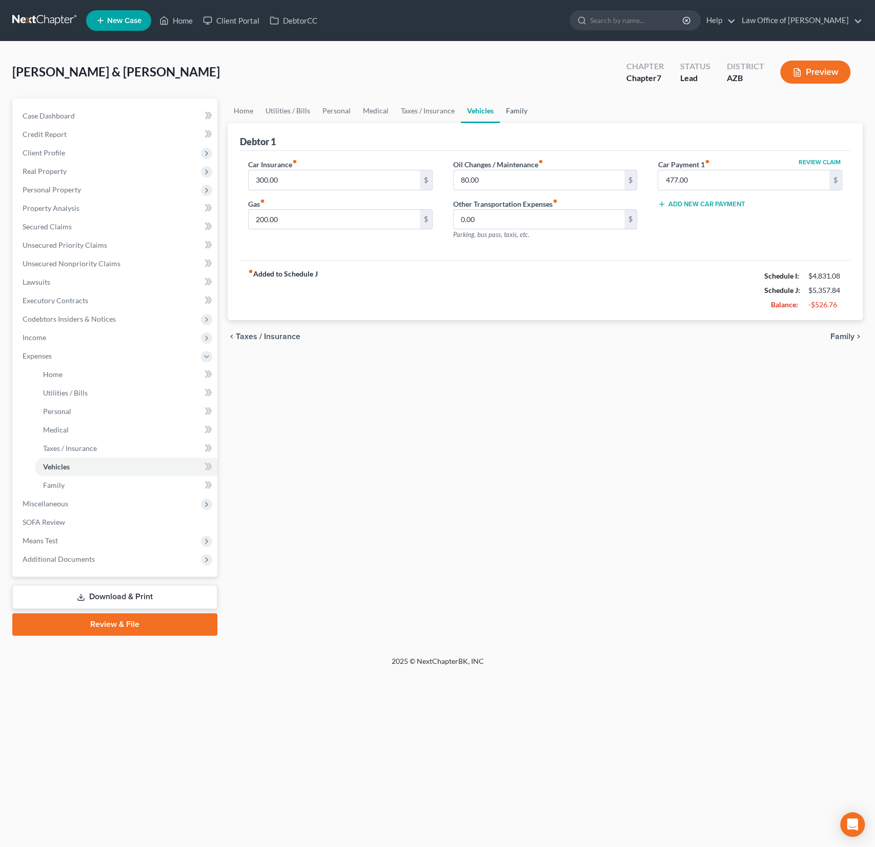
click at [510, 112] on link "Family" at bounding box center [517, 110] width 34 height 25
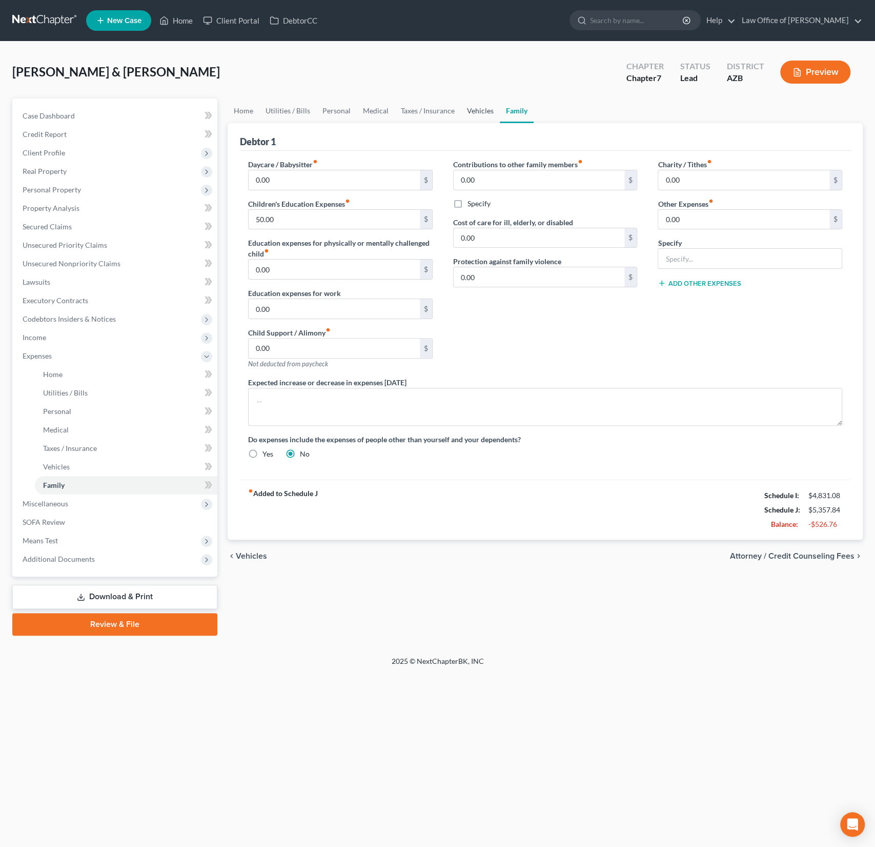
click at [490, 116] on link "Vehicles" at bounding box center [480, 110] width 39 height 25
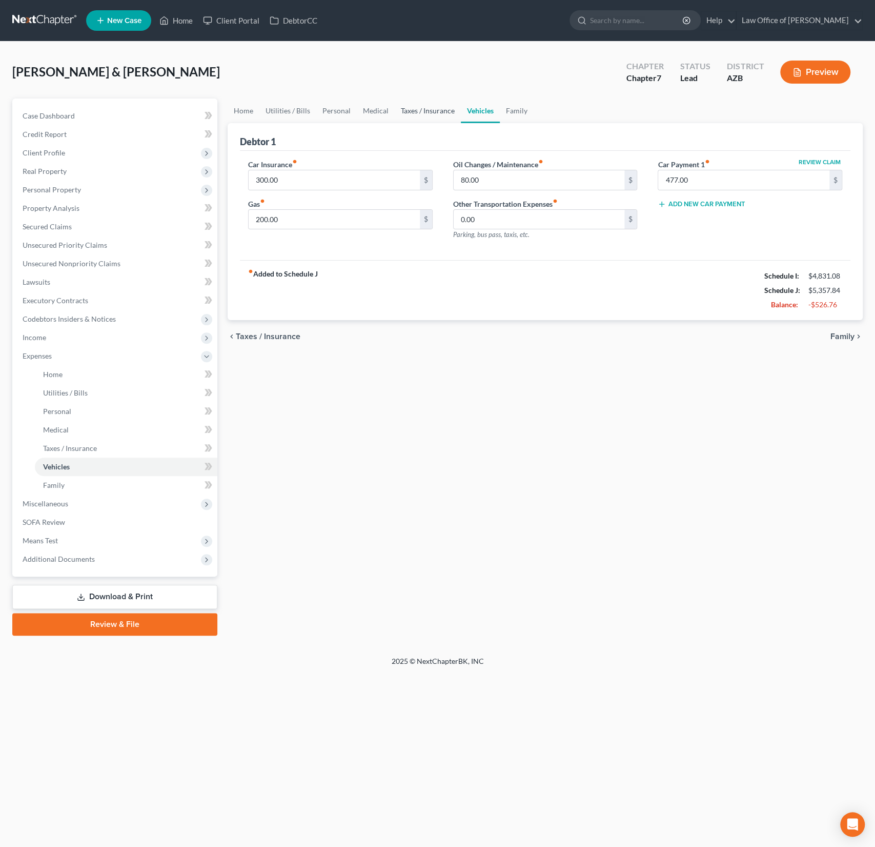
click at [439, 111] on link "Taxes / Insurance" at bounding box center [428, 110] width 66 height 25
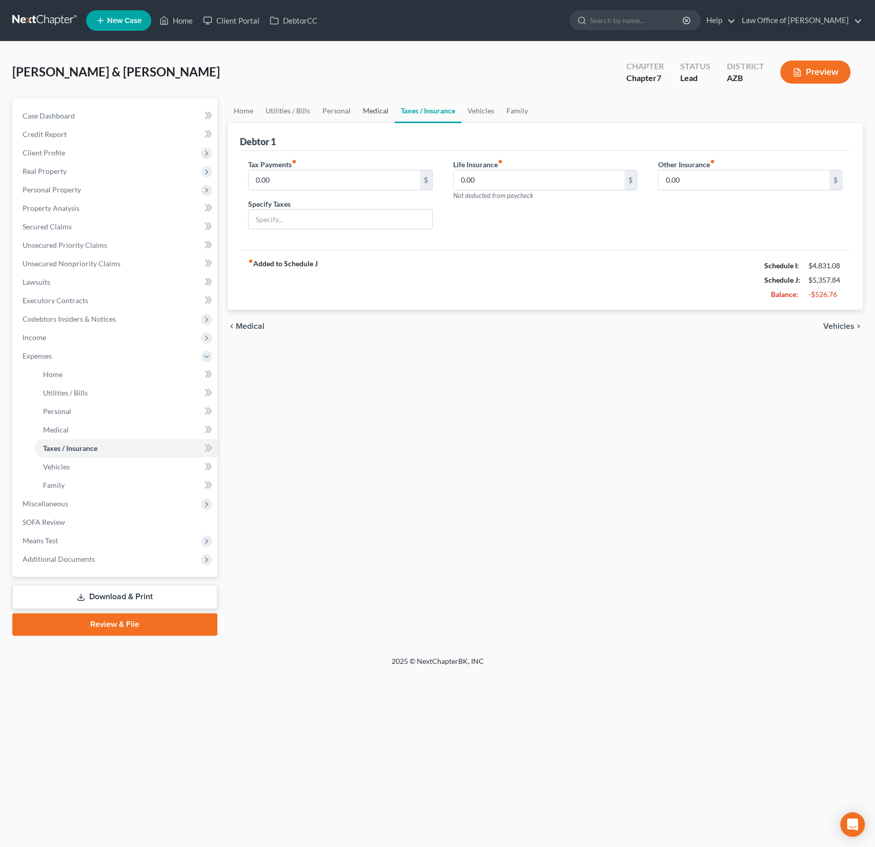
click at [389, 110] on link "Medical" at bounding box center [376, 110] width 38 height 25
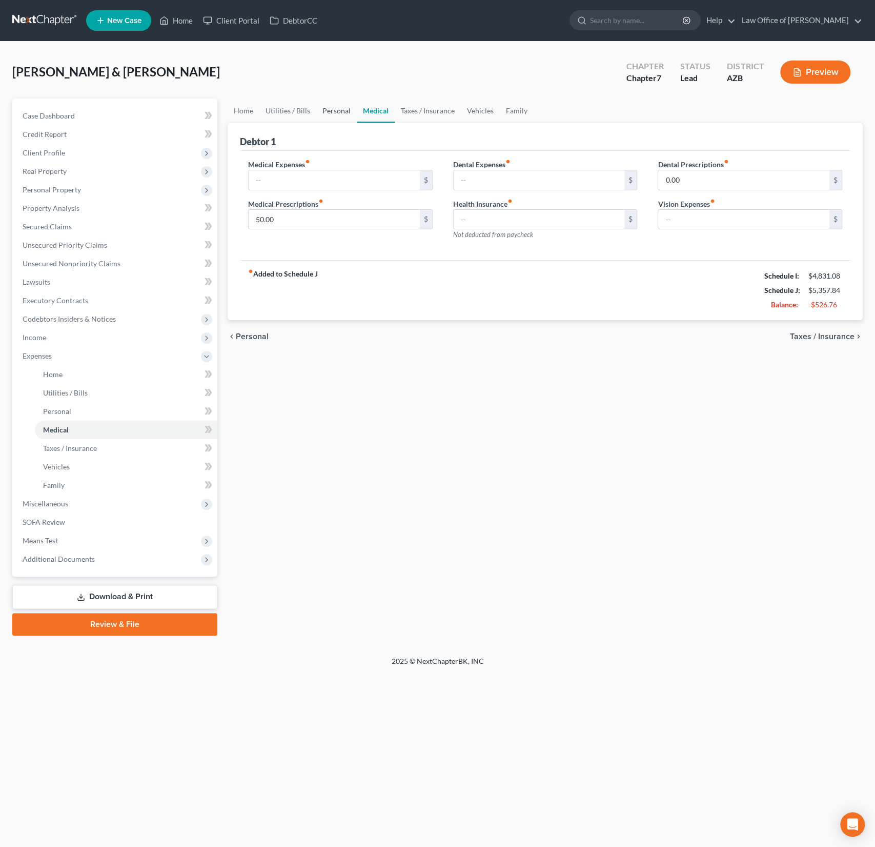
click at [342, 111] on link "Personal" at bounding box center [336, 110] width 41 height 25
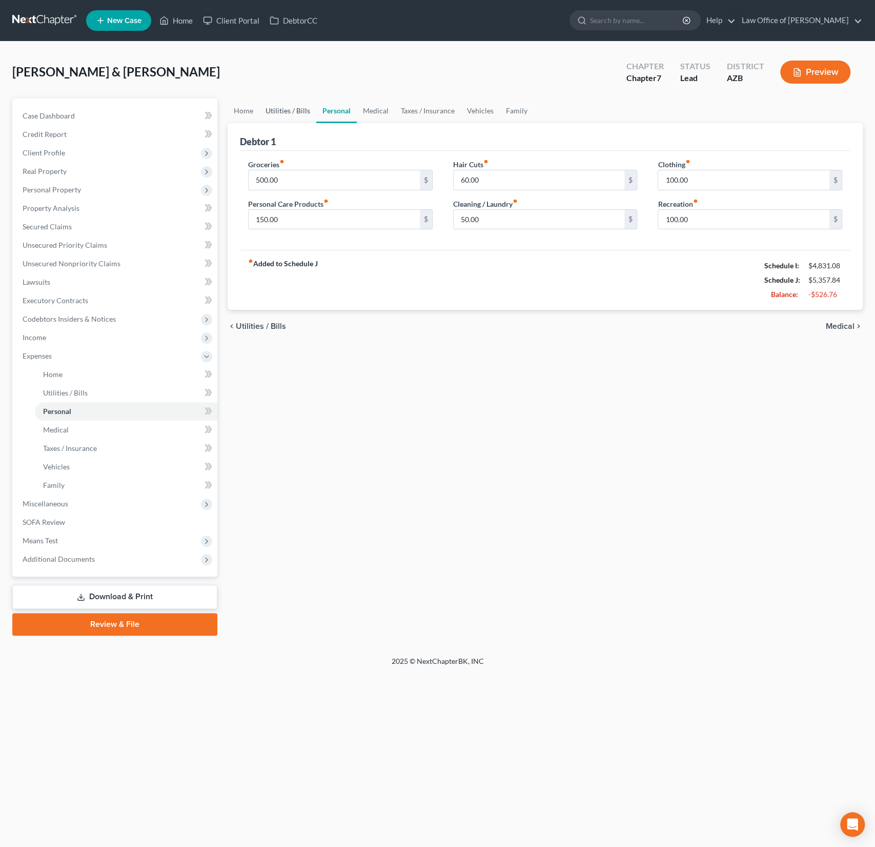
click at [293, 112] on link "Utilities / Bills" at bounding box center [287, 110] width 57 height 25
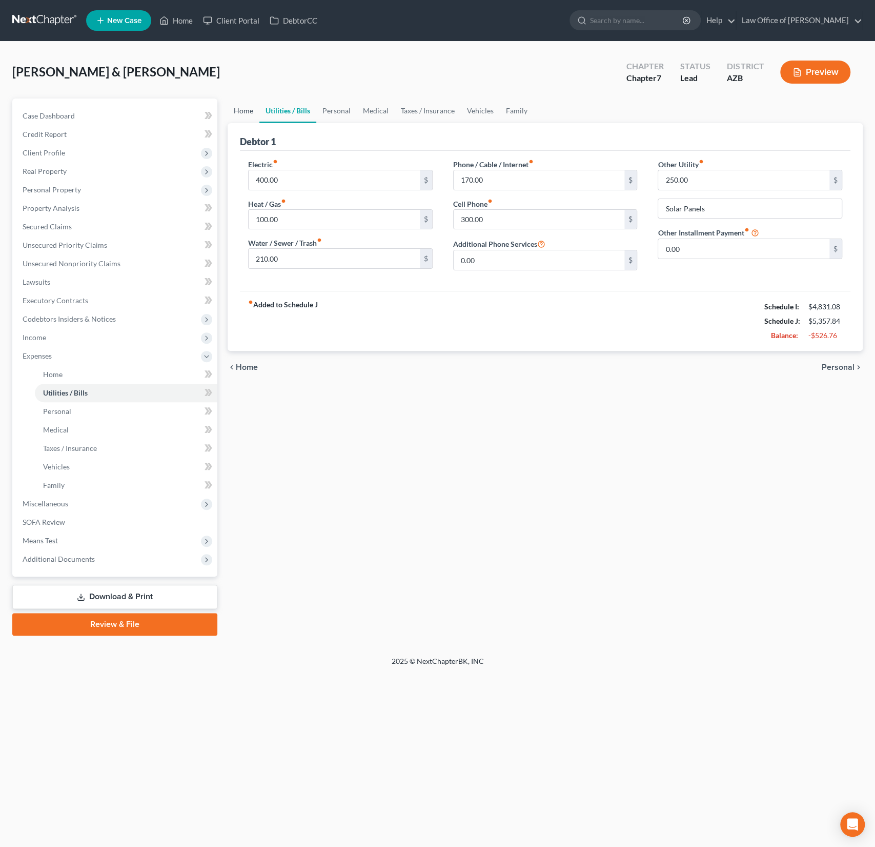
click at [232, 108] on link "Home" at bounding box center [244, 110] width 32 height 25
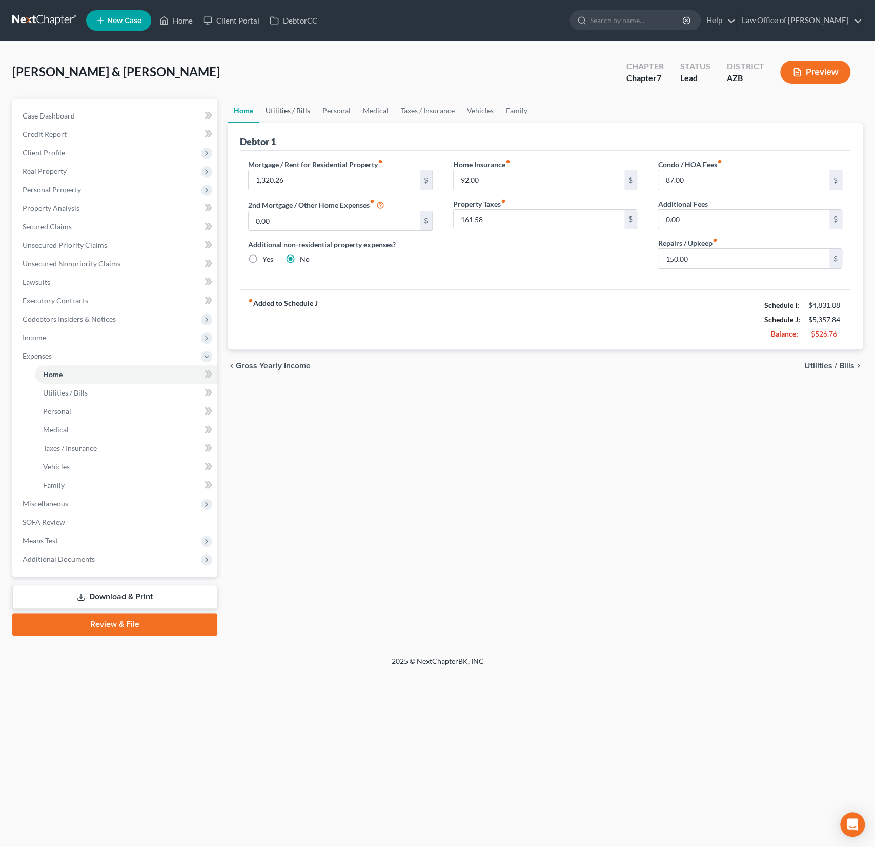
click at [271, 107] on link "Utilities / Bills" at bounding box center [287, 110] width 57 height 25
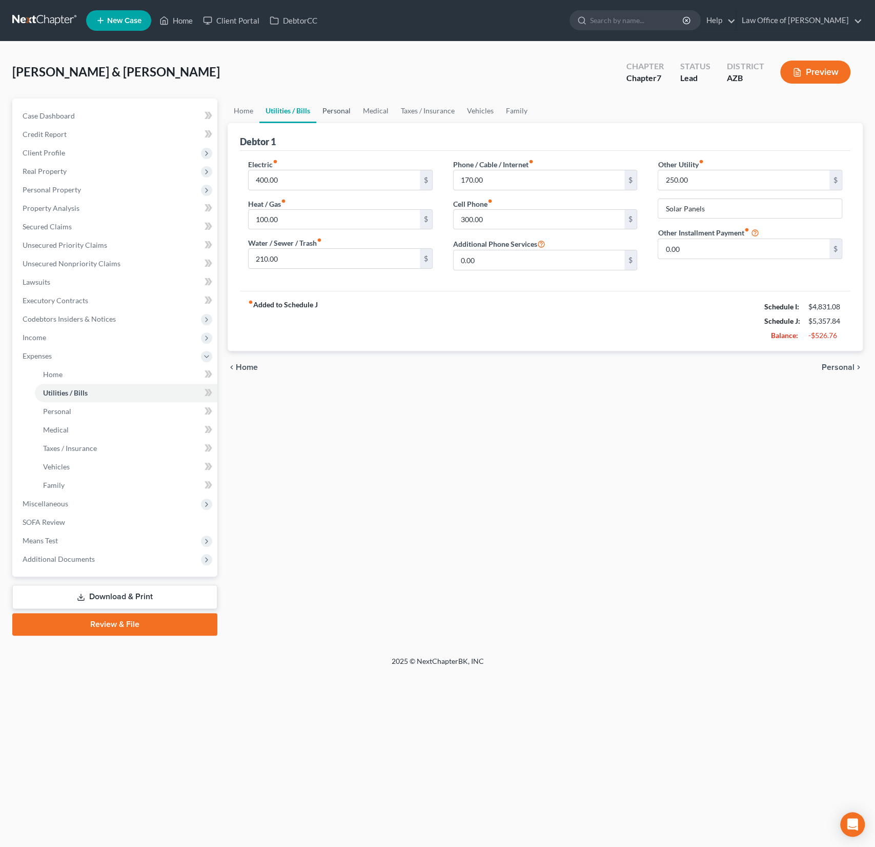
click at [338, 111] on link "Personal" at bounding box center [336, 110] width 41 height 25
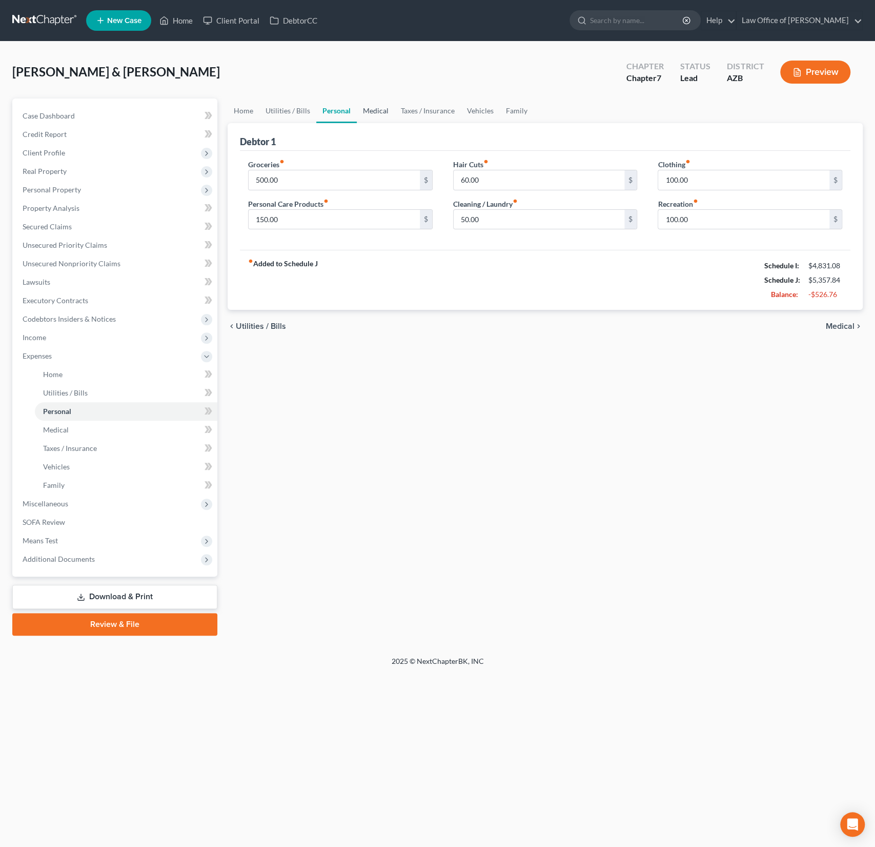
click at [357, 111] on link "Medical" at bounding box center [376, 110] width 38 height 25
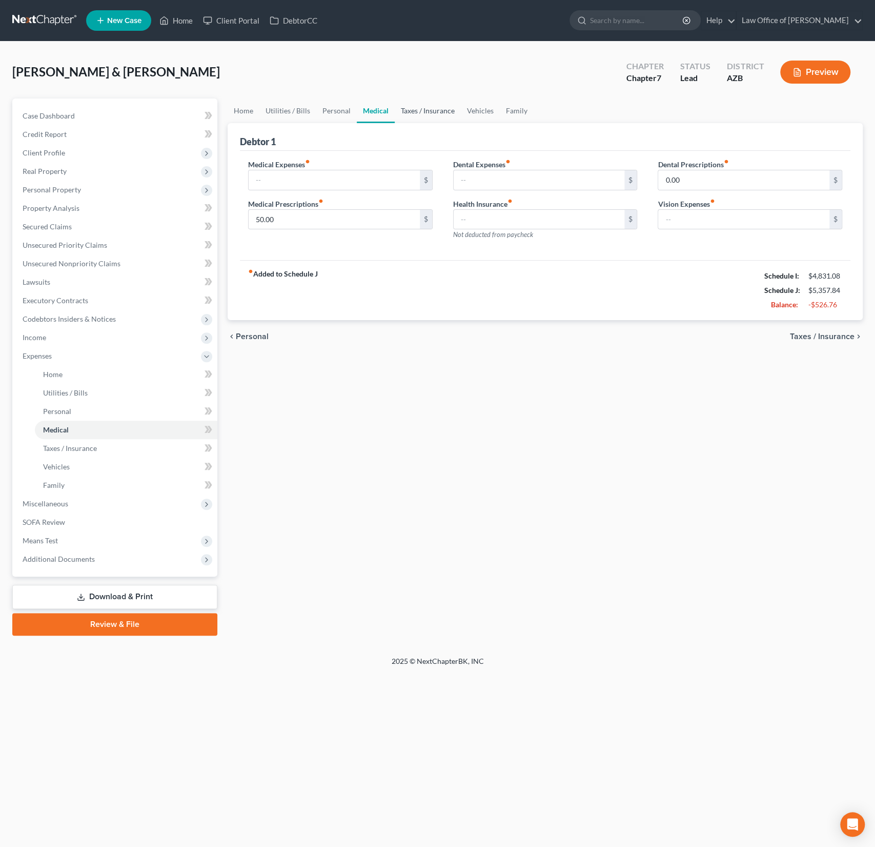
click at [399, 111] on link "Taxes / Insurance" at bounding box center [428, 110] width 66 height 25
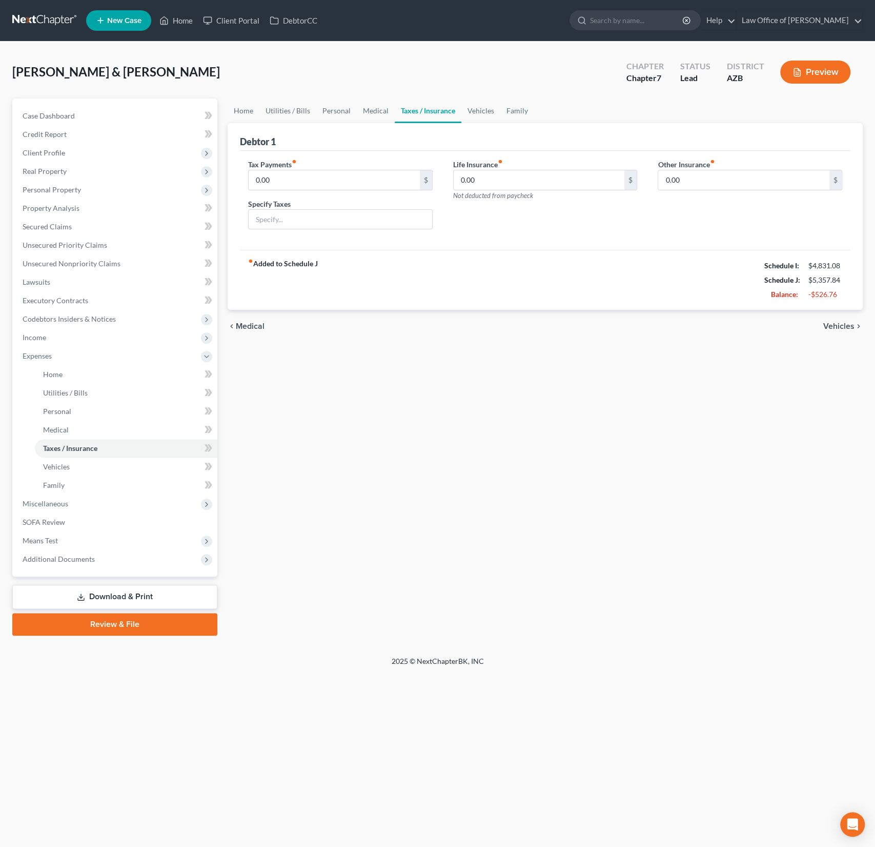
click at [458, 117] on link "Taxes / Insurance" at bounding box center [428, 110] width 67 height 25
click at [495, 109] on link "Vehicles" at bounding box center [480, 110] width 39 height 25
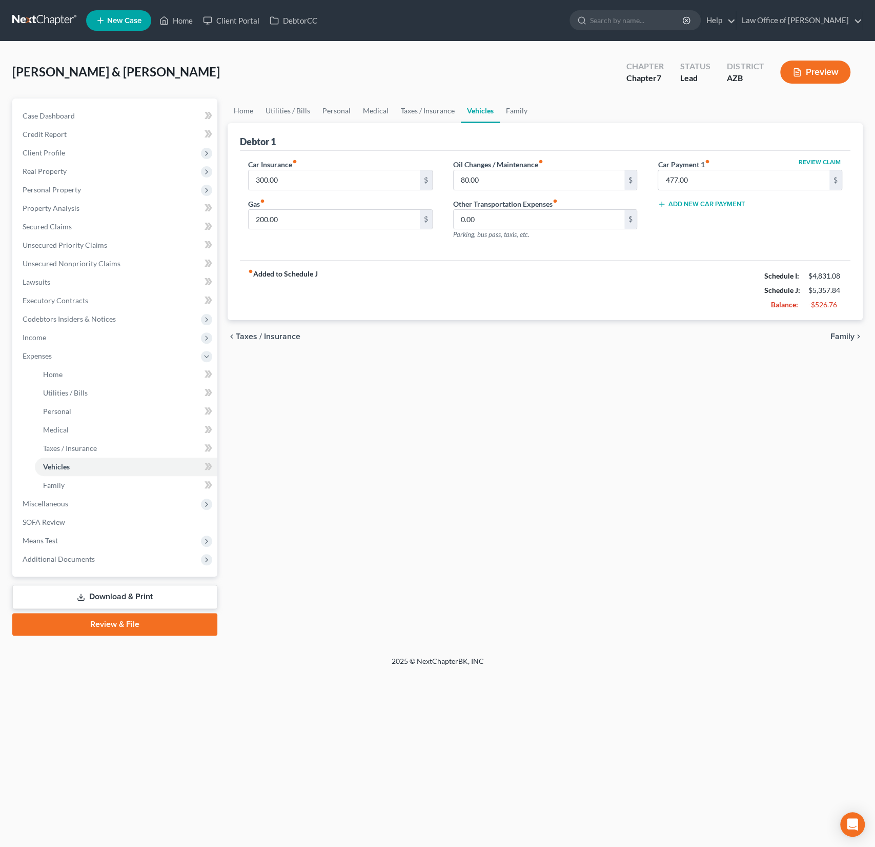
click at [477, 112] on link "Vehicles" at bounding box center [480, 110] width 39 height 25
click at [415, 105] on link "Taxes / Insurance" at bounding box center [428, 110] width 66 height 25
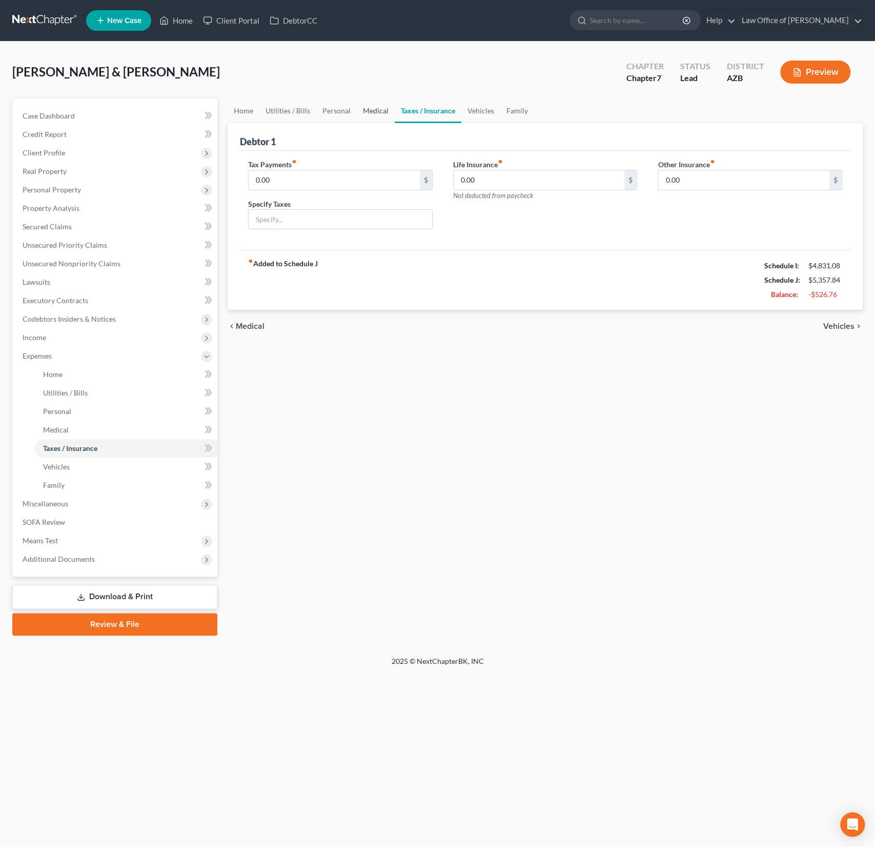
click at [370, 105] on link "Medical" at bounding box center [376, 110] width 38 height 25
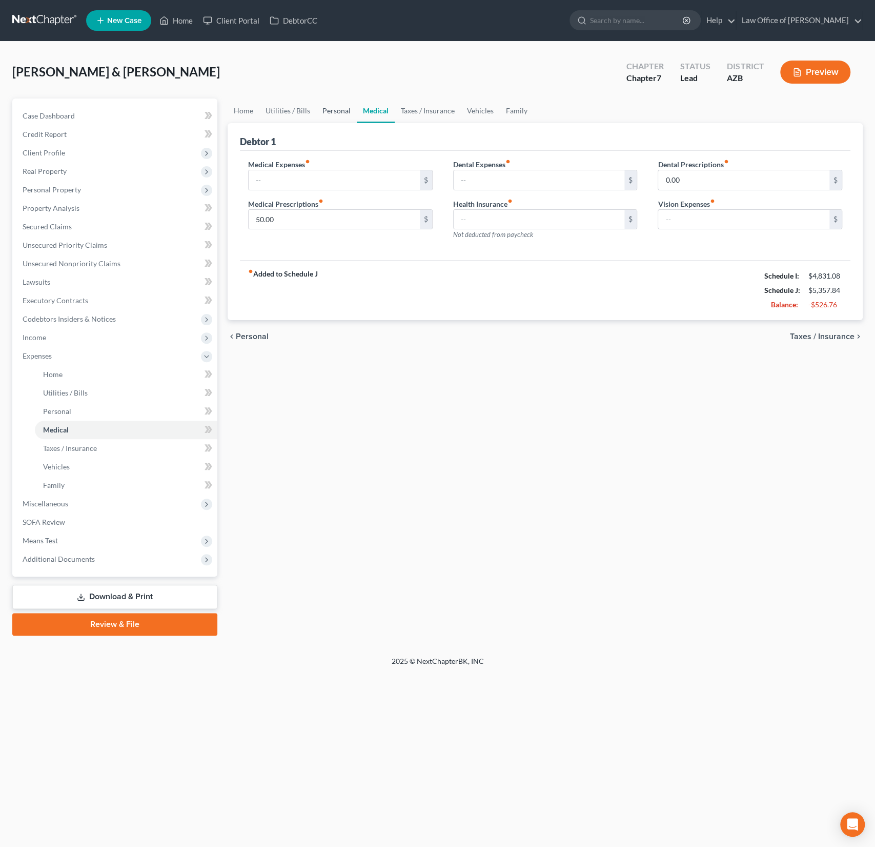
click at [345, 109] on link "Personal" at bounding box center [336, 110] width 41 height 25
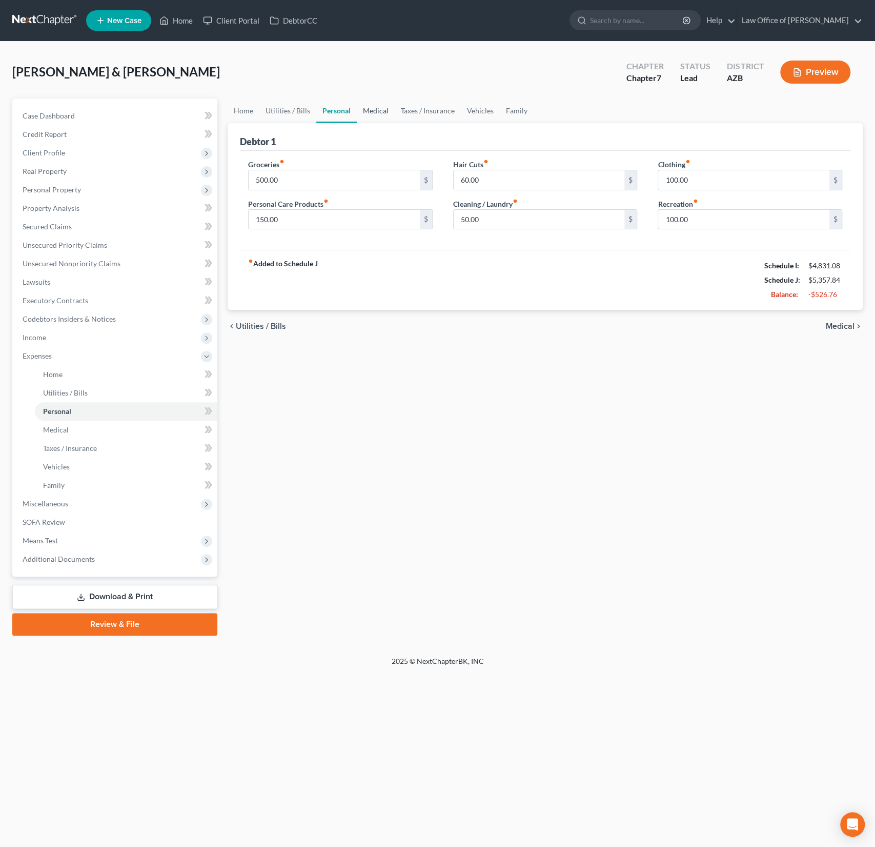
click at [370, 114] on link "Medical" at bounding box center [376, 110] width 38 height 25
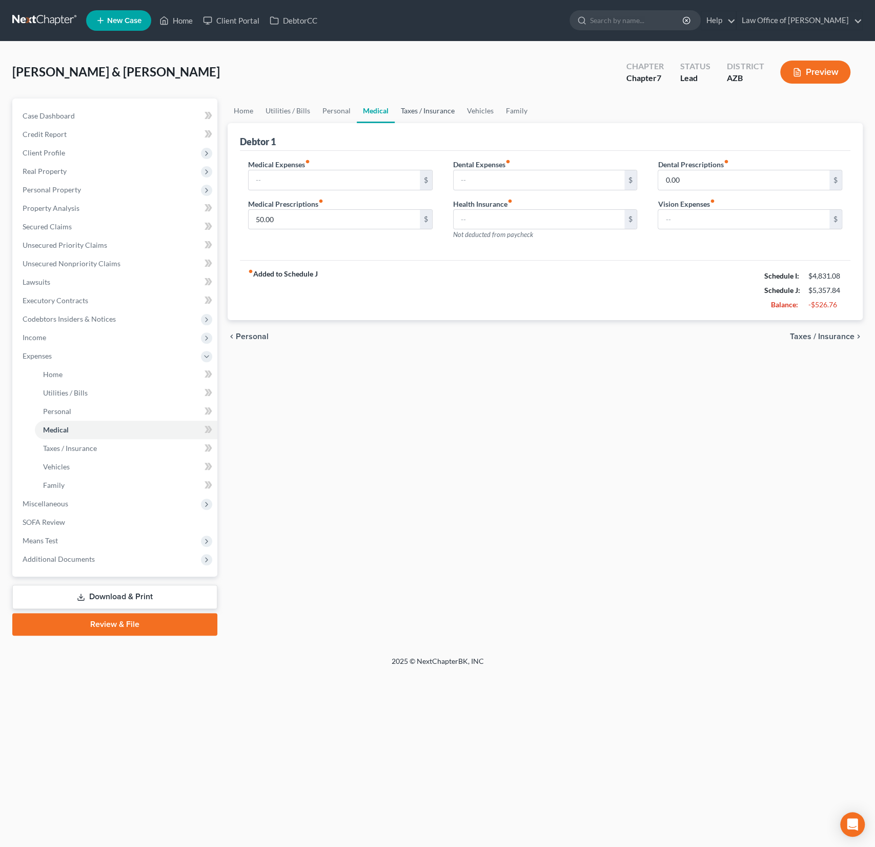
click at [422, 116] on link "Taxes / Insurance" at bounding box center [428, 110] width 66 height 25
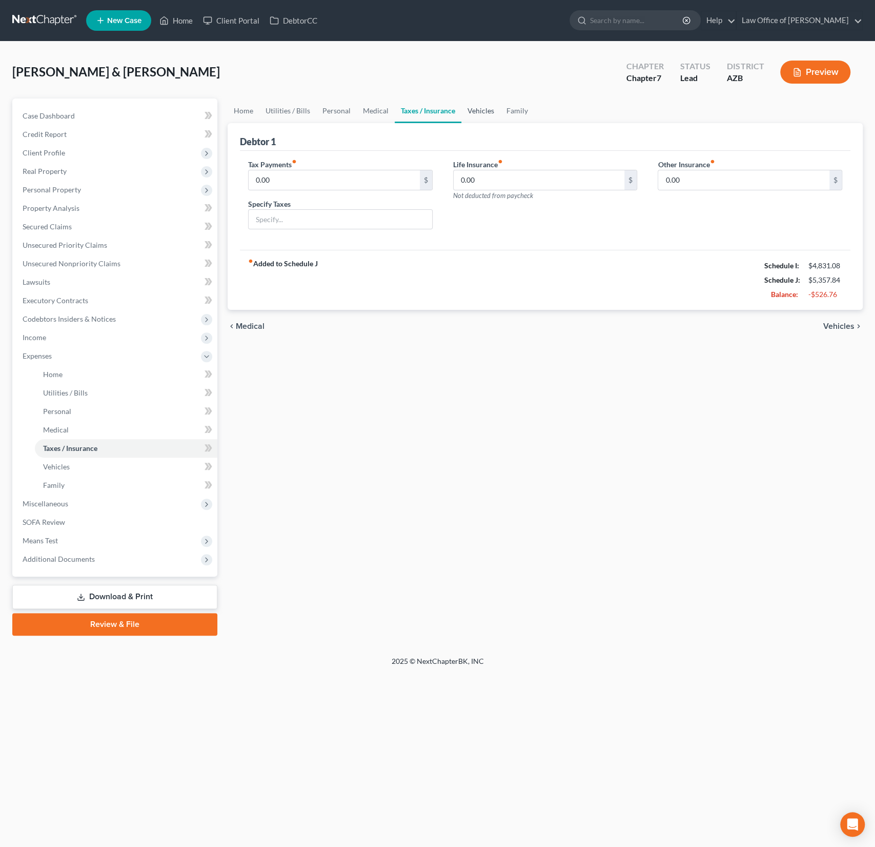
click at [469, 113] on link "Vehicles" at bounding box center [480, 110] width 39 height 25
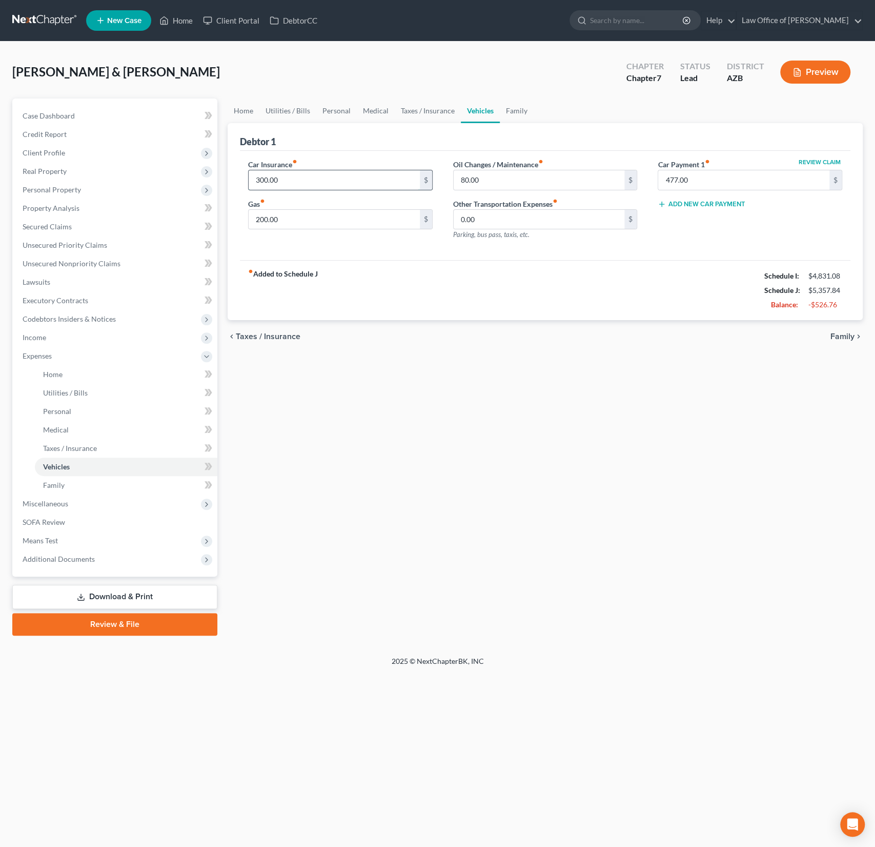
click at [297, 180] on input "300.00" at bounding box center [334, 179] width 171 height 19
drag, startPoint x: 306, startPoint y: 180, endPoint x: 229, endPoint y: 169, distance: 78.2
click at [229, 169] on div "Debtor 1 Car Insurance fiber_manual_record 300.00 $ Gas fiber_manual_record 200…" at bounding box center [545, 221] width 635 height 197
type input "150"
click at [220, 261] on div "Case Dashboard Payments Invoices Payments Payments Credit Report Client Profile" at bounding box center [114, 366] width 215 height 537
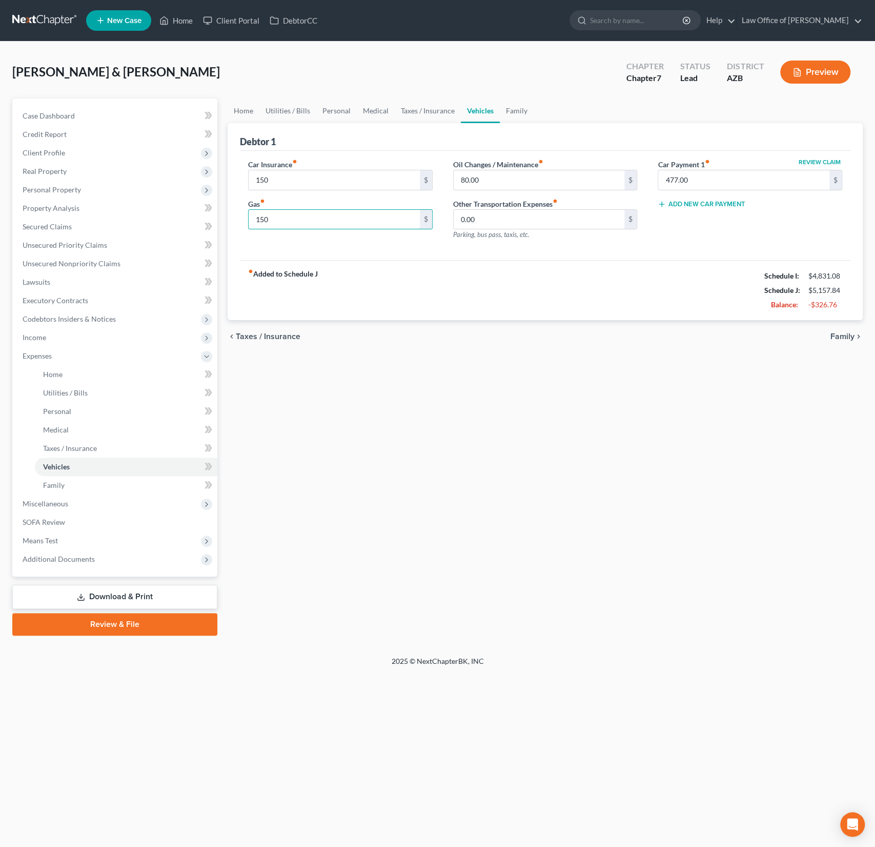
type input "150"
click at [404, 317] on div "fiber_manual_record Added to Schedule J Schedule I: $4,831.08 Schedule J: $5,15…" at bounding box center [545, 290] width 611 height 60
click at [434, 113] on link "Taxes / Insurance" at bounding box center [428, 110] width 66 height 25
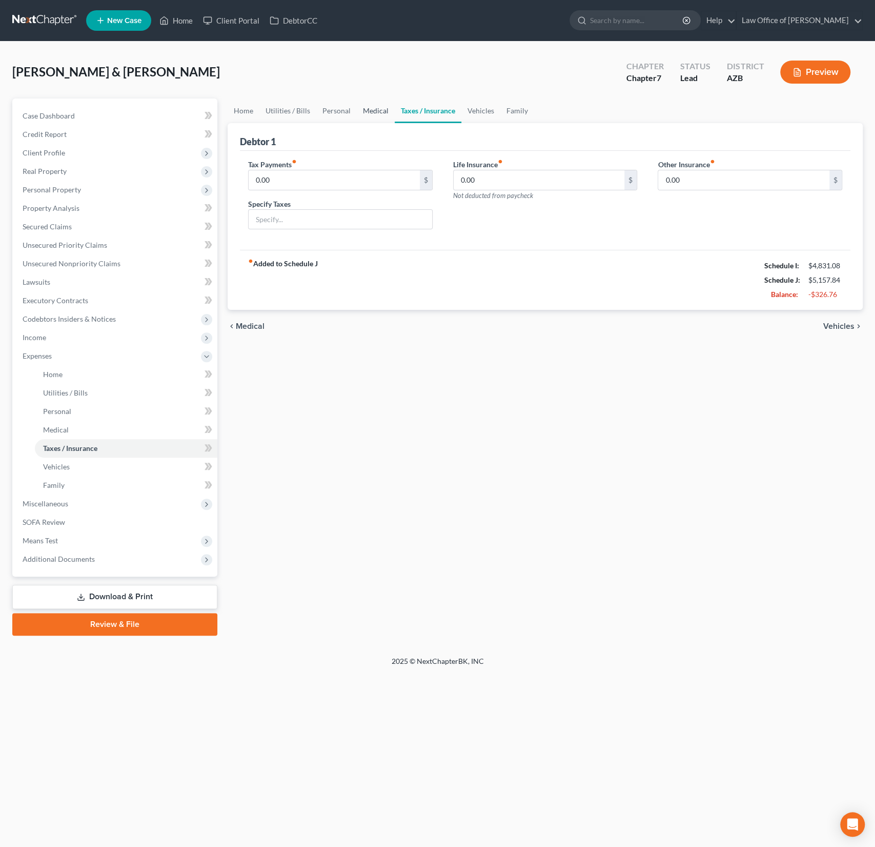
click at [378, 115] on link "Medical" at bounding box center [376, 110] width 38 height 25
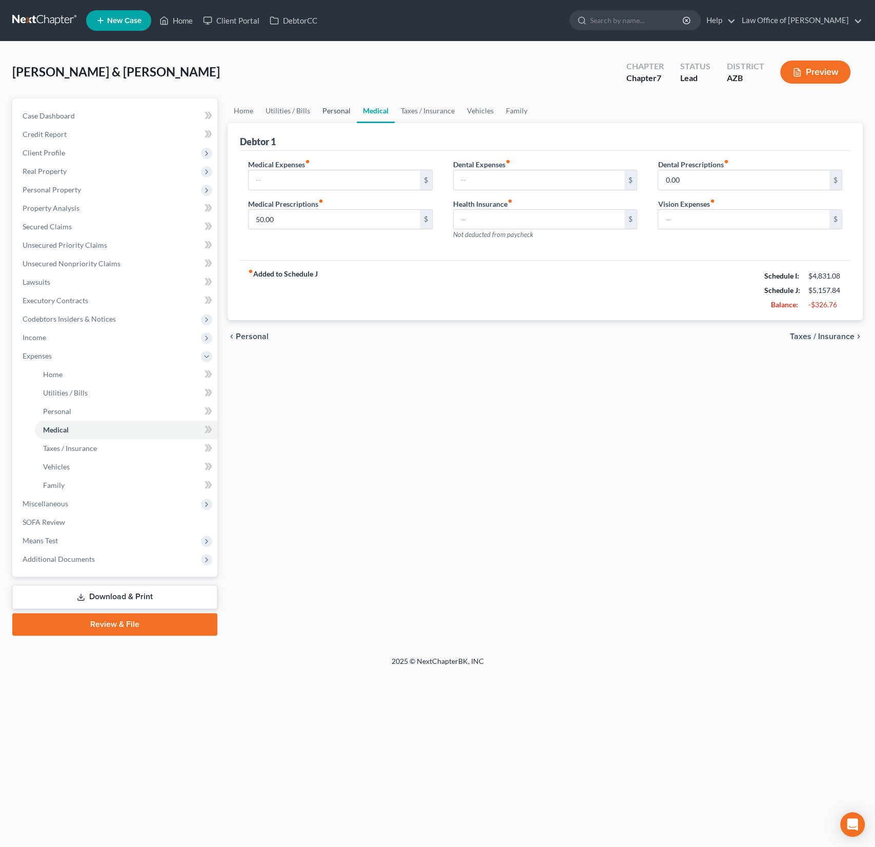
click at [340, 111] on link "Personal" at bounding box center [336, 110] width 41 height 25
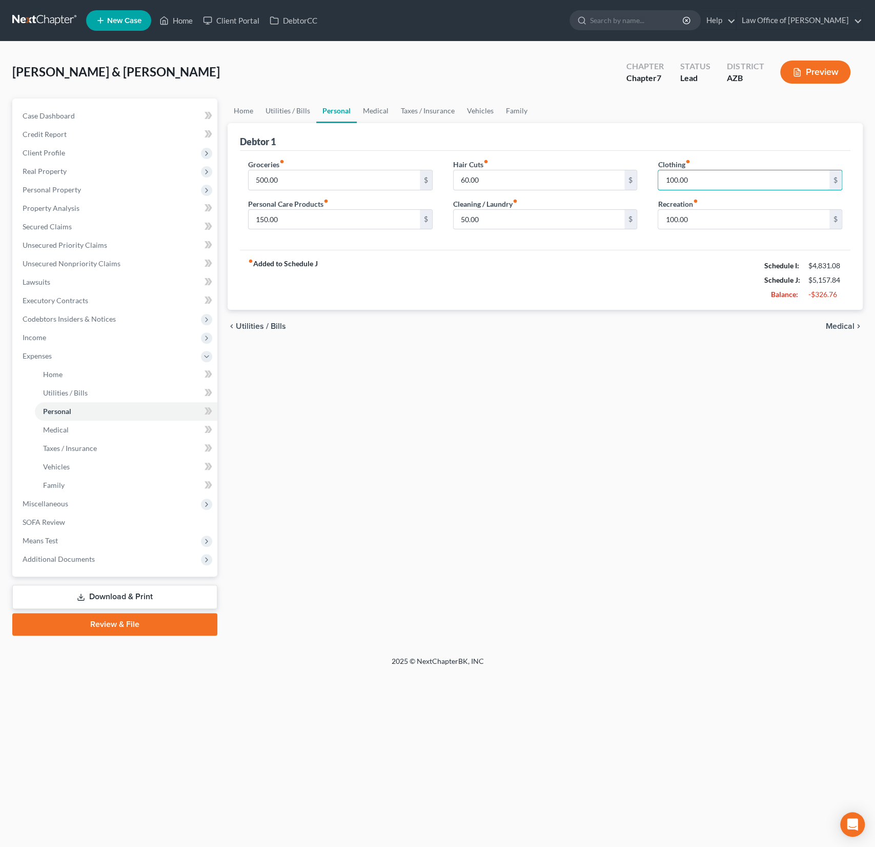
drag, startPoint x: 709, startPoint y: 183, endPoint x: 645, endPoint y: 169, distance: 66.0
click at [645, 170] on div "Groceries fiber_manual_record 500.00 $ Personal Care Products fiber_manual_reco…" at bounding box center [545, 198] width 615 height 79
drag, startPoint x: 718, startPoint y: 181, endPoint x: 646, endPoint y: 173, distance: 72.8
click at [646, 173] on div "Groceries fiber_manual_record 500.00 $ Personal Care Products fiber_manual_reco…" at bounding box center [545, 198] width 615 height 79
type input "20"
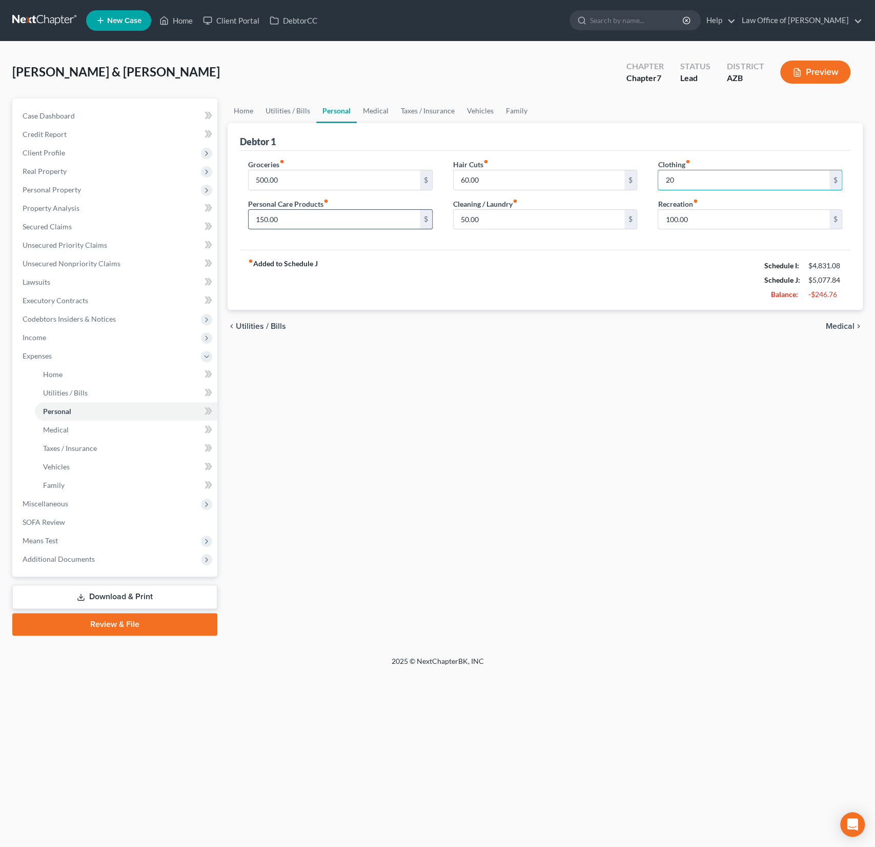
click at [292, 225] on input "150.00" at bounding box center [334, 219] width 171 height 19
drag, startPoint x: 311, startPoint y: 223, endPoint x: 250, endPoint y: 209, distance: 62.6
click at [255, 212] on input "150.00" at bounding box center [334, 219] width 171 height 19
type input "50"
click at [568, 336] on div "chevron_left Utilities / Bills Medical chevron_right" at bounding box center [545, 326] width 635 height 33
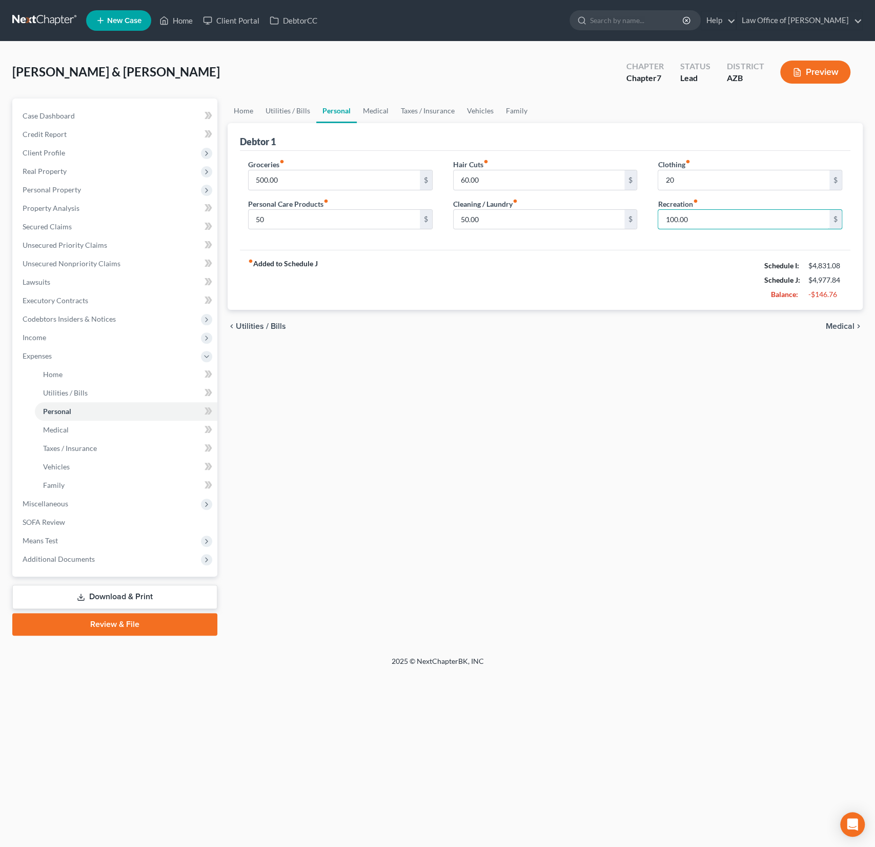
drag, startPoint x: 724, startPoint y: 219, endPoint x: 651, endPoint y: 202, distance: 74.9
click at [651, 202] on div "Clothing fiber_manual_record 20 $ Recreation fiber_manual_record 100.00 $" at bounding box center [750, 198] width 205 height 79
click at [706, 214] on input "100.00" at bounding box center [743, 219] width 171 height 19
drag, startPoint x: 711, startPoint y: 220, endPoint x: 615, endPoint y: 198, distance: 98.3
click at [628, 203] on div "Groceries fiber_manual_record 500.00 $ Personal Care Products fiber_manual_reco…" at bounding box center [545, 198] width 615 height 79
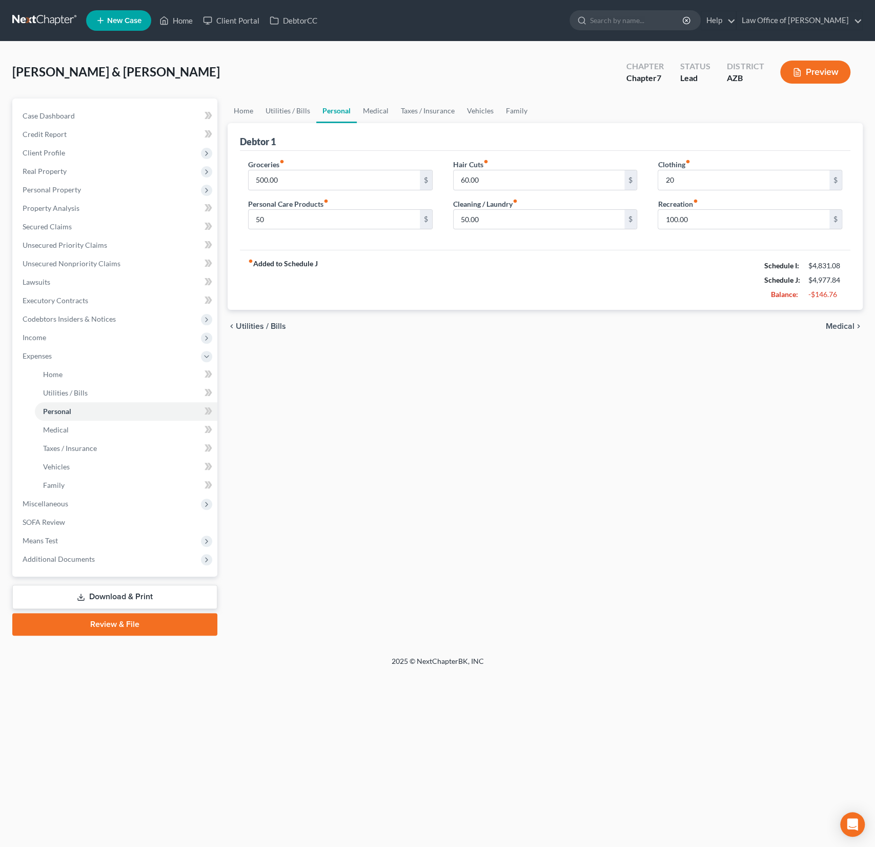
click at [615, 198] on div "Cleaning / Laundry fiber_manual_record 50.00 $" at bounding box center [545, 213] width 185 height 31
drag, startPoint x: 709, startPoint y: 222, endPoint x: 651, endPoint y: 218, distance: 57.6
click at [651, 218] on div "Clothing fiber_manual_record 20 $ Recreation fiber_manual_record 100.00 $" at bounding box center [750, 198] width 205 height 79
drag, startPoint x: 720, startPoint y: 218, endPoint x: 636, endPoint y: 208, distance: 84.3
click at [636, 208] on div "Groceries fiber_manual_record 500.00 $ Personal Care Products fiber_manual_reco…" at bounding box center [545, 198] width 615 height 79
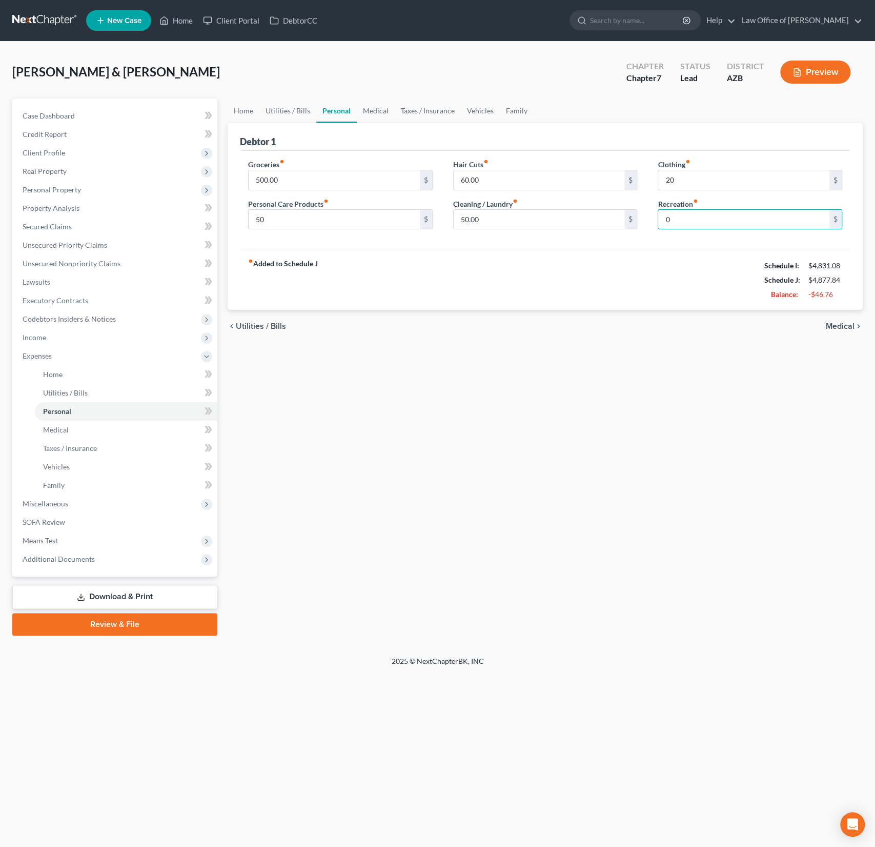
type input "0"
click at [585, 311] on div "chevron_left Utilities / Bills Medical chevron_right" at bounding box center [545, 326] width 635 height 33
click at [298, 112] on link "Utilities / Bills" at bounding box center [287, 110] width 57 height 25
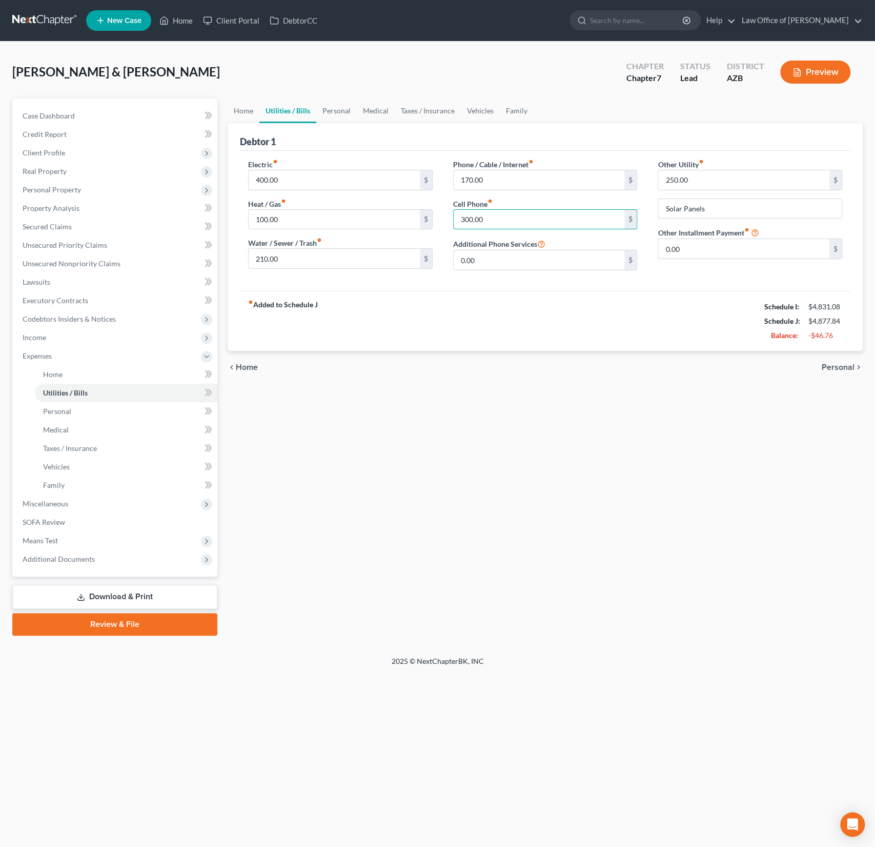
drag, startPoint x: 502, startPoint y: 223, endPoint x: 436, endPoint y: 221, distance: 66.2
click at [436, 221] on div "Electric fiber_manual_record 400.00 $ Heat / Gas fiber_manual_record 100.00 $ W…" at bounding box center [545, 218] width 615 height 119
drag, startPoint x: 499, startPoint y: 219, endPoint x: 449, endPoint y: 209, distance: 51.2
click at [452, 210] on div "Phone / Cable / Internet fiber_manual_record 170.00 $ Cell Phone fiber_manual_r…" at bounding box center [545, 218] width 205 height 119
type input "220"
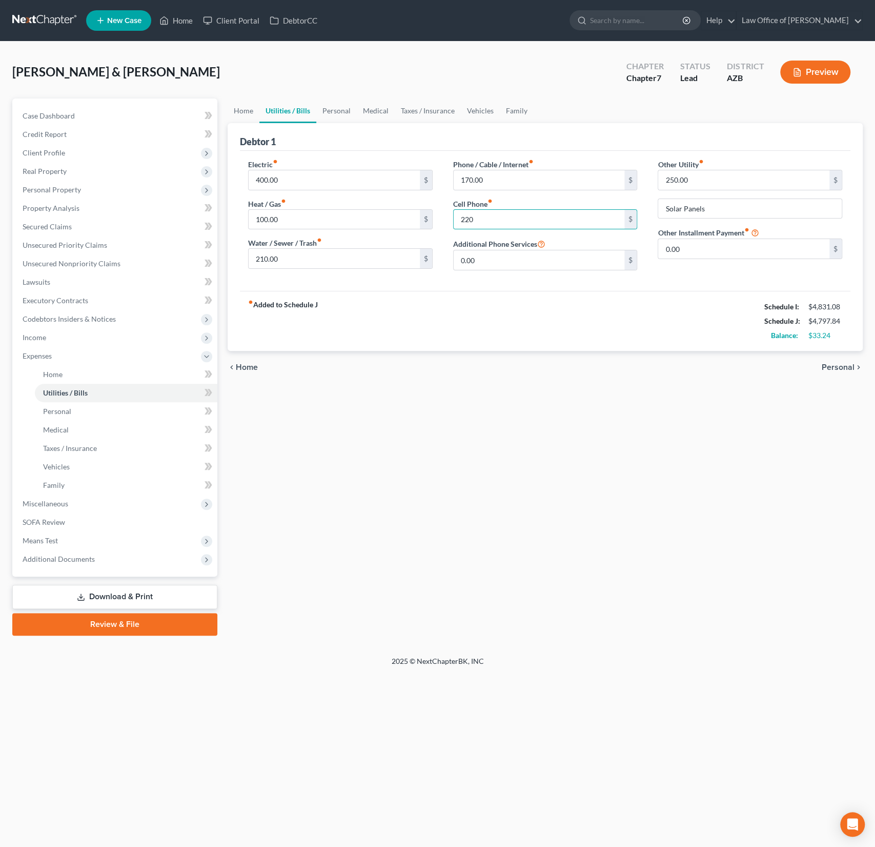
click at [447, 363] on div "chevron_left Home Personal chevron_right" at bounding box center [545, 367] width 635 height 33
click at [348, 105] on link "Personal" at bounding box center [336, 110] width 41 height 25
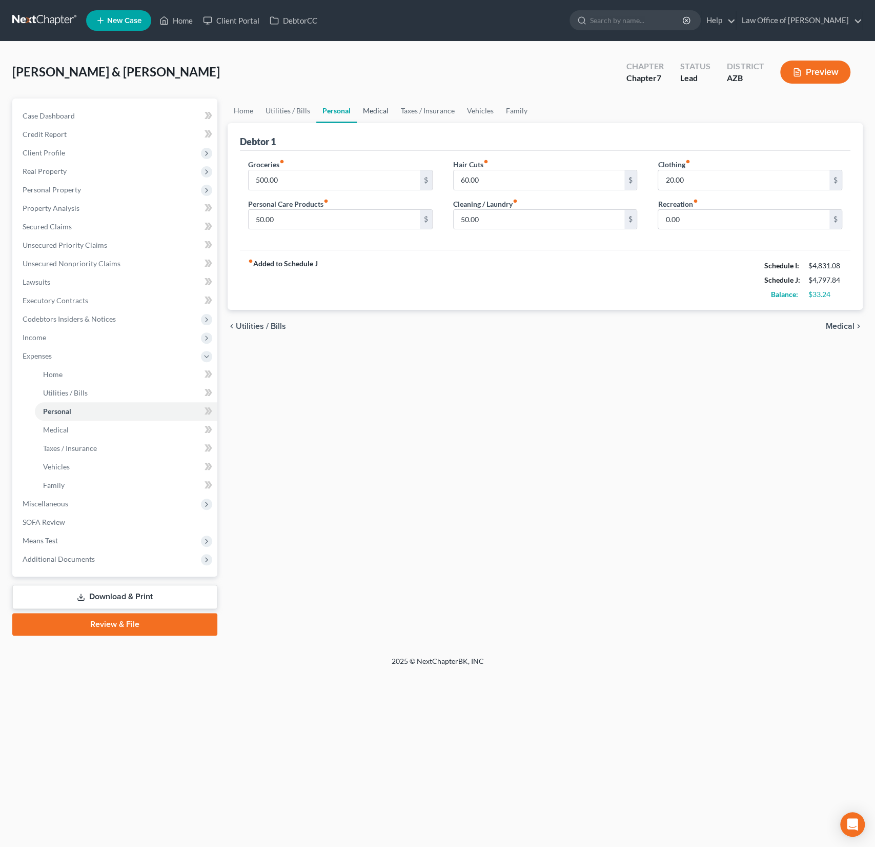
click at [376, 110] on link "Medical" at bounding box center [376, 110] width 38 height 25
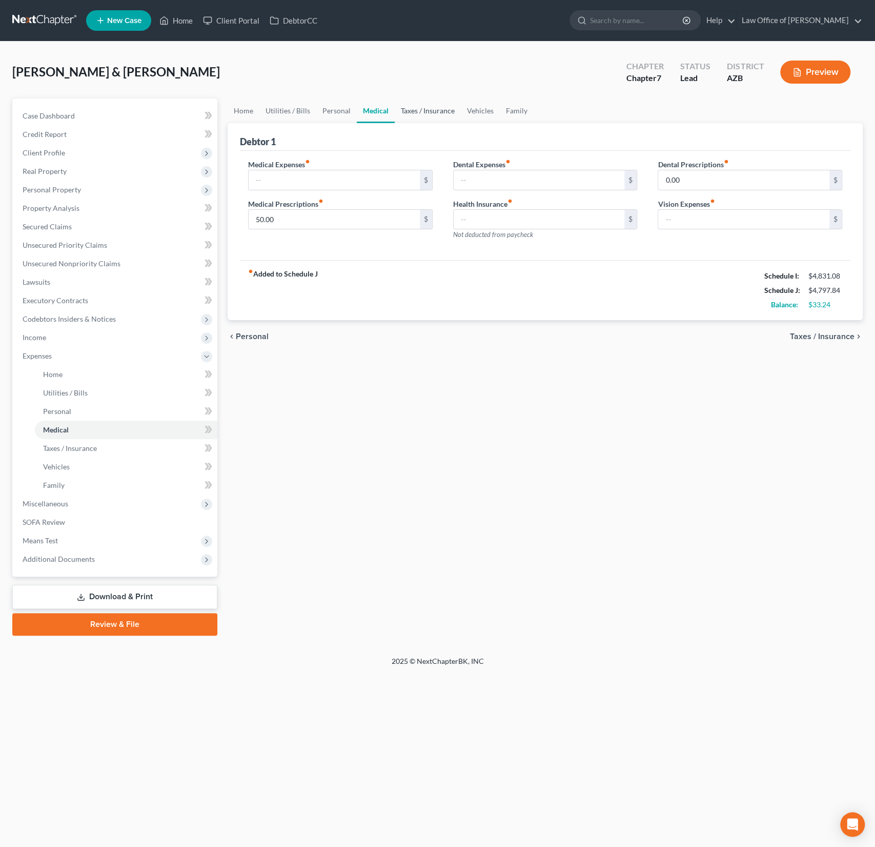
click at [414, 112] on link "Taxes / Insurance" at bounding box center [428, 110] width 66 height 25
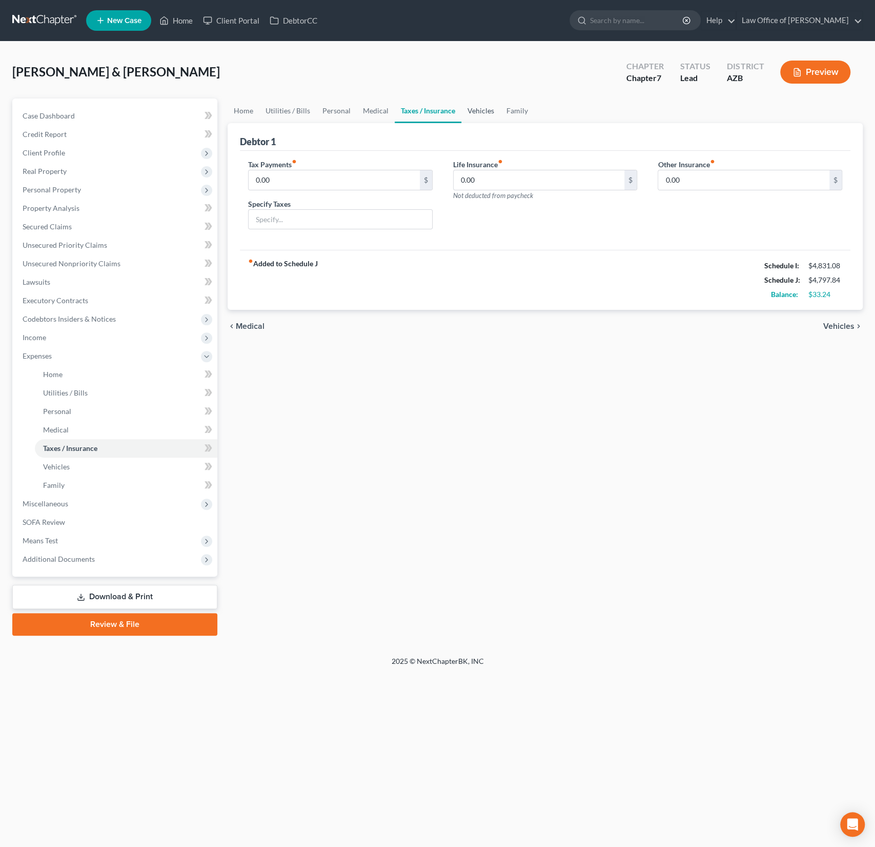
click at [461, 112] on link "Vehicles" at bounding box center [480, 110] width 39 height 25
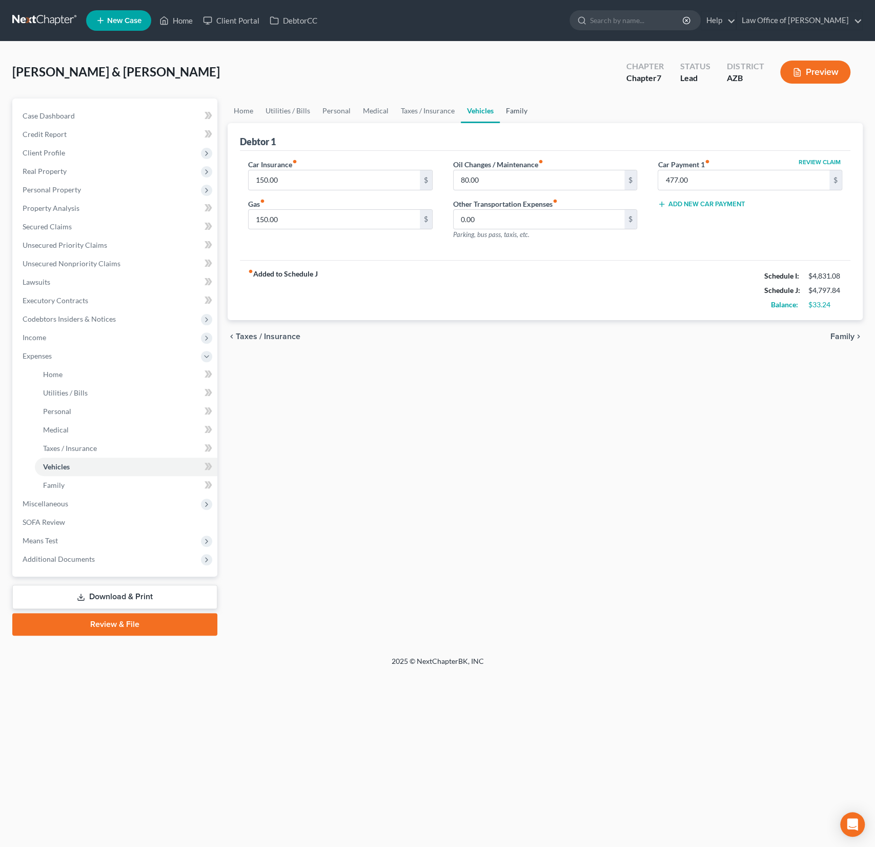
click at [516, 112] on link "Family" at bounding box center [517, 110] width 34 height 25
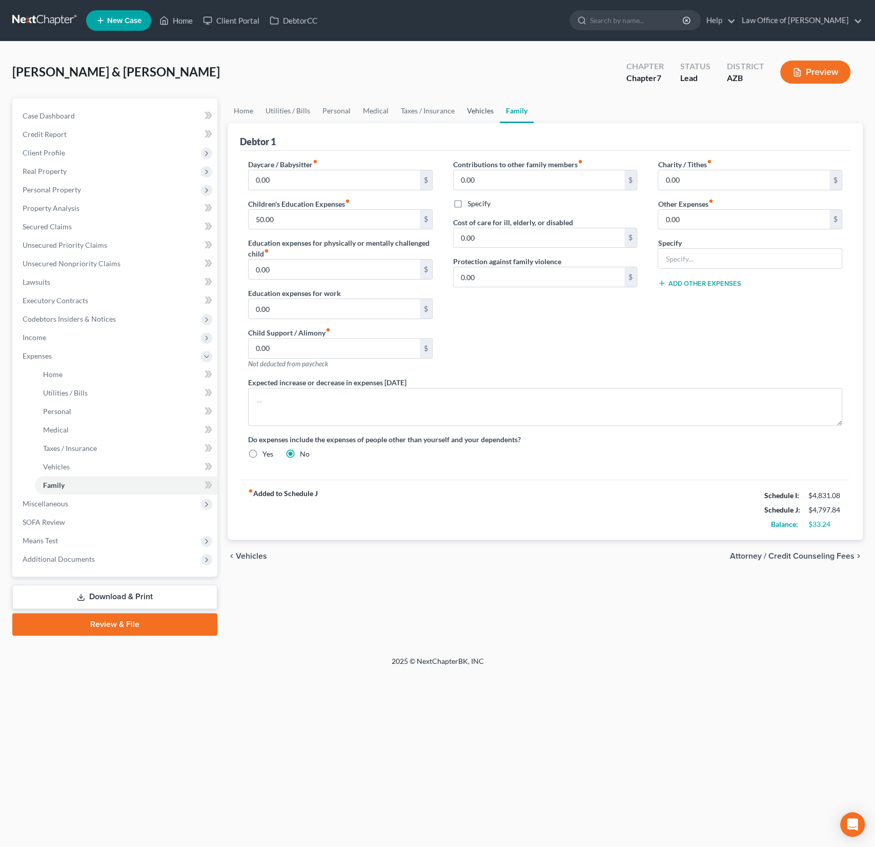
click at [489, 116] on link "Vehicles" at bounding box center [480, 110] width 39 height 25
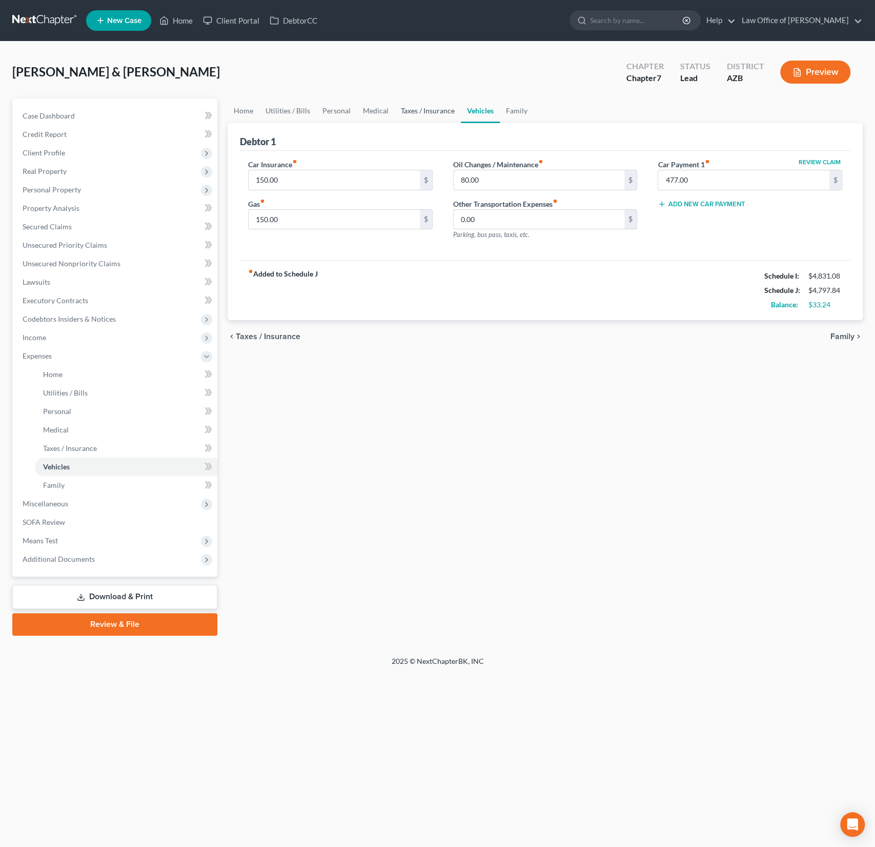
click at [412, 108] on link "Taxes / Insurance" at bounding box center [428, 110] width 66 height 25
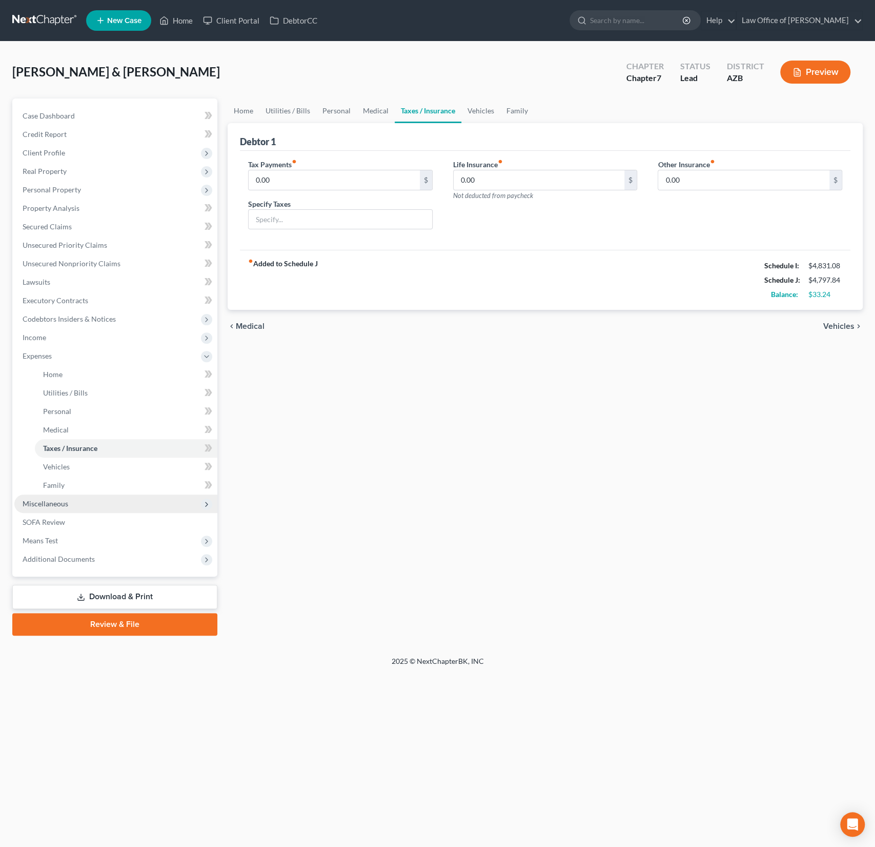
click at [60, 501] on span "Miscellaneous" at bounding box center [46, 503] width 46 height 9
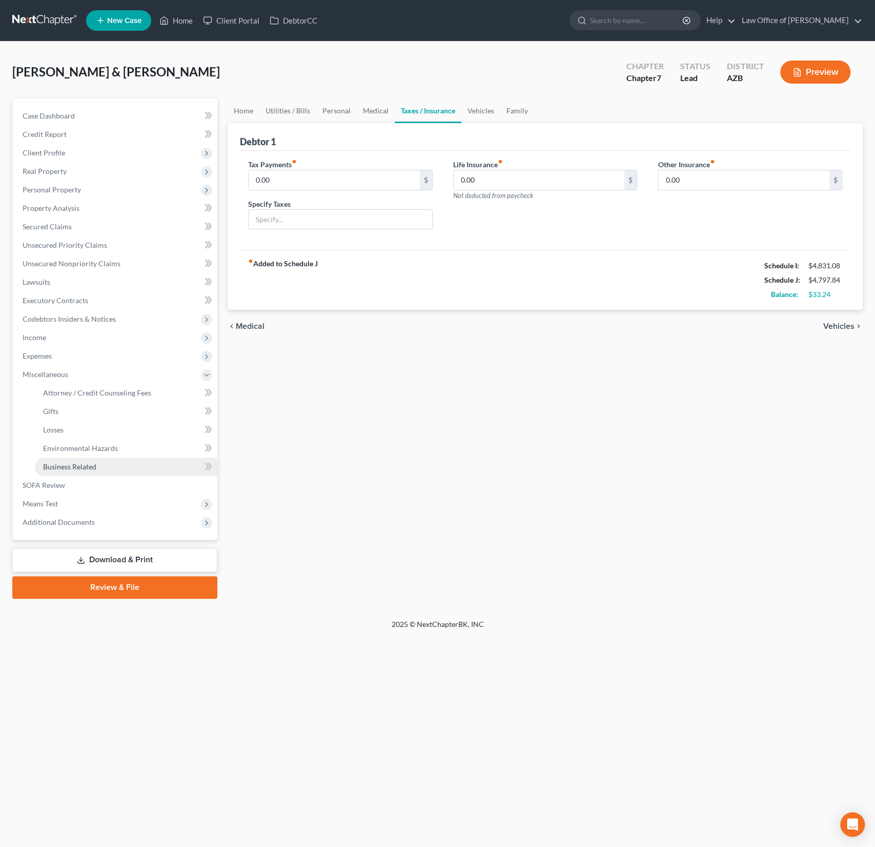
click at [80, 462] on span "Business Related" at bounding box center [69, 466] width 53 height 9
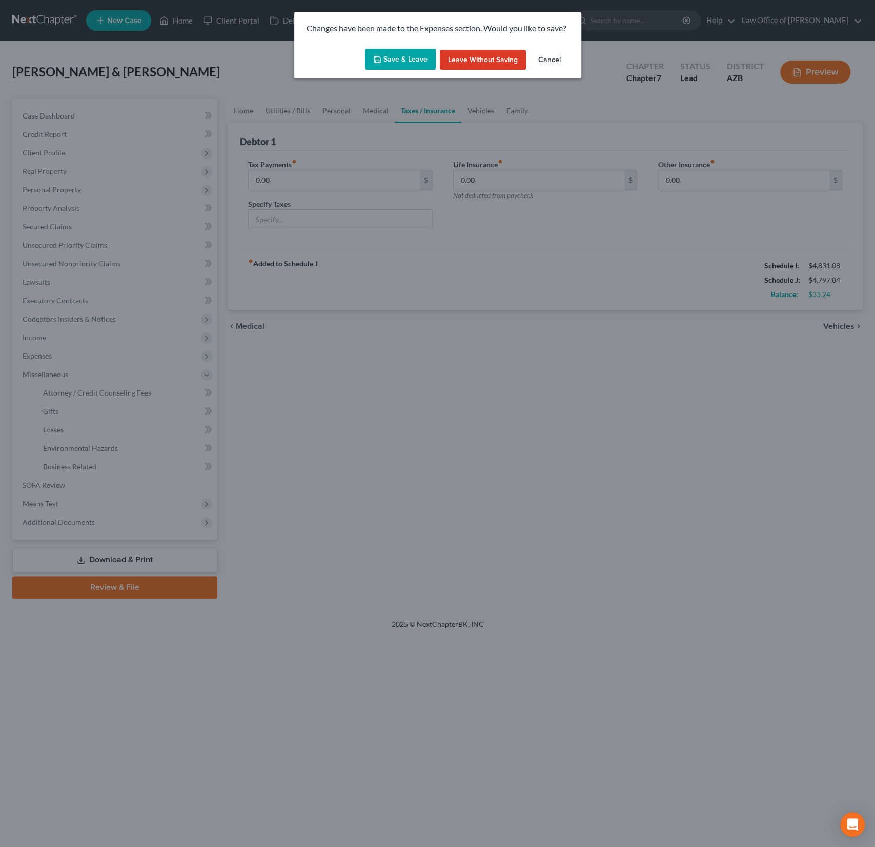
click at [405, 69] on button "Save & Leave" at bounding box center [400, 60] width 71 height 22
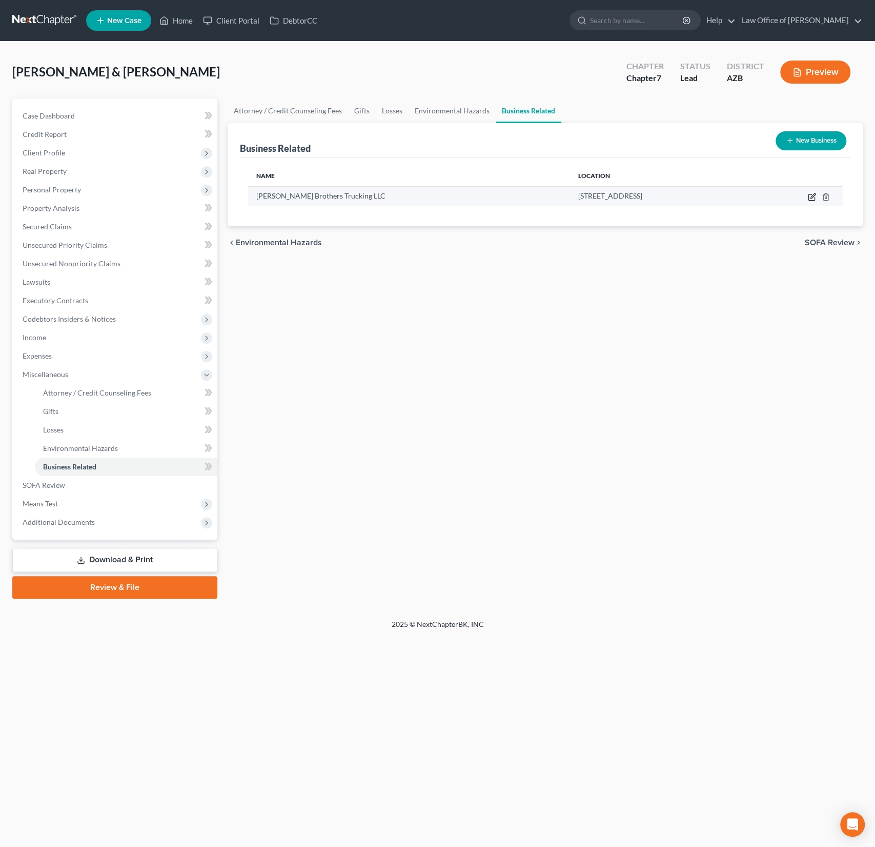
click at [809, 199] on icon "button" at bounding box center [812, 197] width 6 height 6
select select "partner"
select select "3"
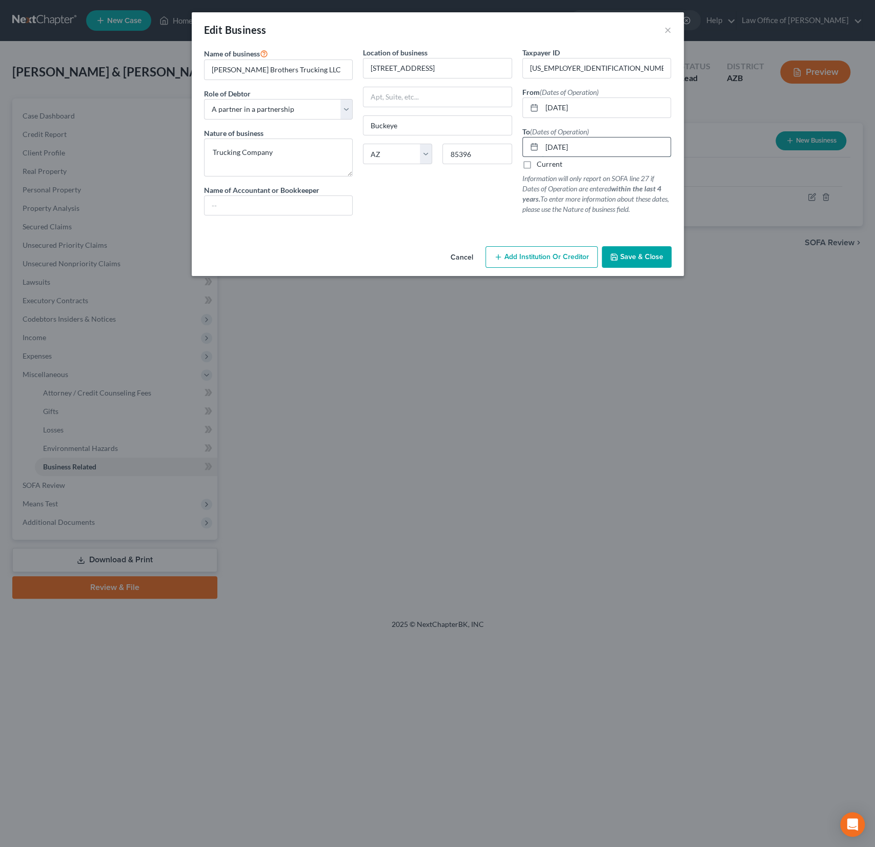
click at [591, 149] on input "[DATE]" at bounding box center [606, 146] width 129 height 19
drag, startPoint x: 599, startPoint y: 148, endPoint x: 531, endPoint y: 141, distance: 68.5
click at [531, 141] on div "[DATE]" at bounding box center [596, 147] width 149 height 21
type input "[DATE]"
click at [280, 161] on textarea "Trucking Company" at bounding box center [278, 157] width 149 height 38
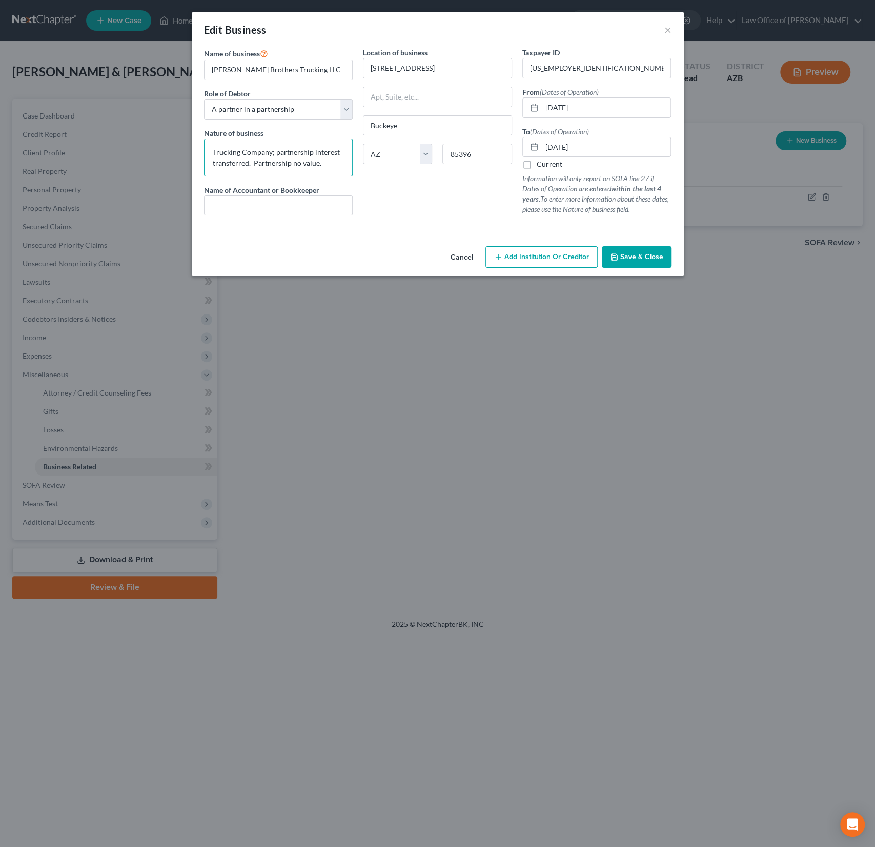
type textarea "Trucking Company; partnership interest transferred. Partnership no value."
click at [636, 260] on button "Save & Close" at bounding box center [637, 257] width 70 height 22
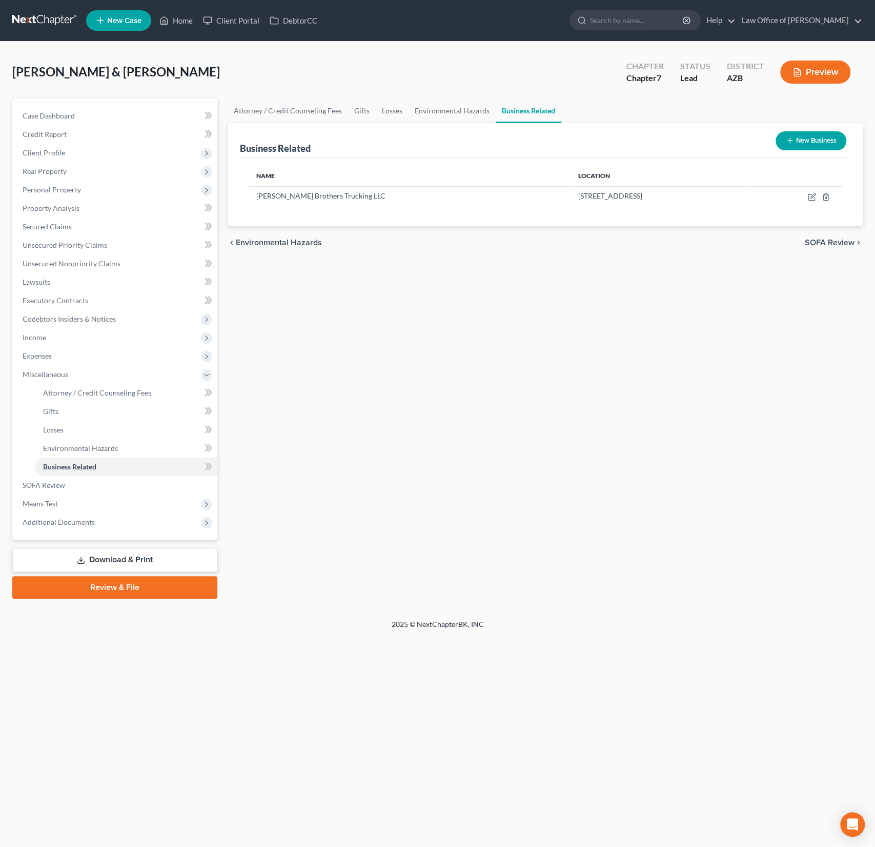
click at [137, 559] on link "Download & Print" at bounding box center [114, 560] width 205 height 24
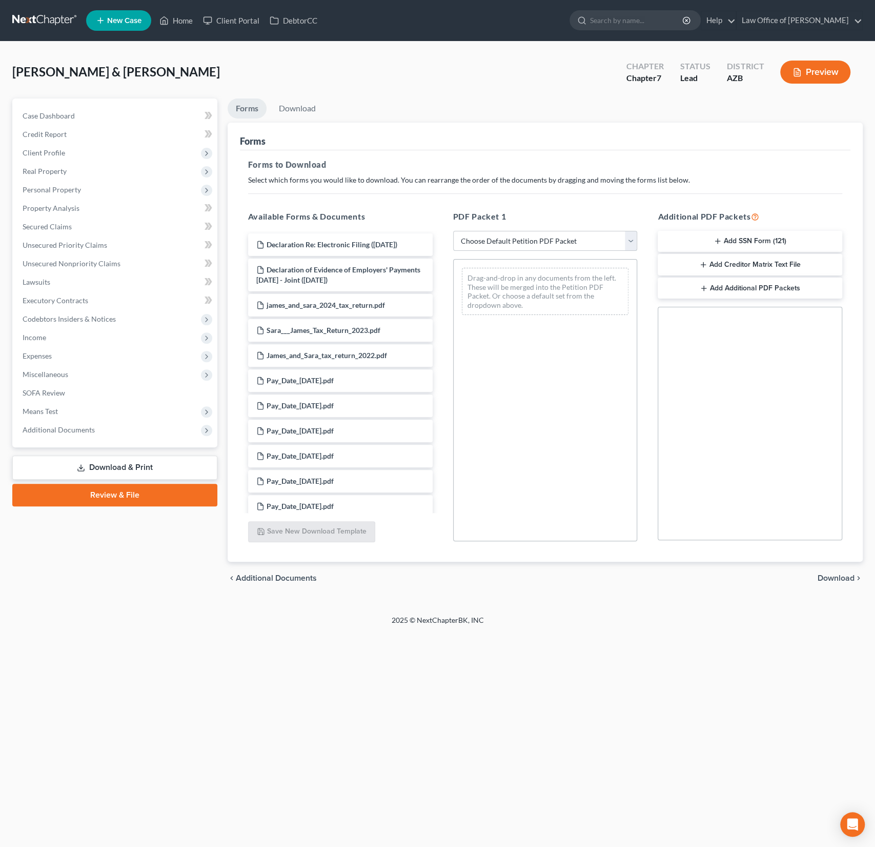
click at [536, 248] on select "Choose Default Petition PDF Packet Complete Bankruptcy Petition (all forms and …" at bounding box center [545, 241] width 185 height 21
select select "0"
click at [453, 231] on select "Choose Default Petition PDF Packet Complete Bankruptcy Petition (all forms and …" at bounding box center [545, 241] width 185 height 21
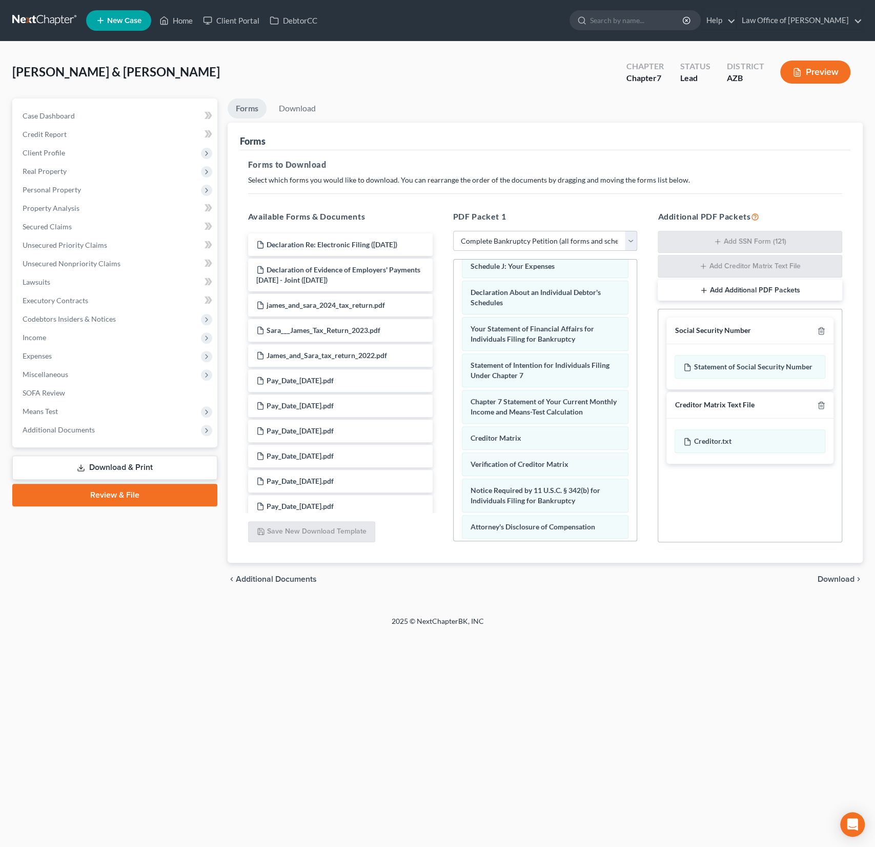
scroll to position [338, 0]
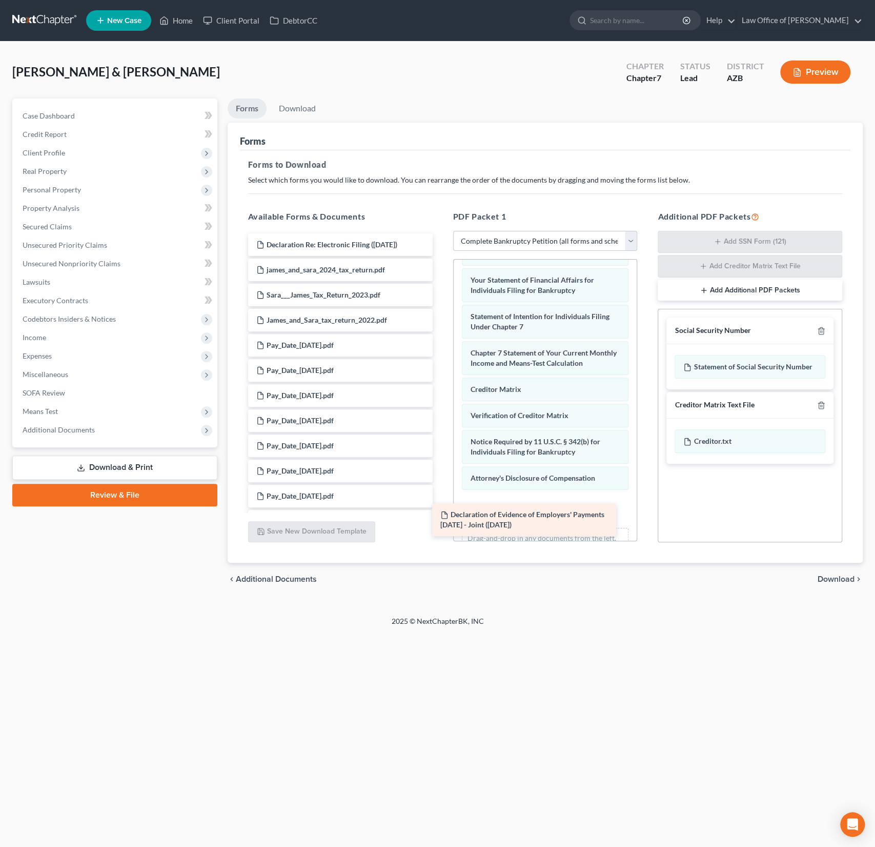
drag, startPoint x: 380, startPoint y: 275, endPoint x: 570, endPoint y: 520, distance: 309.9
click at [441, 520] on div "Declaration of Evidence of Employers' Payments [DATE] - Joint ([DATE]) Declarat…" at bounding box center [340, 646] width 201 height 827
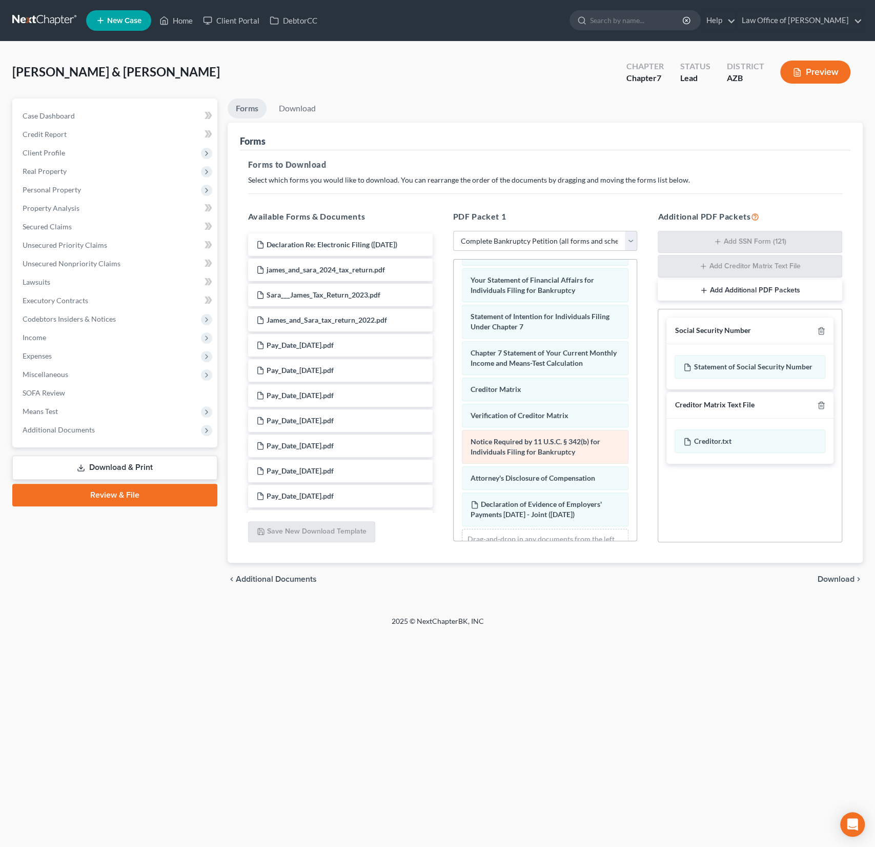
scroll to position [375, 0]
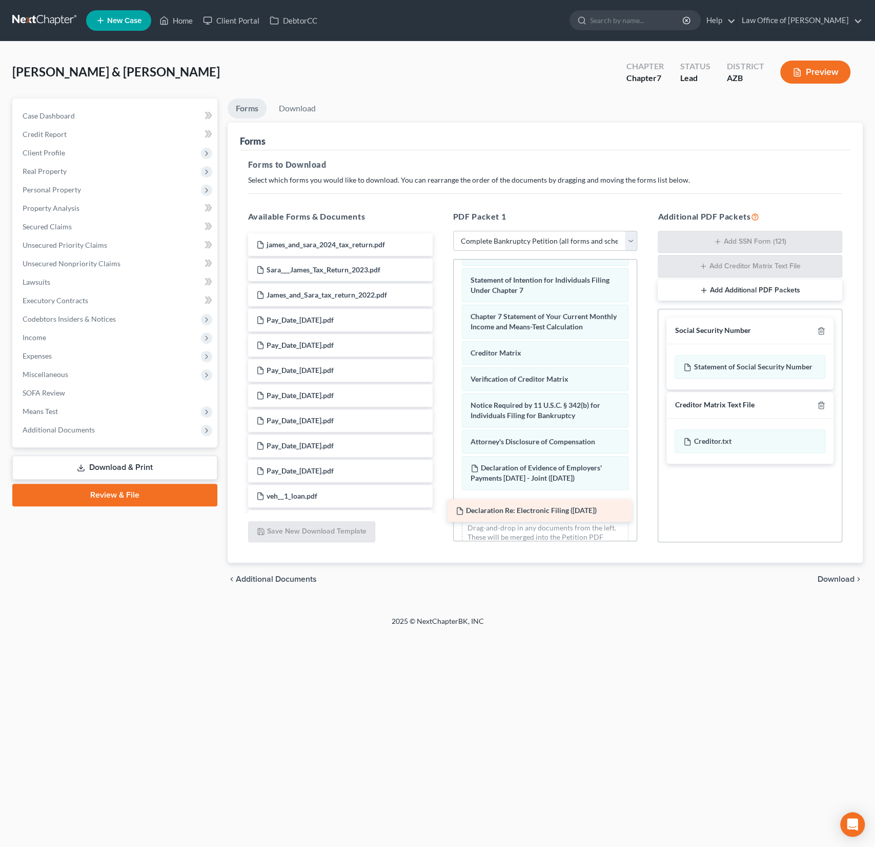
drag, startPoint x: 337, startPoint y: 246, endPoint x: 537, endPoint y: 510, distance: 331.6
click at [441, 510] on div "Declaration Re: Electronic Filing ([DATE]) Declaration Re: Electronic Filing ([…" at bounding box center [340, 633] width 201 height 801
click at [780, 602] on div "[PERSON_NAME] & [PERSON_NAME] Upgraded Chapter Chapter 7 Status Lead District […" at bounding box center [437, 329] width 875 height 574
click at [842, 576] on span "Download" at bounding box center [836, 579] width 37 height 8
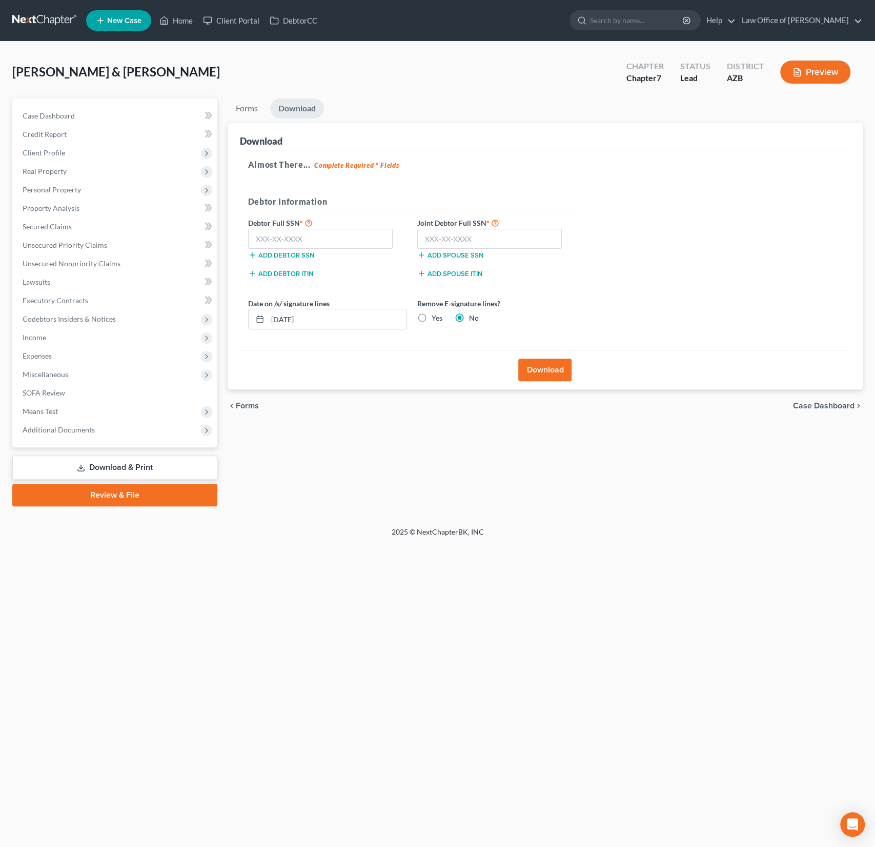
click at [432, 318] on label "Yes" at bounding box center [437, 318] width 11 height 10
click at [436, 318] on input "Yes" at bounding box center [439, 316] width 7 height 7
radio input "true"
radio input "false"
click at [551, 369] on button "Download" at bounding box center [544, 369] width 53 height 23
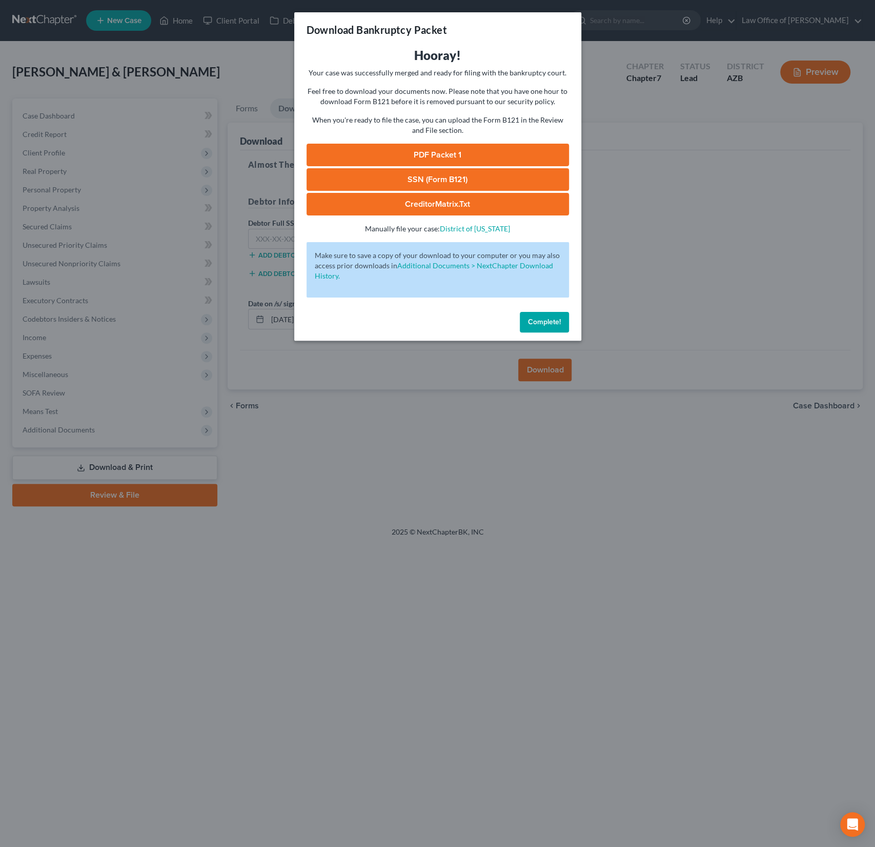
click at [456, 154] on link "PDF Packet 1" at bounding box center [438, 155] width 263 height 23
